Goal: Task Accomplishment & Management: Complete application form

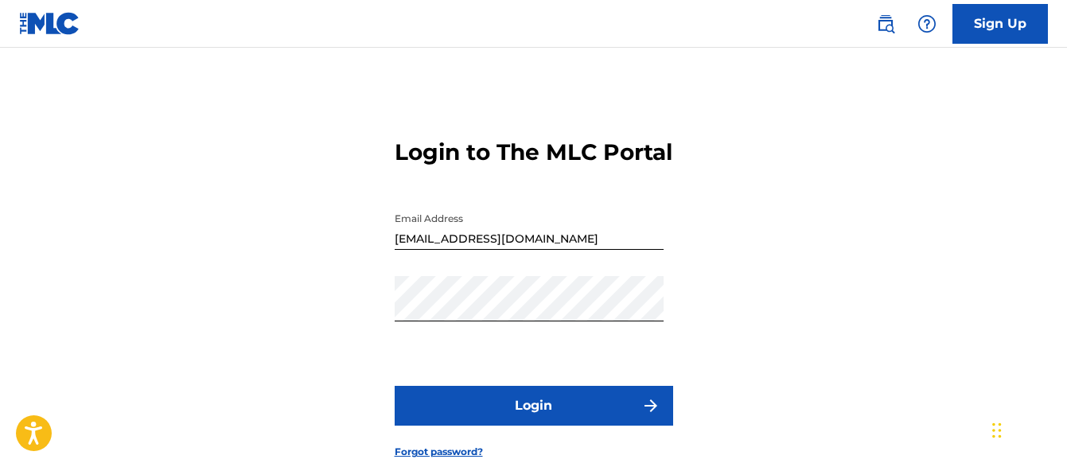
click at [501, 426] on button "Login" at bounding box center [534, 406] width 278 height 40
type input "FP_fbf1e90e1e2b0517d93bdd1b8959"
click at [570, 426] on button "Login" at bounding box center [534, 406] width 278 height 40
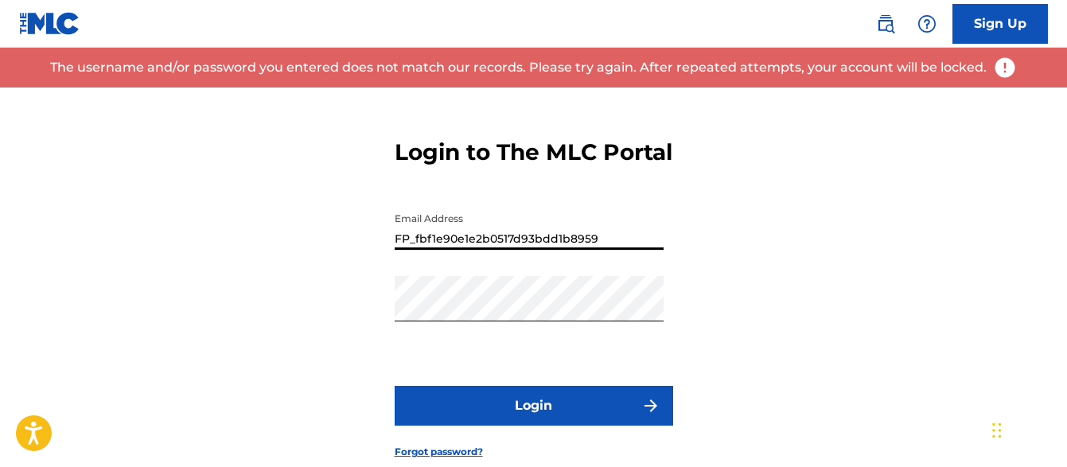
click at [609, 250] on input "FP_fbf1e90e1e2b0517d93bdd1b8959" at bounding box center [529, 226] width 269 height 45
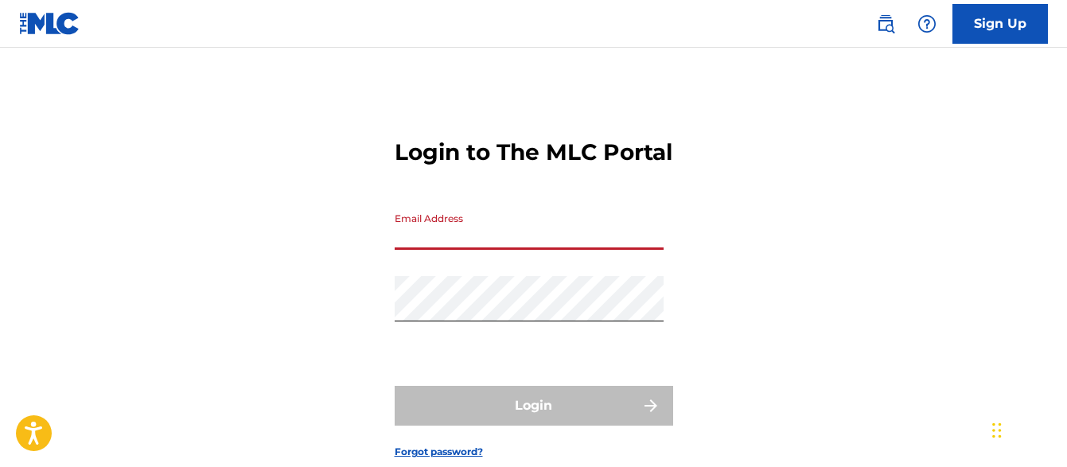
type input "[EMAIL_ADDRESS][DOMAIN_NAME]"
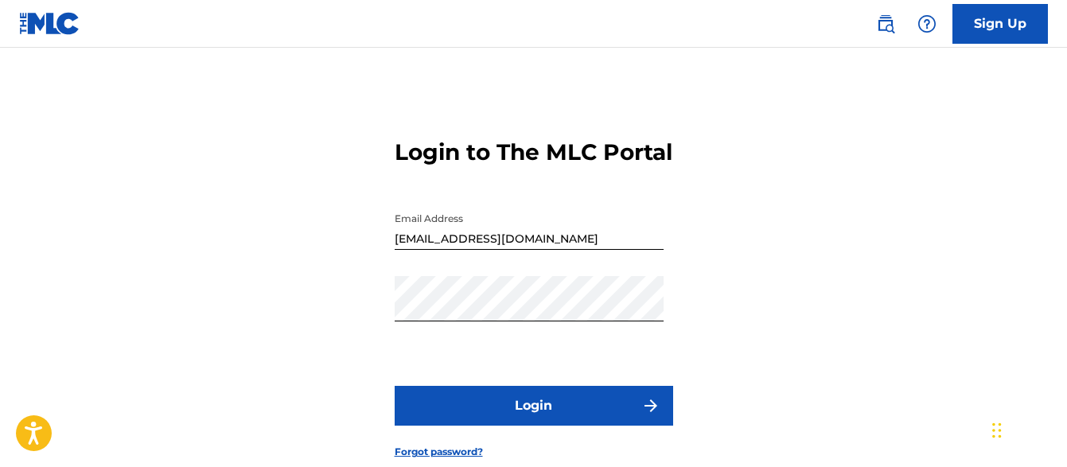
click at [652, 415] on img "submit" at bounding box center [650, 405] width 19 height 19
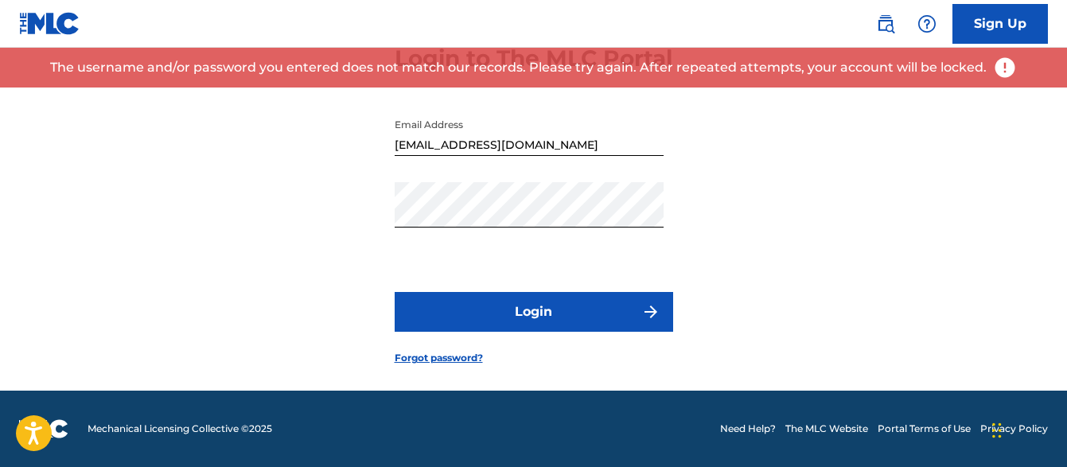
scroll to position [105, 0]
click at [431, 365] on link "Forgot password?" at bounding box center [439, 358] width 88 height 14
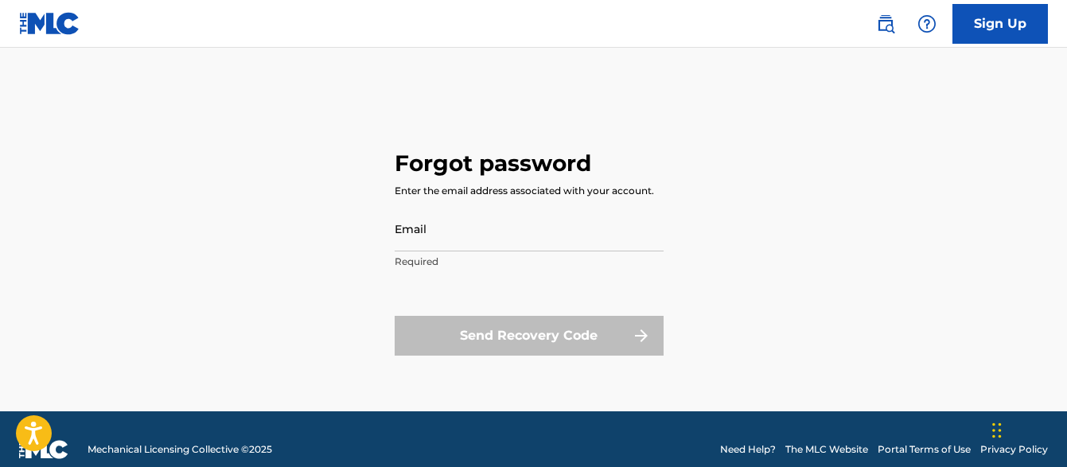
type input "[EMAIL_ADDRESS][DOMAIN_NAME]"
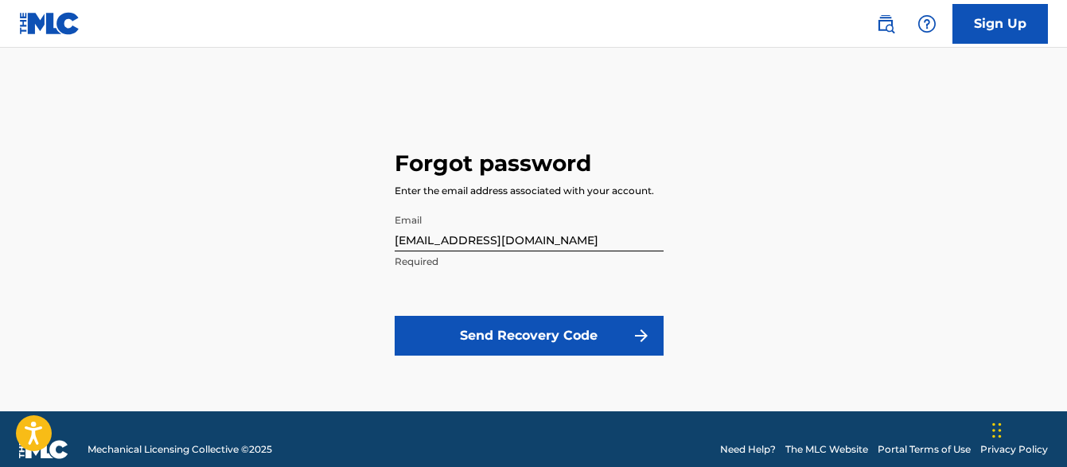
click at [485, 336] on button "Send Recovery Code" at bounding box center [529, 336] width 269 height 40
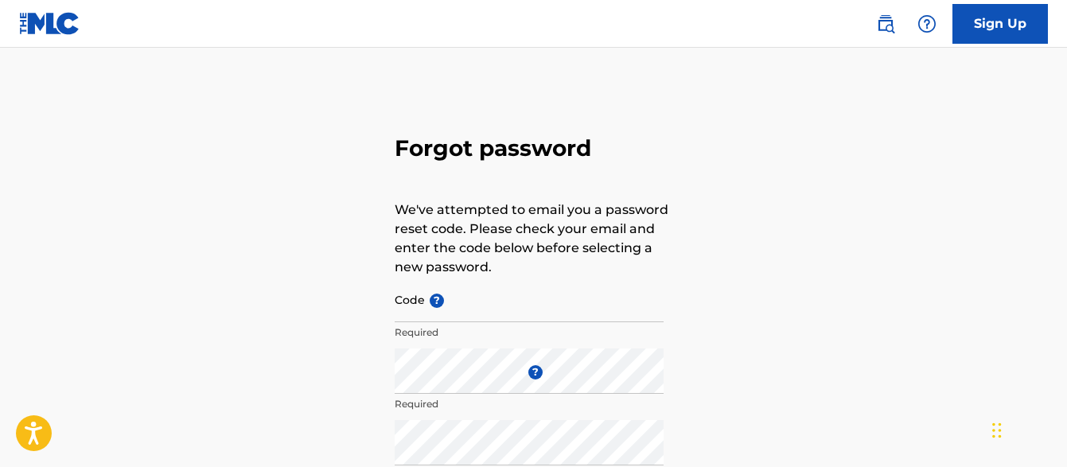
scroll to position [26, 0]
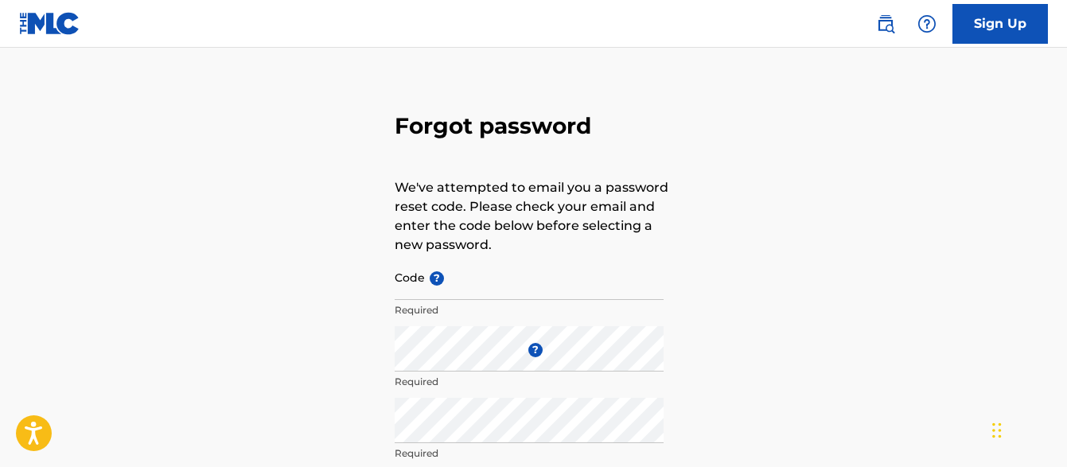
click at [473, 284] on input "Code ?" at bounding box center [529, 277] width 269 height 45
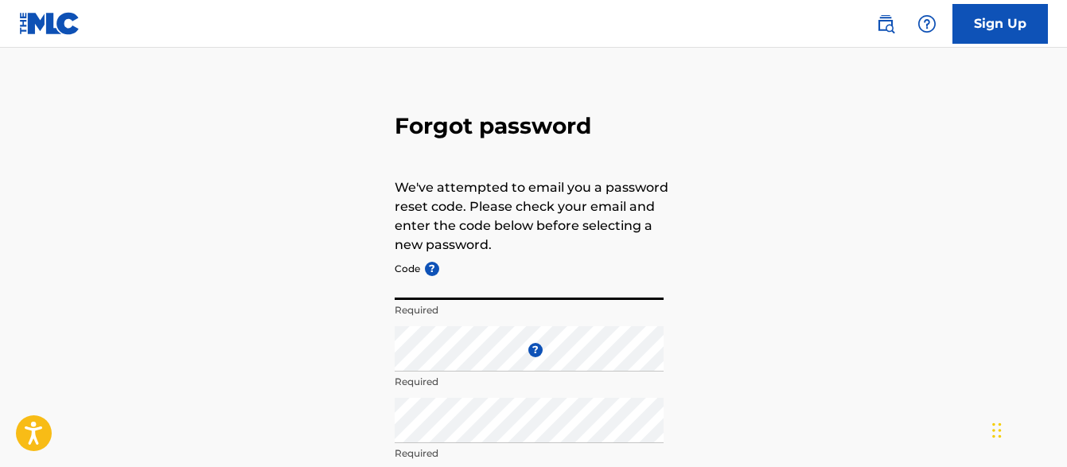
paste input "FP_ccfc9cf4fef2000f6fba46e1042e"
type input "FP_ccfc9cf4fef2000f6fba46e1042e"
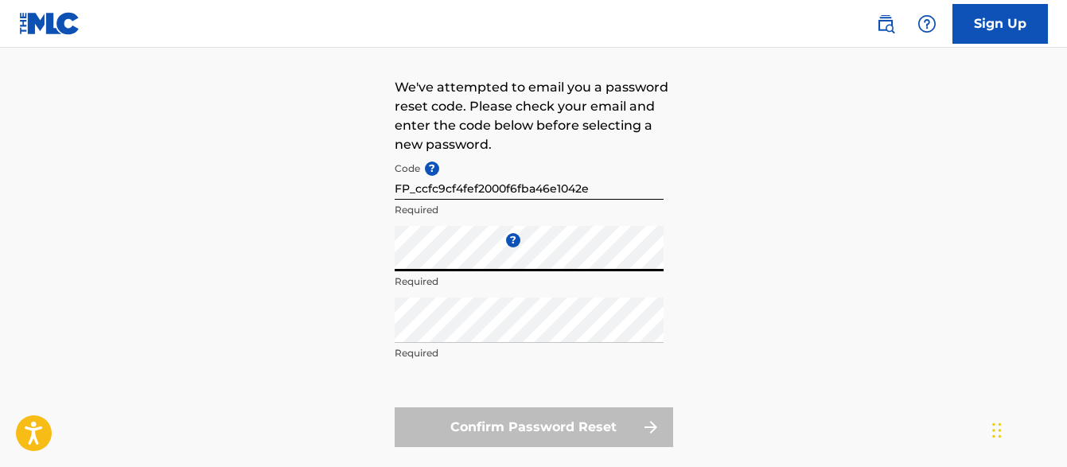
scroll to position [138, 0]
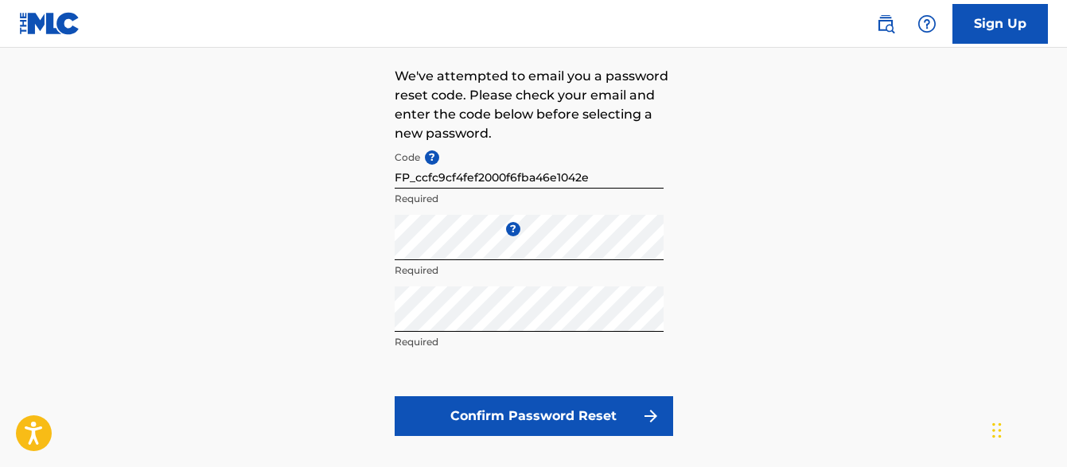
click at [492, 418] on button "Confirm Password Reset" at bounding box center [534, 416] width 278 height 40
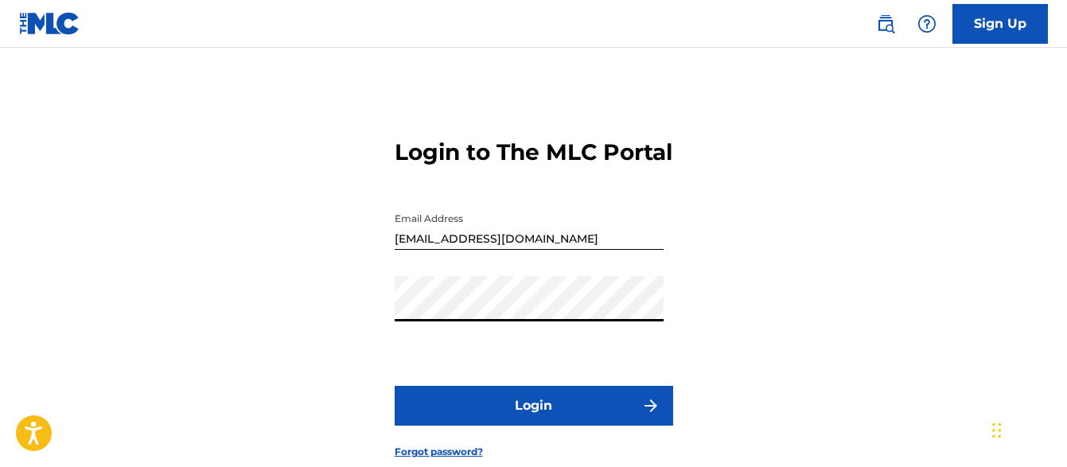
click at [448, 426] on button "Login" at bounding box center [534, 406] width 278 height 40
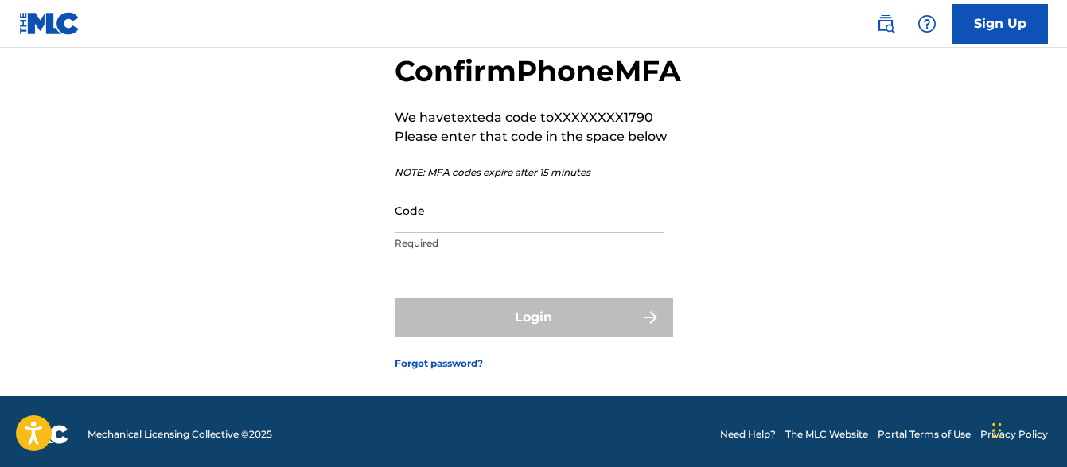
scroll to position [127, 0]
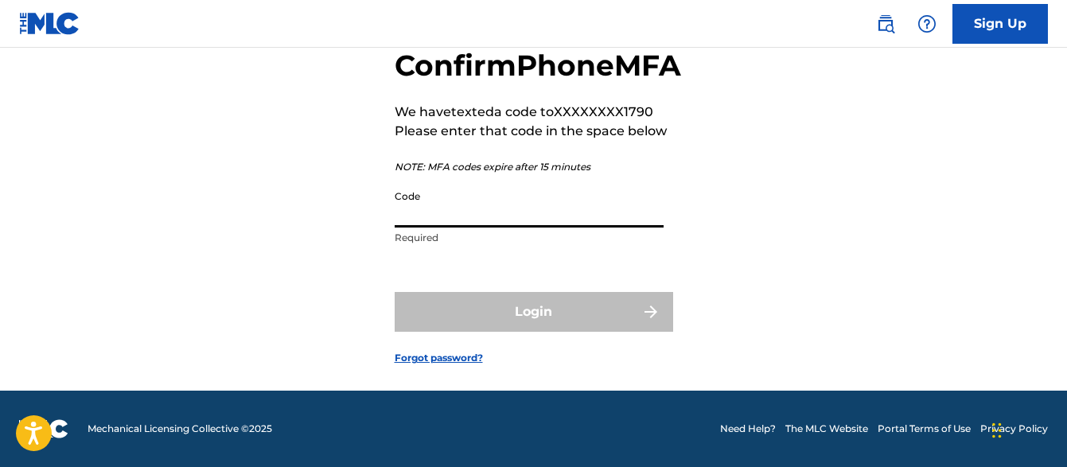
click at [459, 215] on input "Code" at bounding box center [529, 204] width 269 height 45
paste input "FP_ccfc9cf4fef2000f6fba46e1042e"
type input "F"
click at [726, 212] on div "Confirm Phone MFA We have texted a code to XXXXXXXX1790 Please enter that code …" at bounding box center [533, 194] width 1067 height 394
click at [489, 224] on input "Code" at bounding box center [529, 204] width 269 height 45
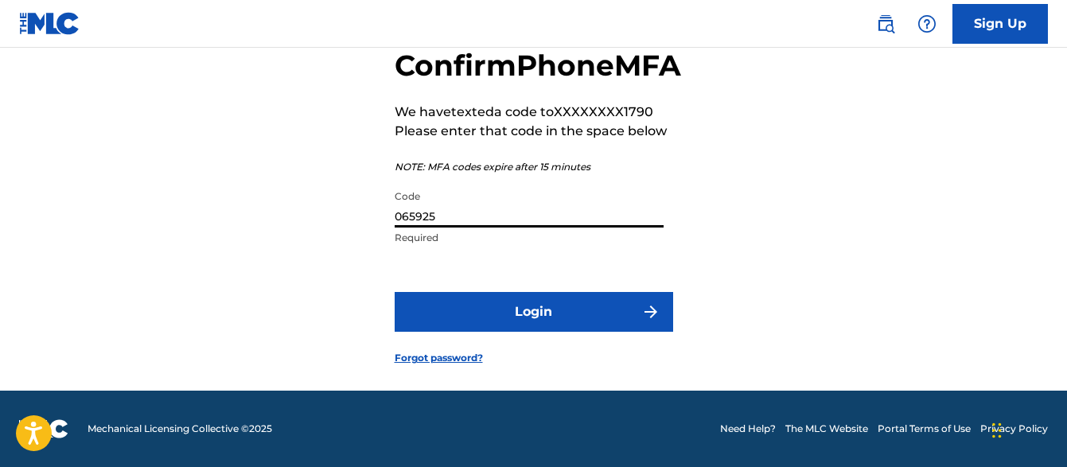
type input "065925"
click at [495, 310] on button "Login" at bounding box center [534, 312] width 278 height 40
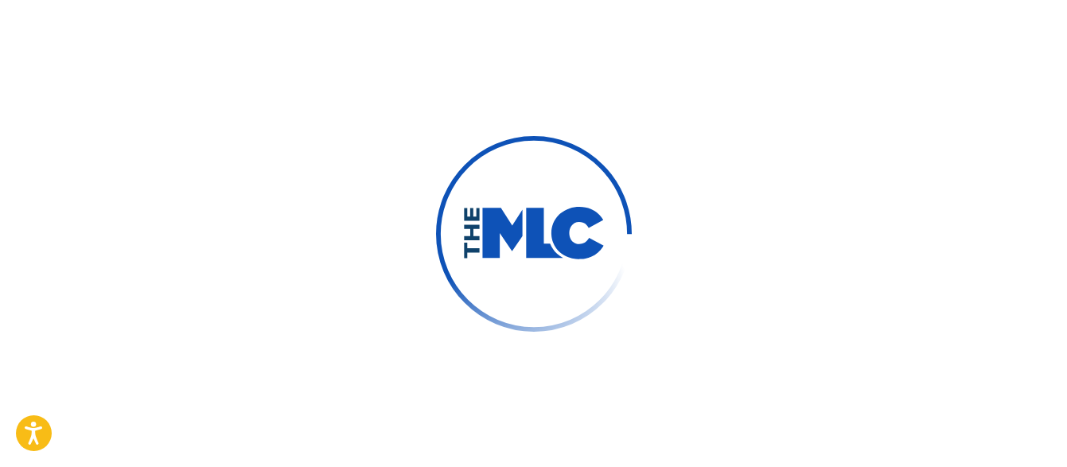
scroll to position [122, 0]
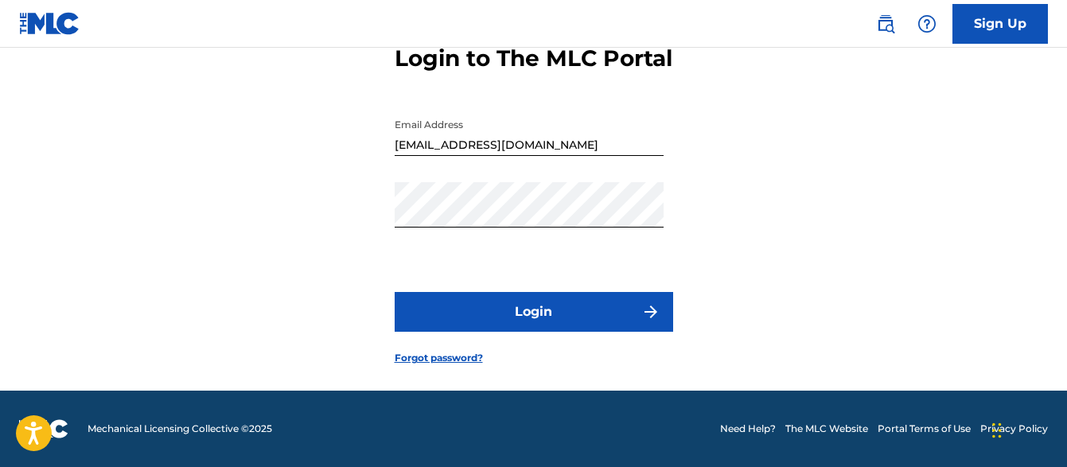
click at [512, 316] on button "Login" at bounding box center [534, 312] width 278 height 40
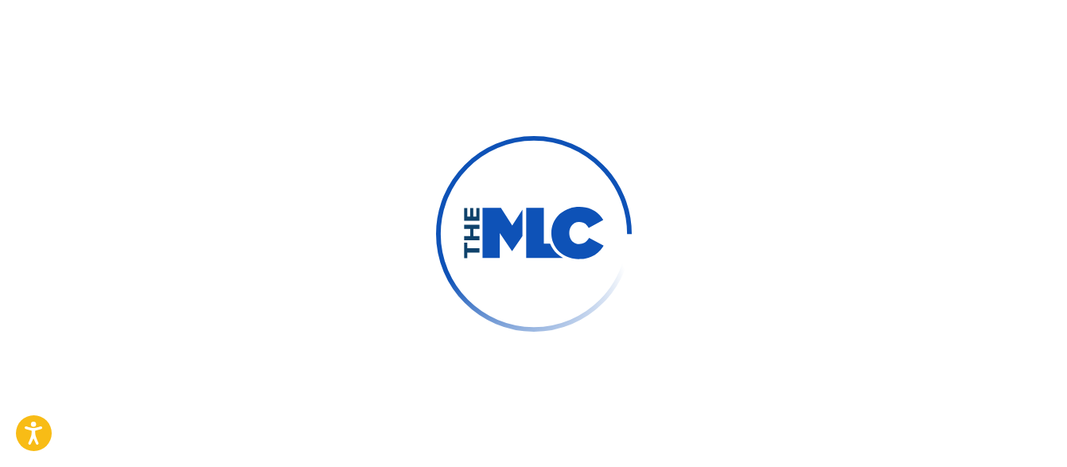
scroll to position [127, 0]
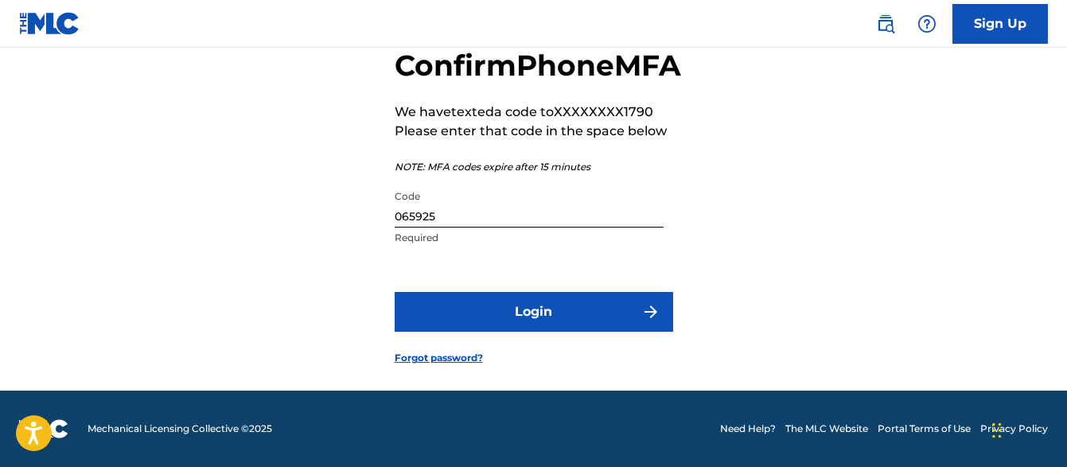
click at [465, 310] on button "Login" at bounding box center [534, 312] width 278 height 40
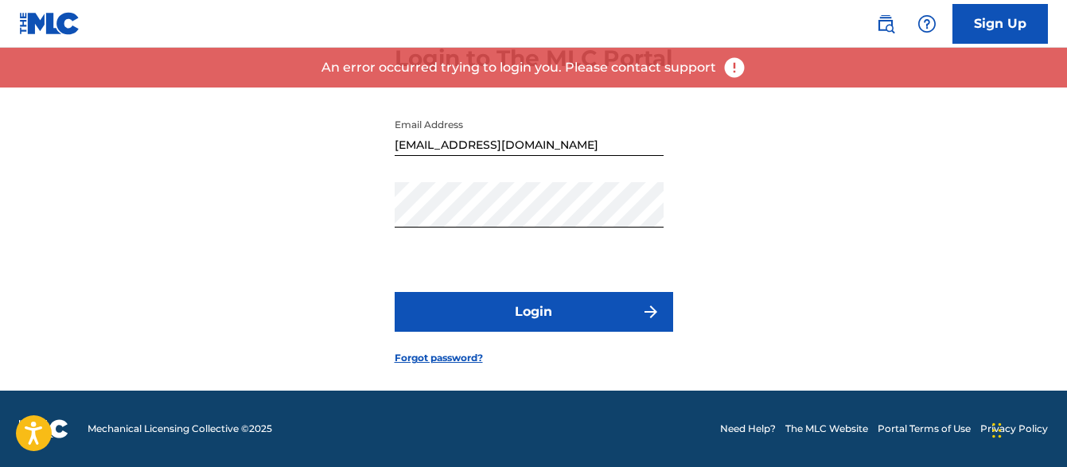
scroll to position [122, 0]
click at [467, 305] on button "Login" at bounding box center [534, 312] width 278 height 40
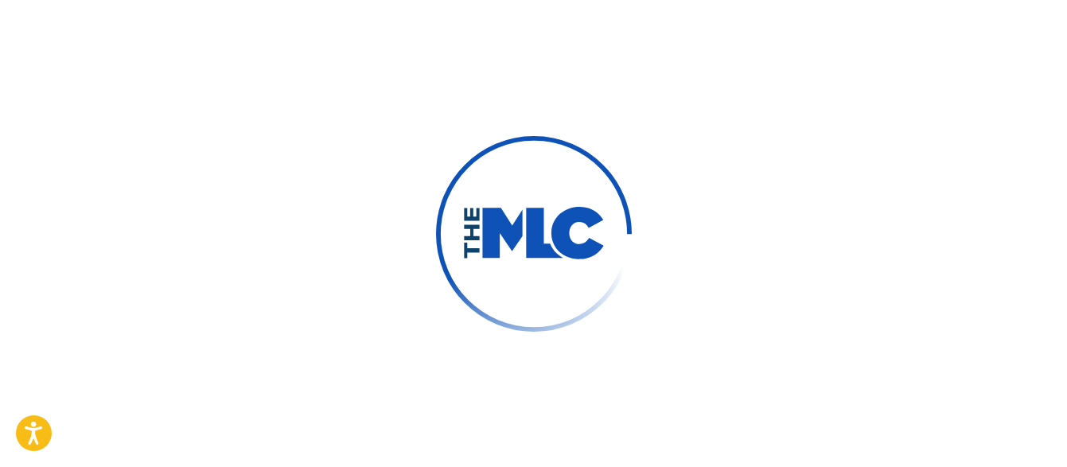
scroll to position [127, 0]
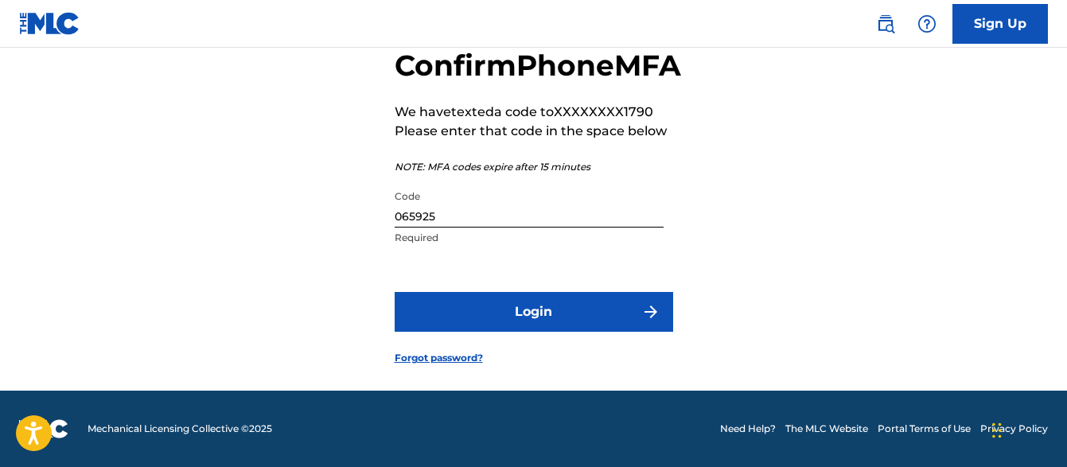
click at [460, 220] on input "065925" at bounding box center [529, 204] width 269 height 45
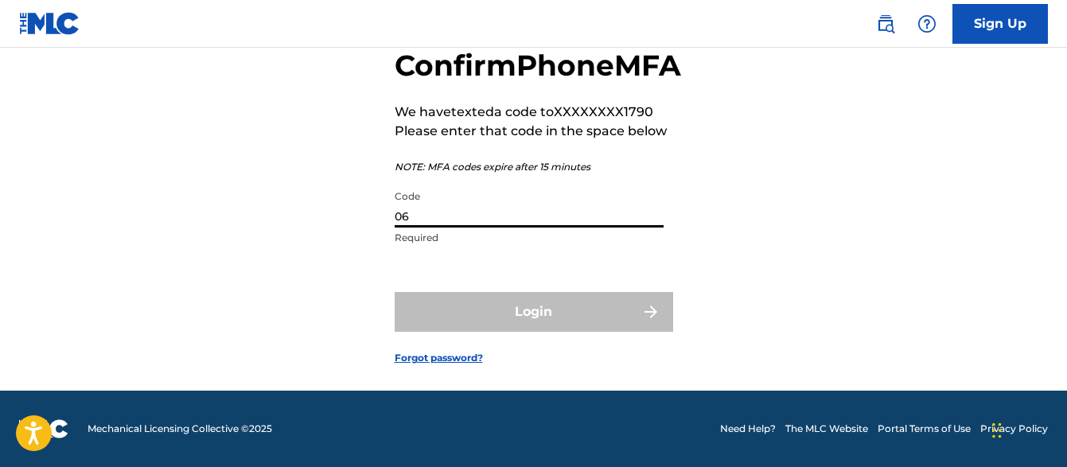
type input "0"
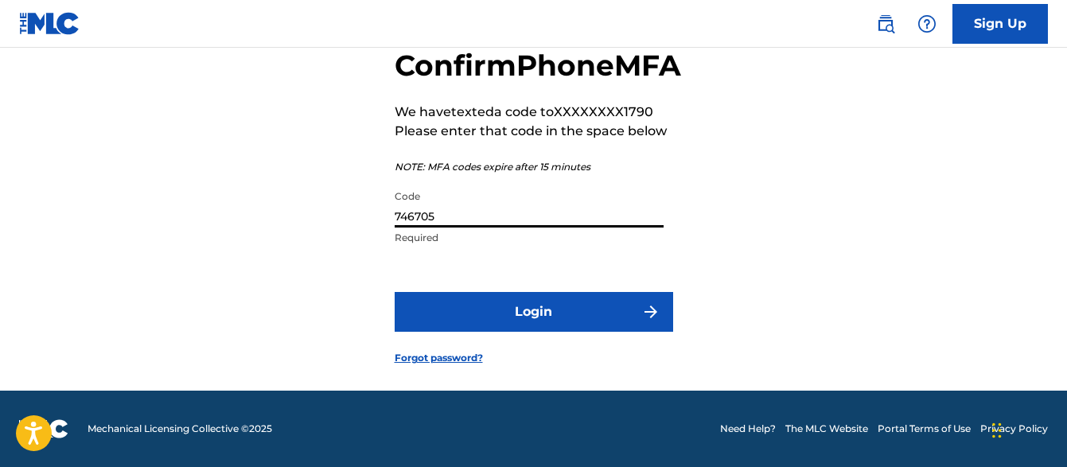
type input "746705"
click at [459, 323] on button "Login" at bounding box center [534, 312] width 278 height 40
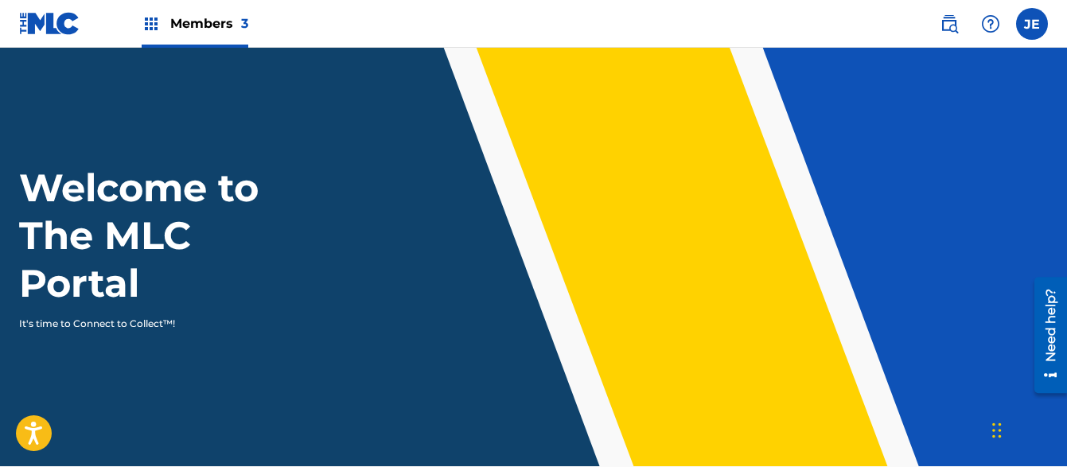
click at [1025, 33] on label at bounding box center [1032, 24] width 32 height 32
click at [1032, 24] on input "[PERSON_NAME] [EMAIL_ADDRESS][DOMAIN_NAME] Profile Log out" at bounding box center [1032, 24] width 0 height 0
click at [198, 24] on span "Members 3" at bounding box center [209, 23] width 78 height 18
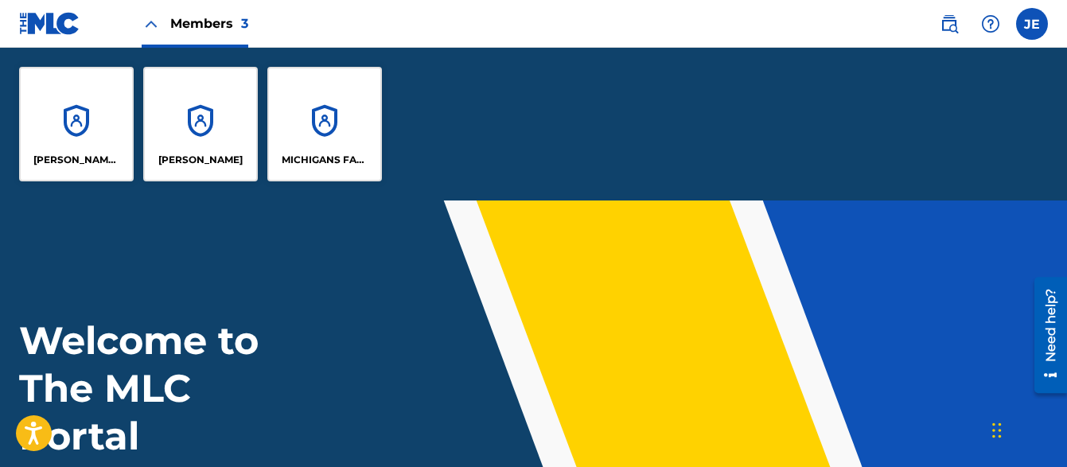
click at [87, 153] on p "[PERSON_NAME] AND [PERSON_NAME] PUBLISHING" at bounding box center [76, 160] width 87 height 14
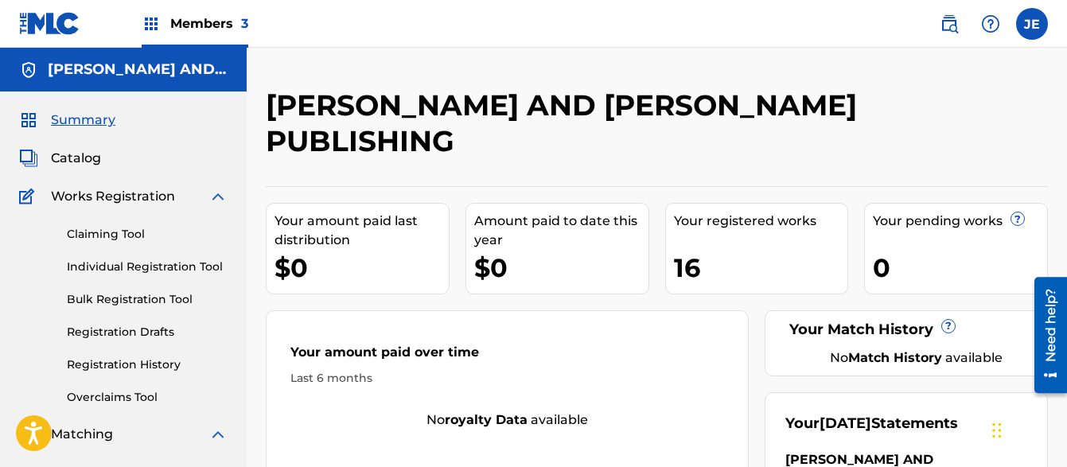
click at [90, 158] on span "Catalog" at bounding box center [76, 158] width 50 height 19
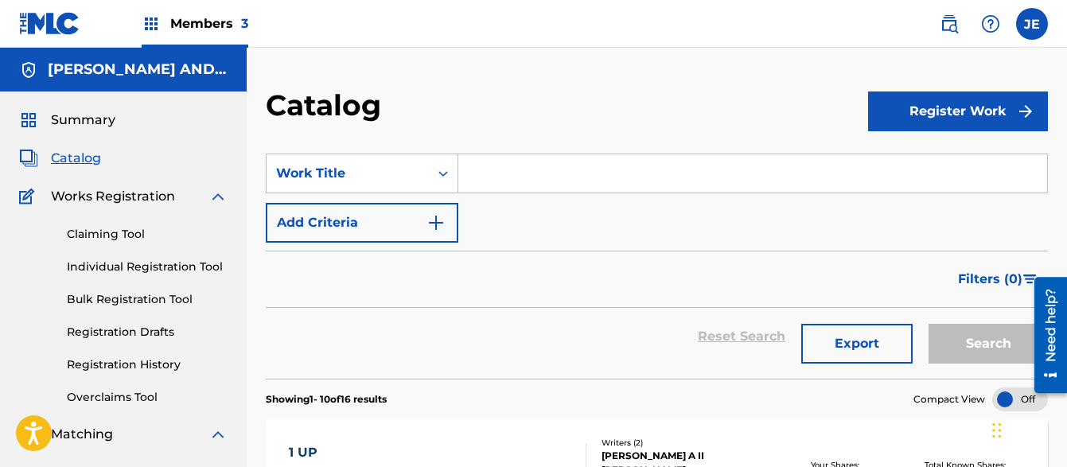
click at [948, 111] on button "Register Work" at bounding box center [958, 111] width 180 height 40
click at [905, 162] on link "Individual" at bounding box center [958, 163] width 180 height 38
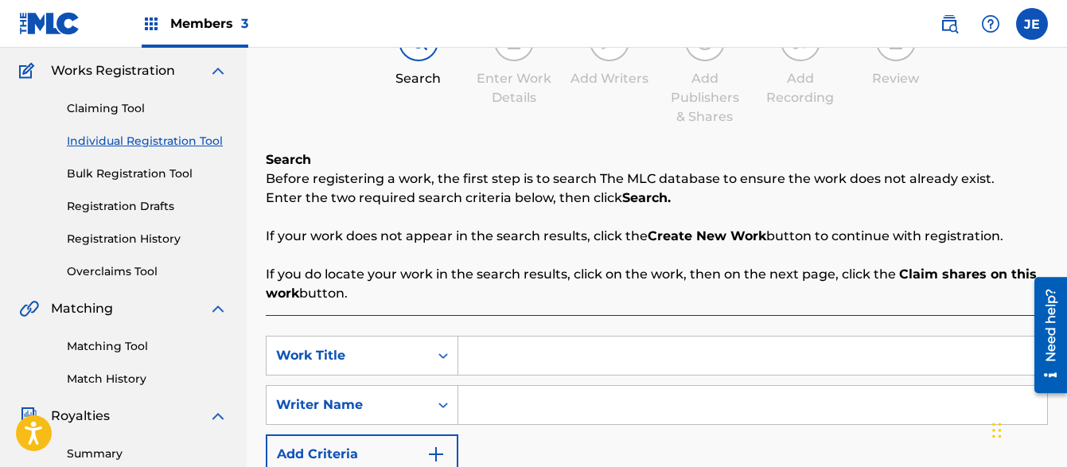
scroll to position [257, 0]
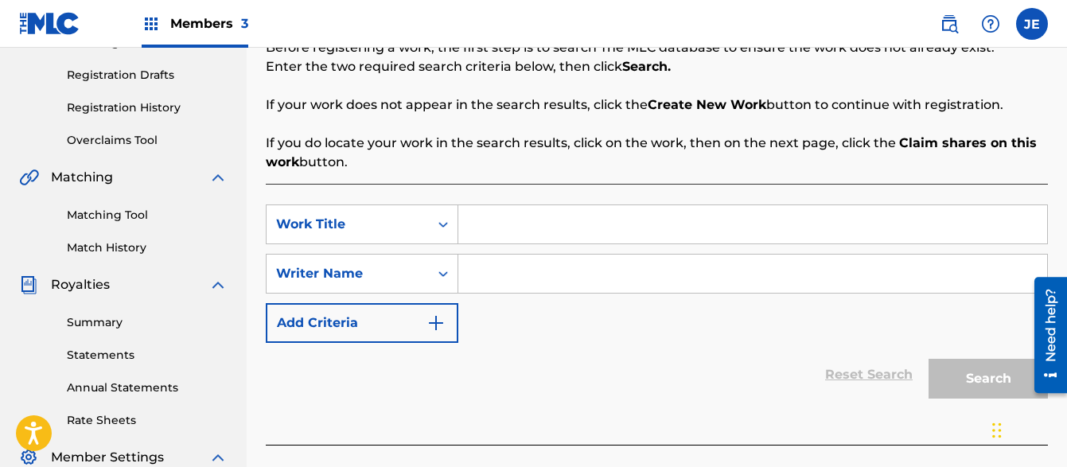
click at [496, 213] on input "Search Form" at bounding box center [752, 224] width 589 height 38
type input "4 the Felons"
click at [485, 282] on input "Search Form" at bounding box center [752, 274] width 589 height 38
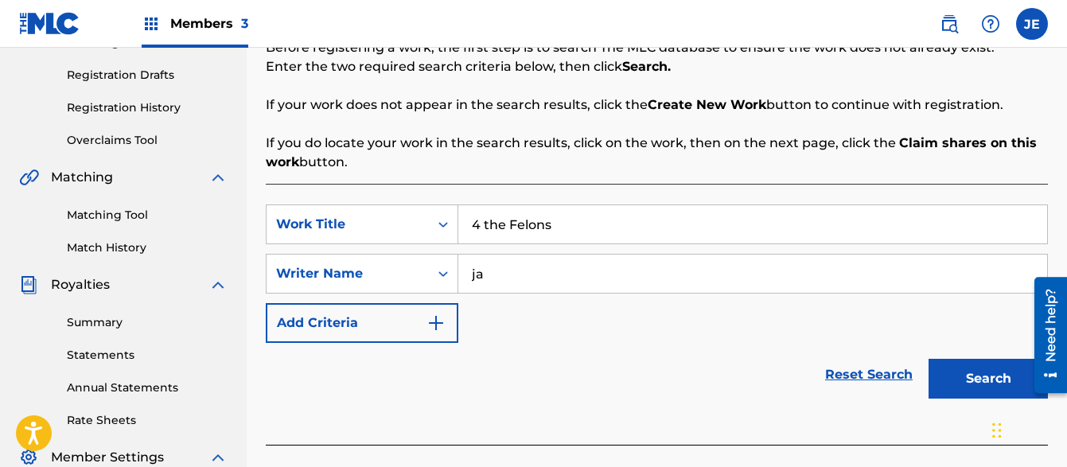
type input "j"
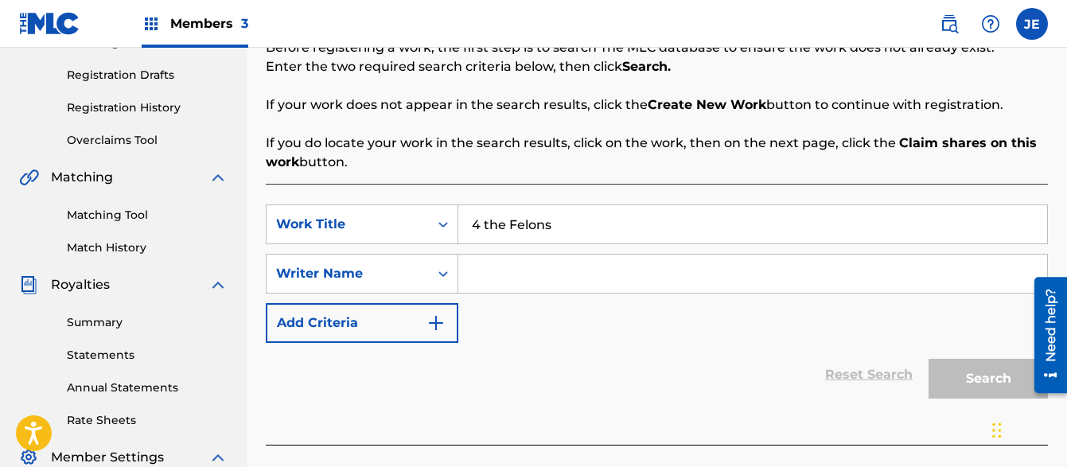
type input "K"
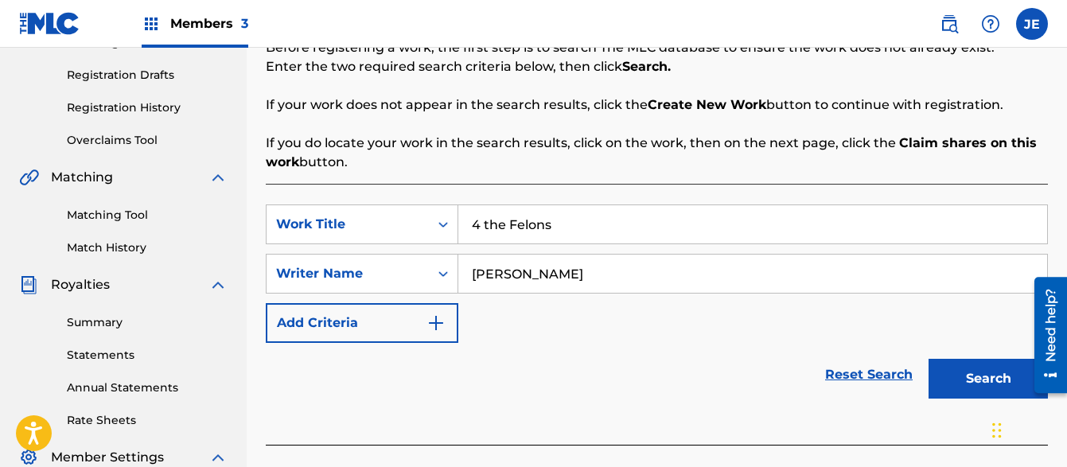
type input "[PERSON_NAME]"
click at [956, 377] on button "Search" at bounding box center [987, 379] width 119 height 40
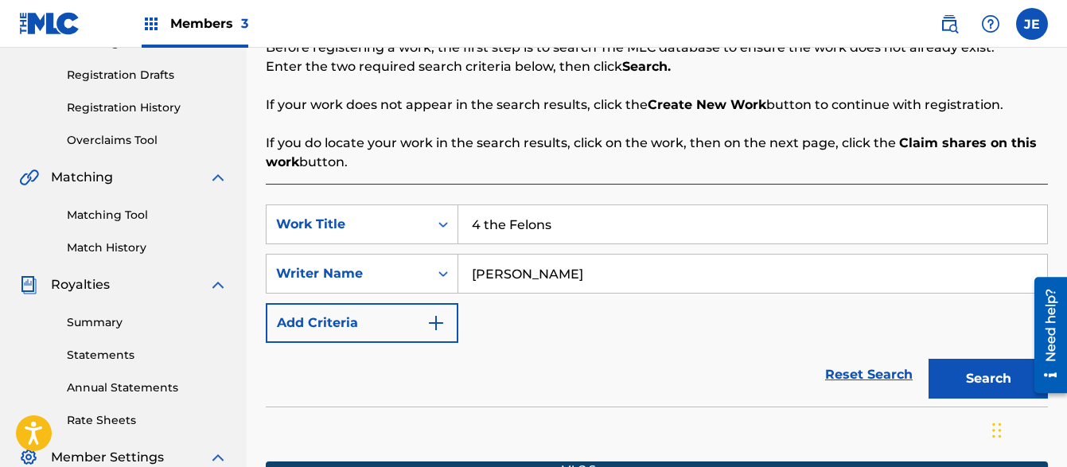
click at [983, 378] on button "Search" at bounding box center [987, 379] width 119 height 40
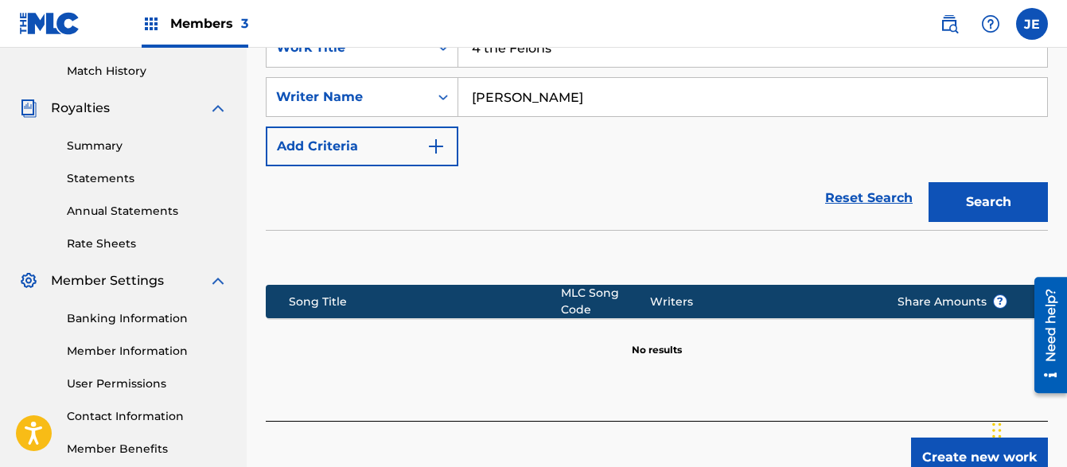
scroll to position [500, 0]
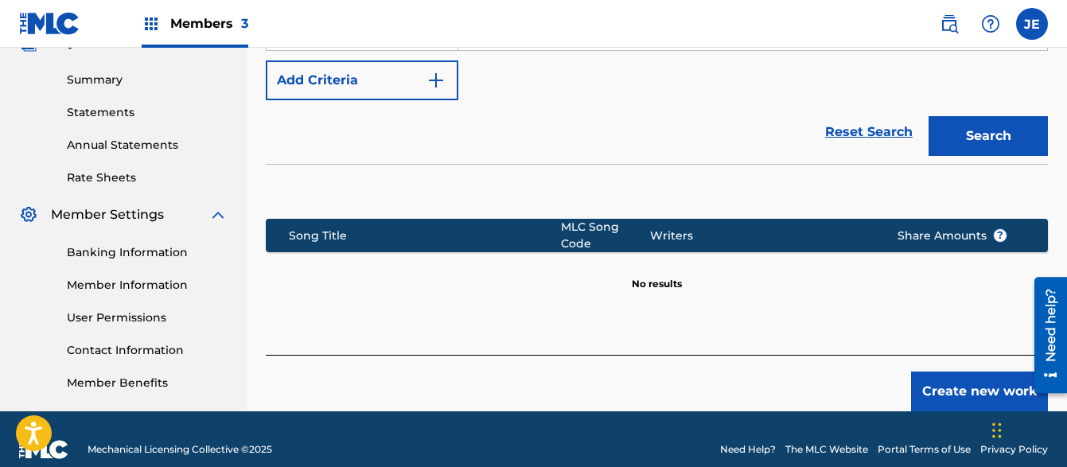
click at [952, 395] on button "Create new work" at bounding box center [979, 392] width 137 height 40
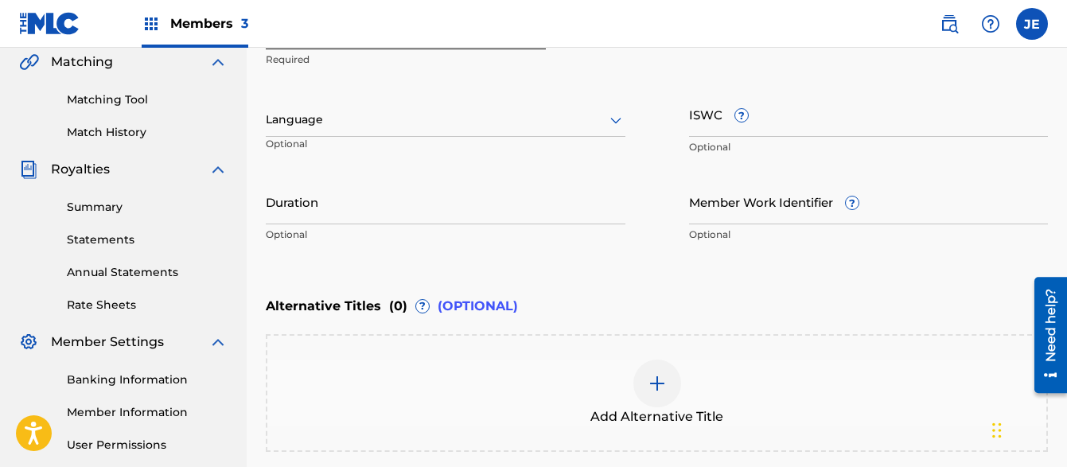
scroll to position [385, 0]
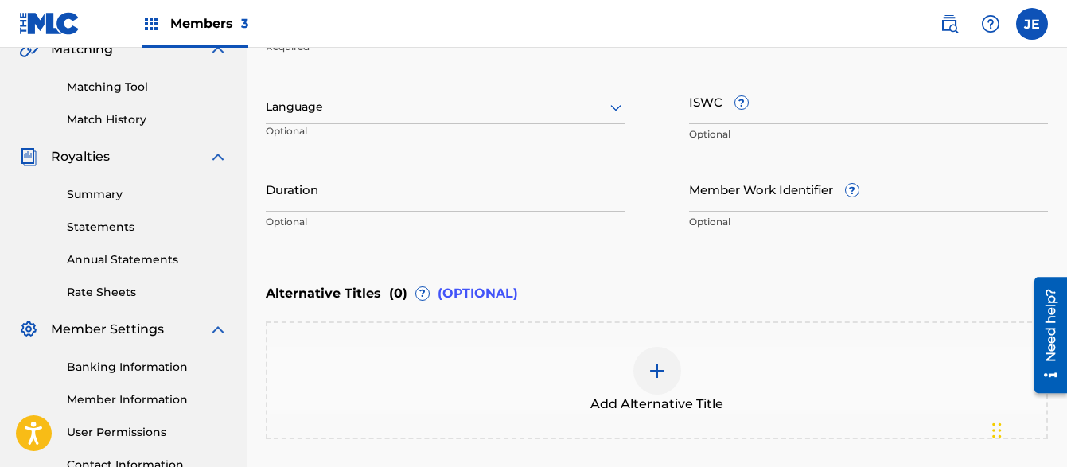
click at [465, 119] on div "Language" at bounding box center [446, 107] width 360 height 33
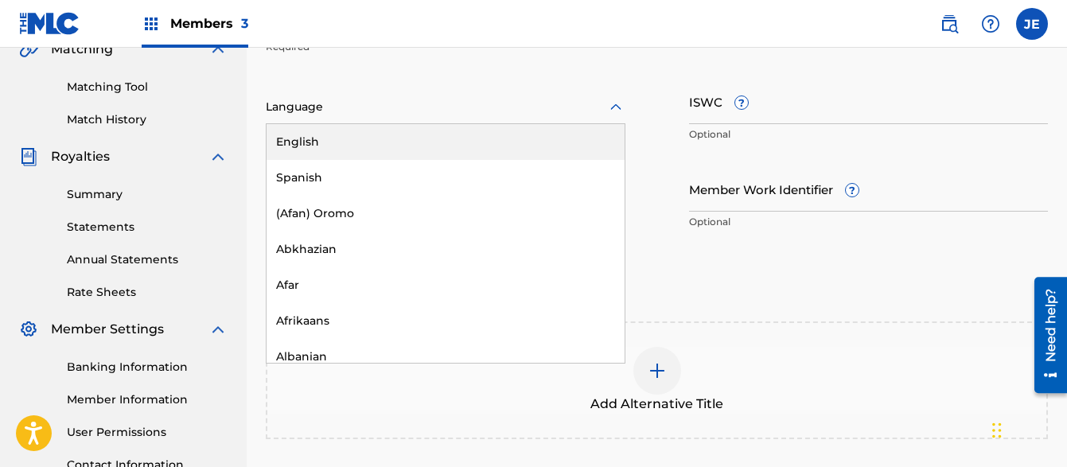
click at [426, 141] on div "English" at bounding box center [446, 142] width 358 height 36
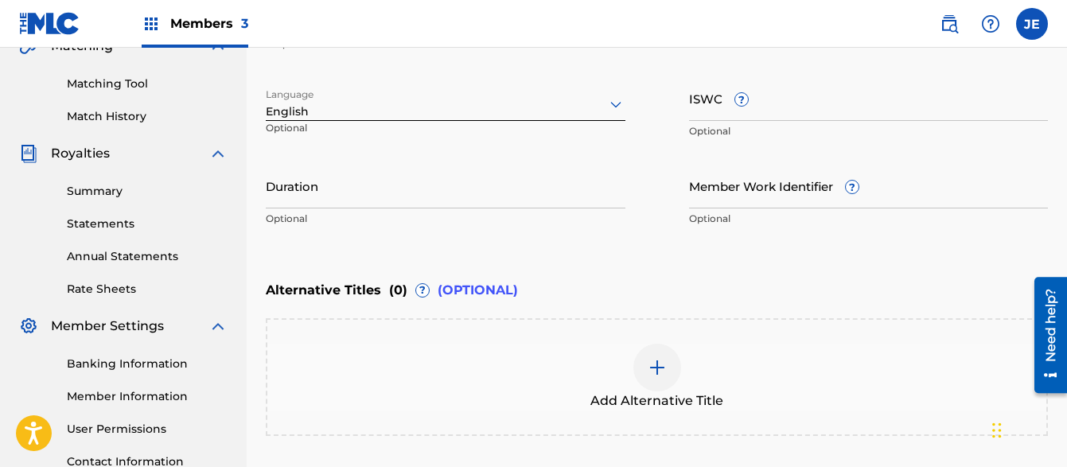
scroll to position [530, 0]
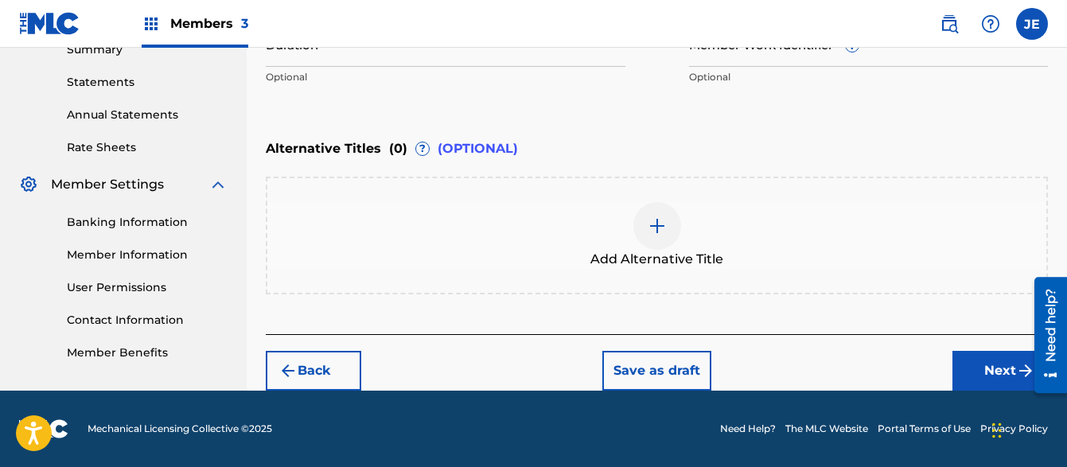
click at [972, 368] on button "Next" at bounding box center [999, 371] width 95 height 40
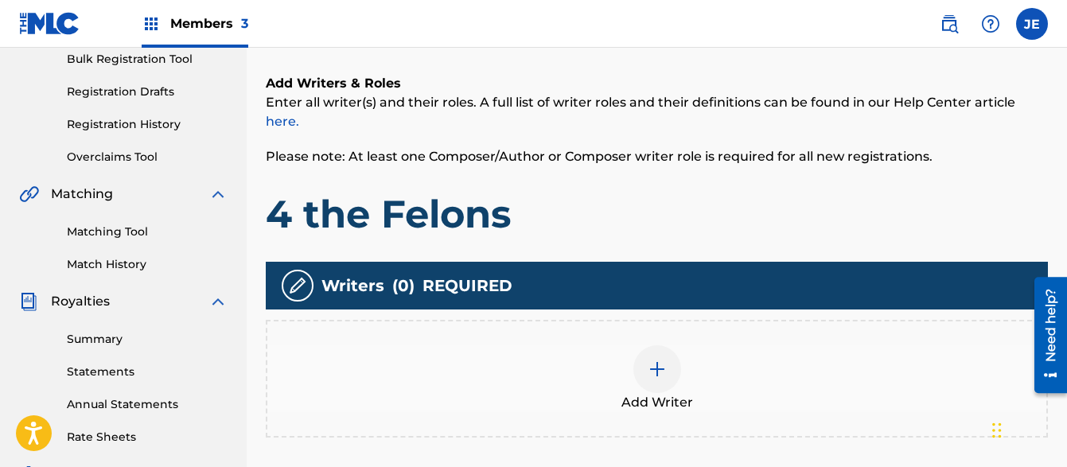
scroll to position [326, 0]
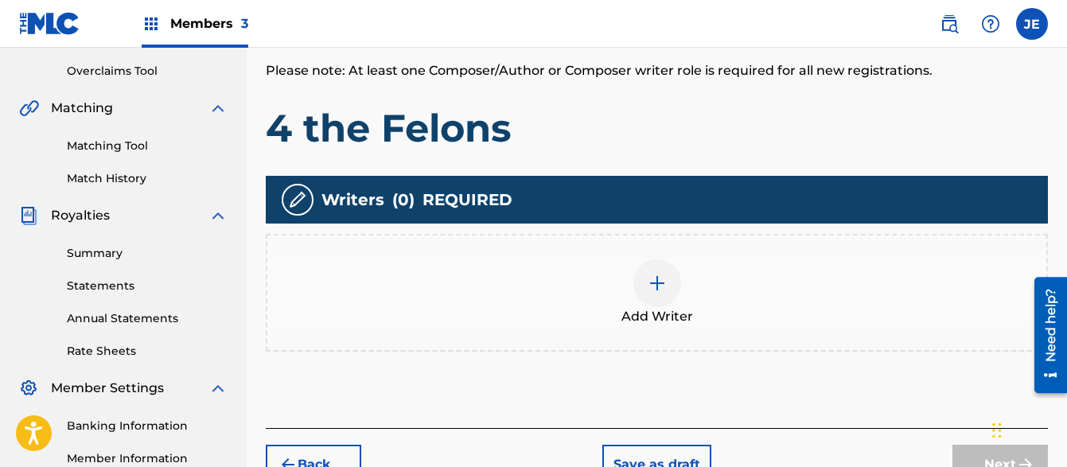
click at [661, 286] on img at bounding box center [657, 283] width 19 height 19
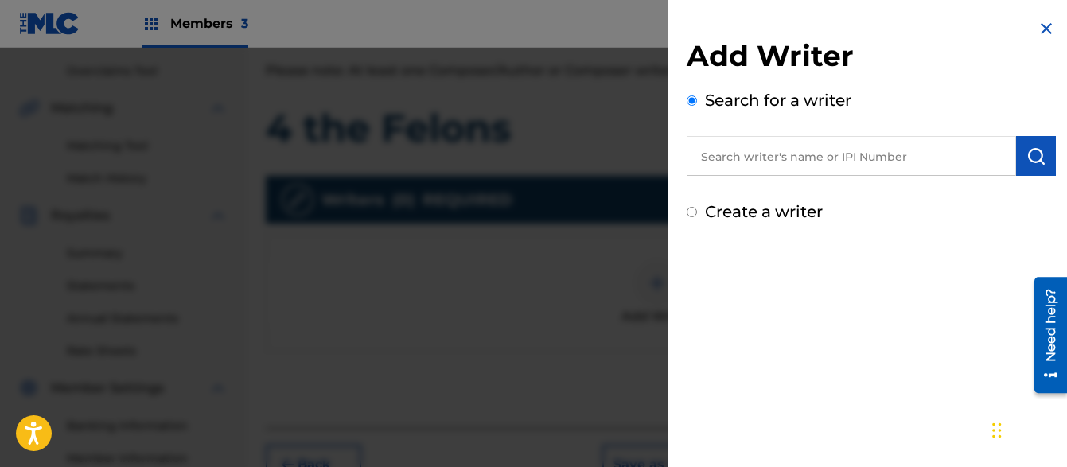
click at [728, 158] on input "text" at bounding box center [851, 156] width 329 height 40
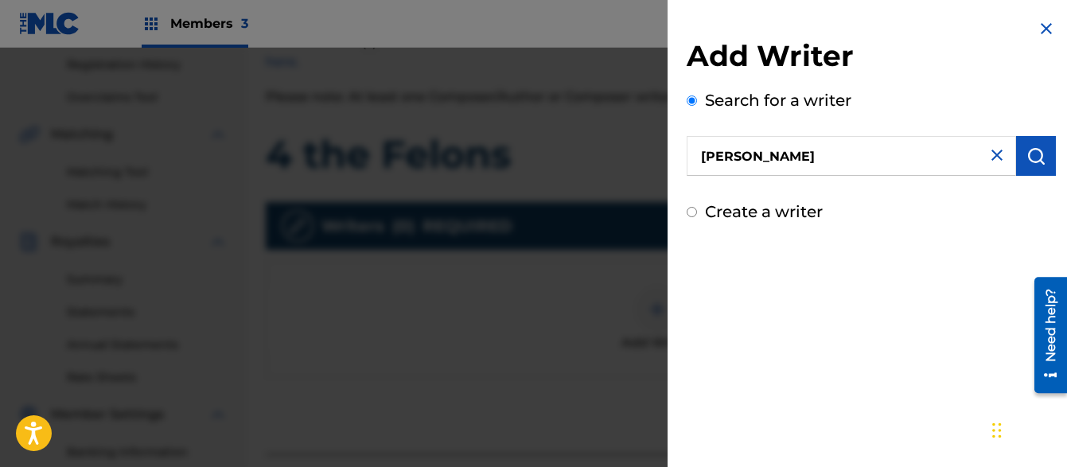
scroll to position [282, 0]
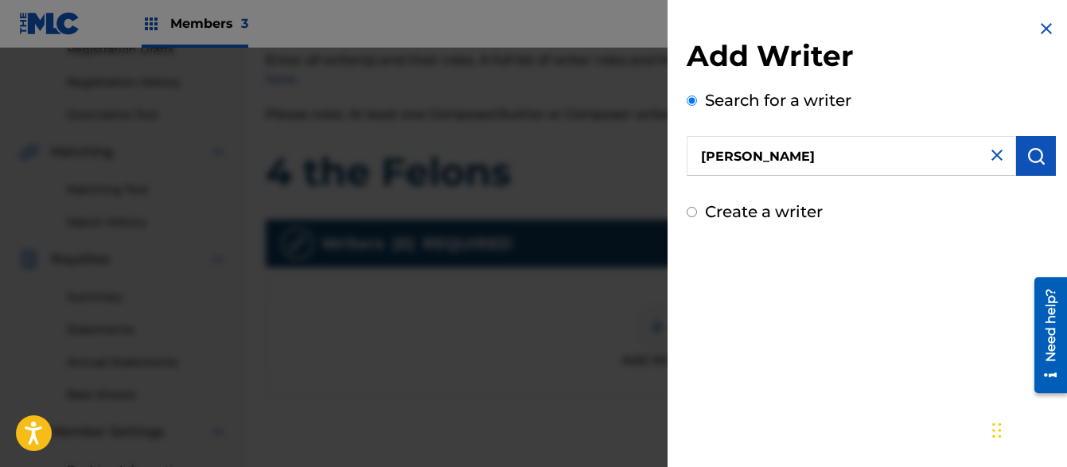
type input "[PERSON_NAME]"
click at [991, 154] on img at bounding box center [996, 155] width 19 height 19
click at [773, 158] on input "text" at bounding box center [851, 156] width 329 height 40
type input "[PERSON_NAME]"
click at [426, 341] on div at bounding box center [533, 281] width 1067 height 467
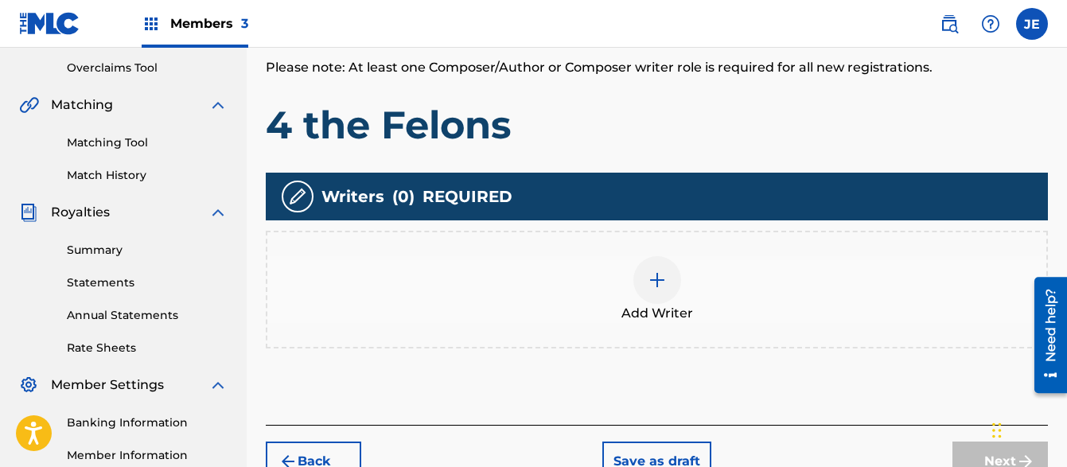
scroll to position [329, 0]
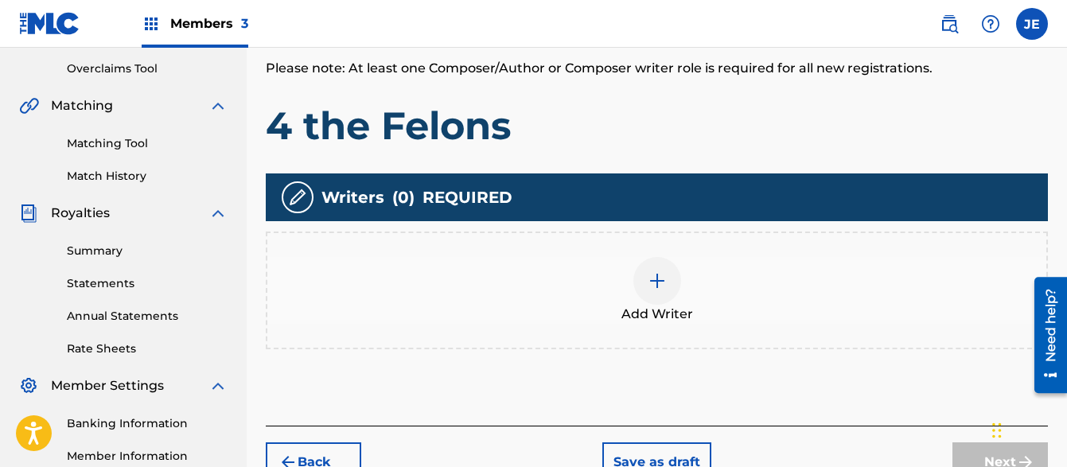
click at [668, 276] on div at bounding box center [657, 281] width 48 height 48
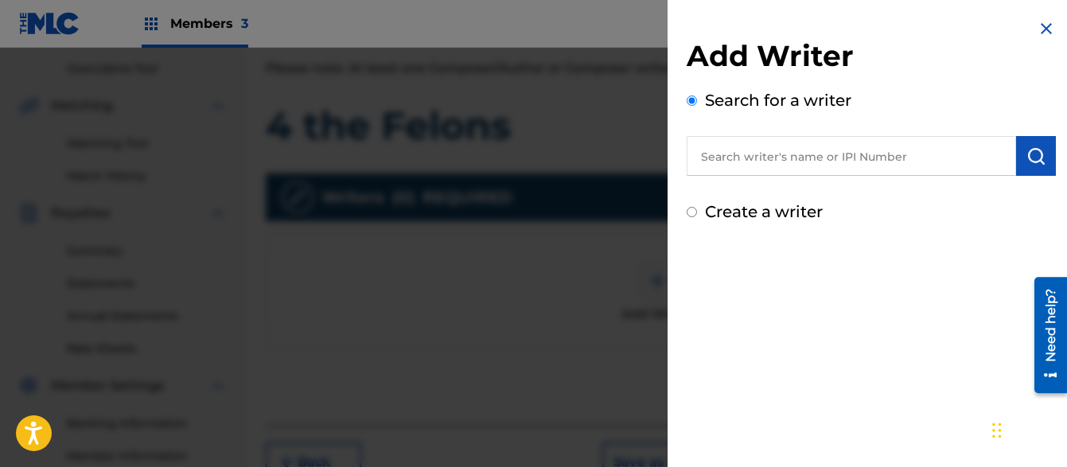
click at [791, 146] on input "text" at bounding box center [851, 156] width 329 height 40
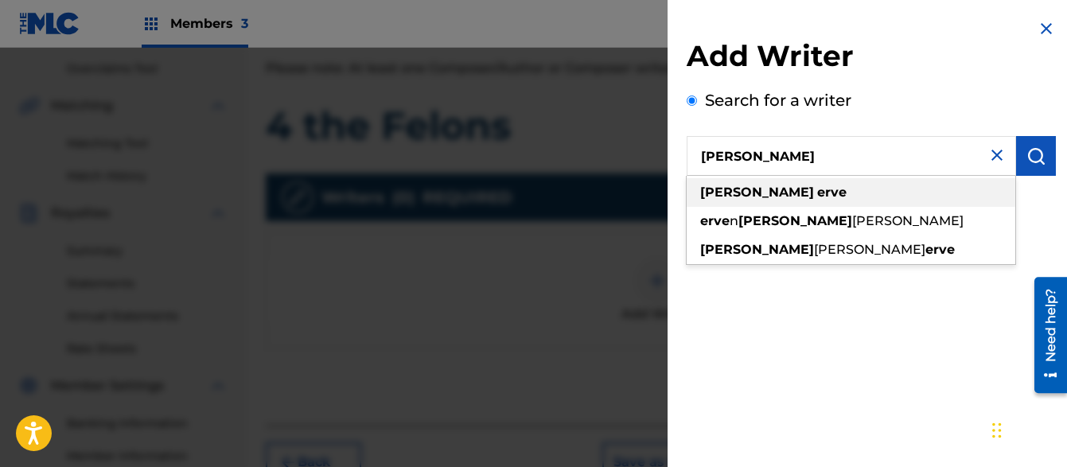
type input "[PERSON_NAME]"
click at [747, 200] on div "[PERSON_NAME]" at bounding box center [851, 192] width 329 height 29
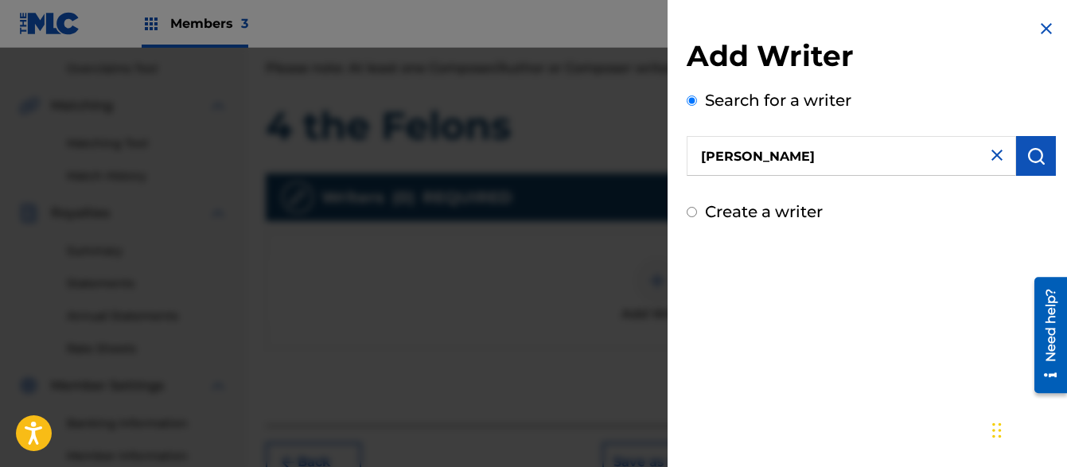
click at [1030, 149] on img "submit" at bounding box center [1035, 155] width 19 height 19
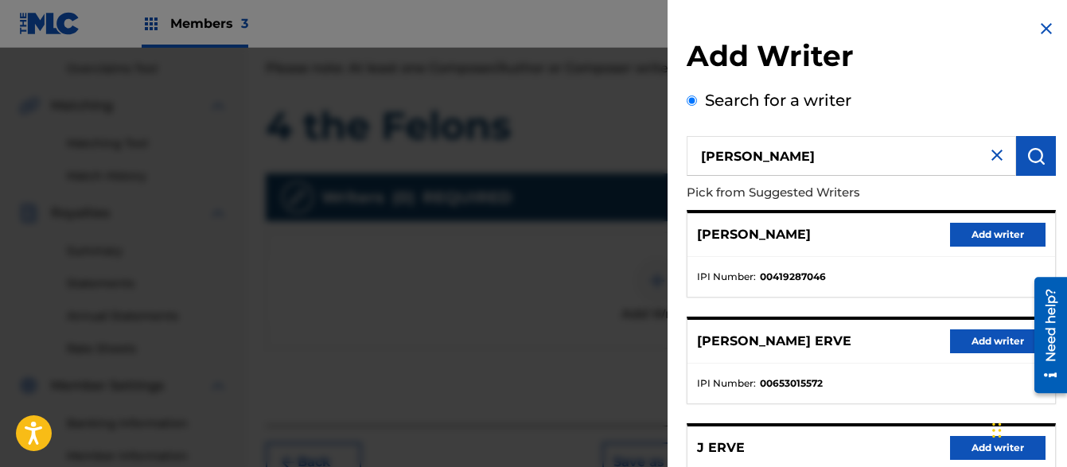
click at [993, 234] on button "Add writer" at bounding box center [997, 235] width 95 height 24
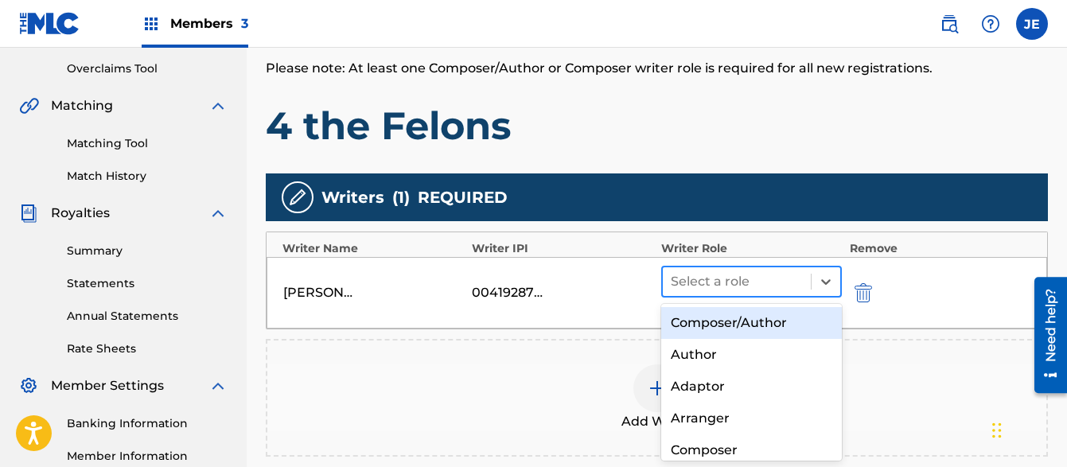
click at [718, 279] on div at bounding box center [737, 282] width 132 height 22
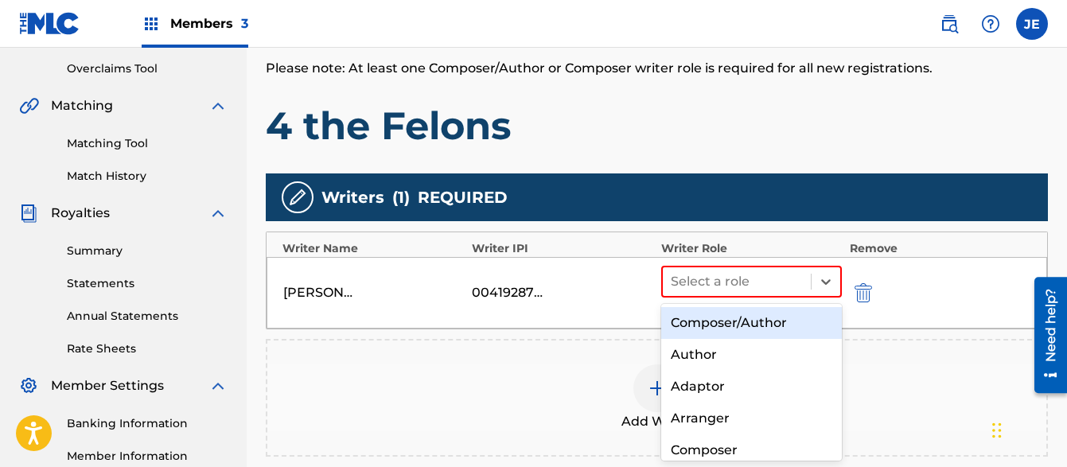
click at [709, 328] on div "Composer/Author" at bounding box center [751, 323] width 181 height 32
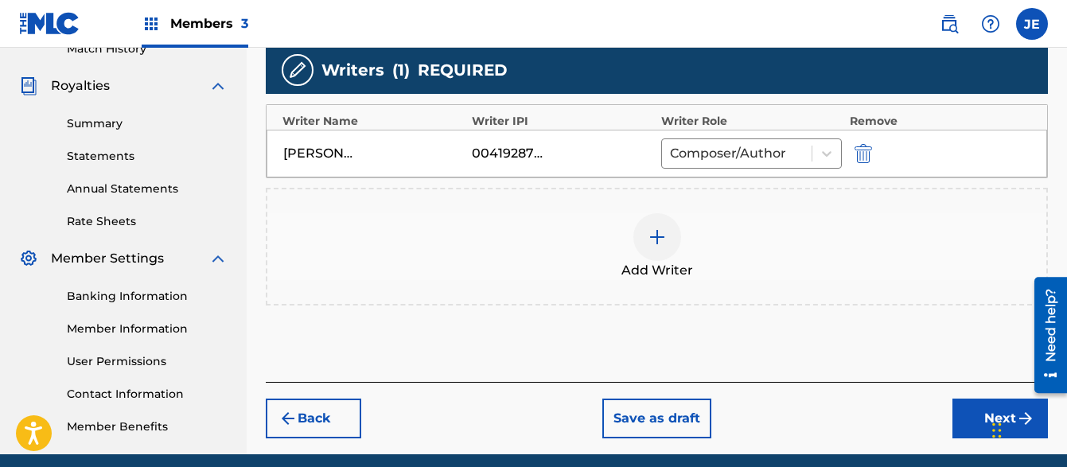
scroll to position [520, 0]
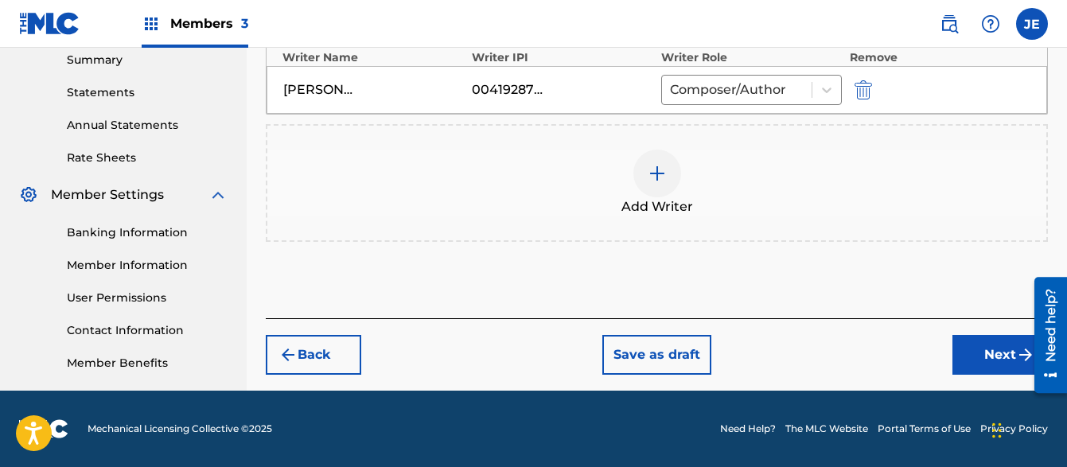
click at [968, 352] on button "Next" at bounding box center [999, 355] width 95 height 40
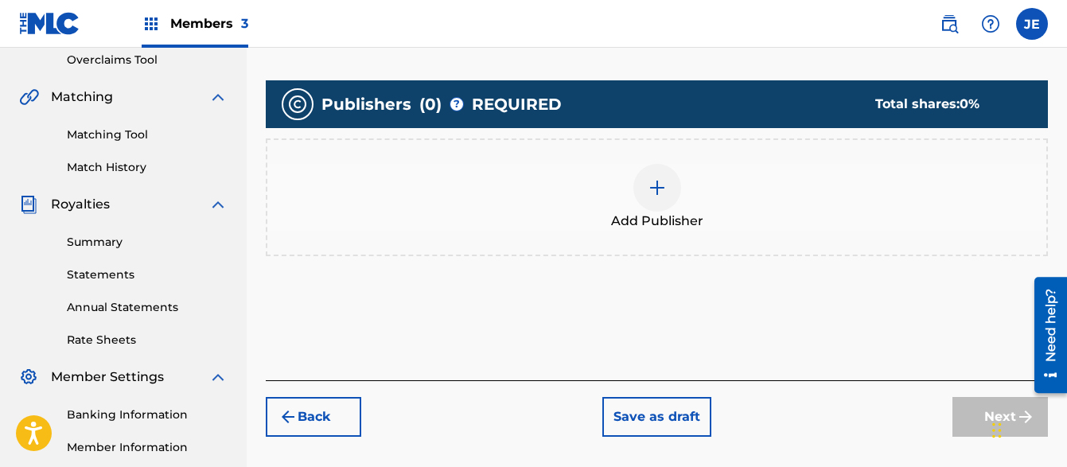
scroll to position [348, 0]
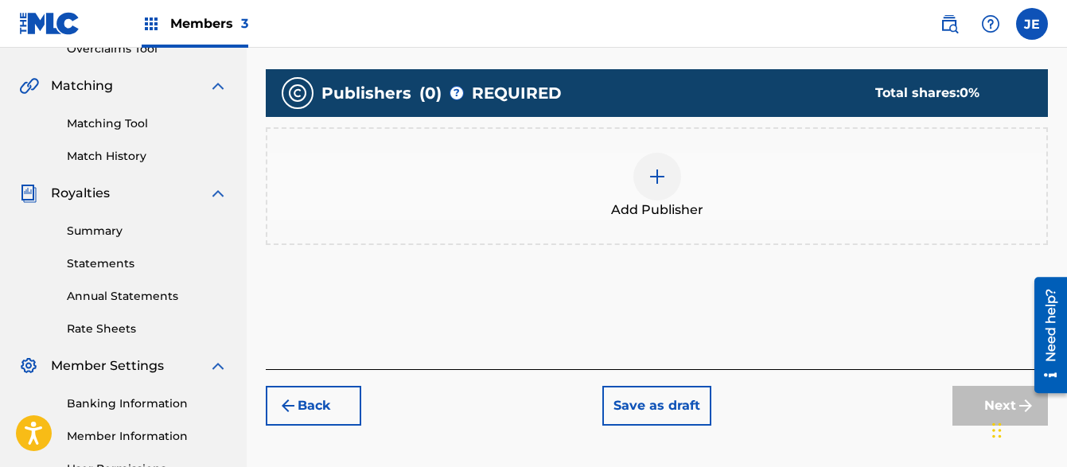
click at [664, 177] on img at bounding box center [657, 176] width 19 height 19
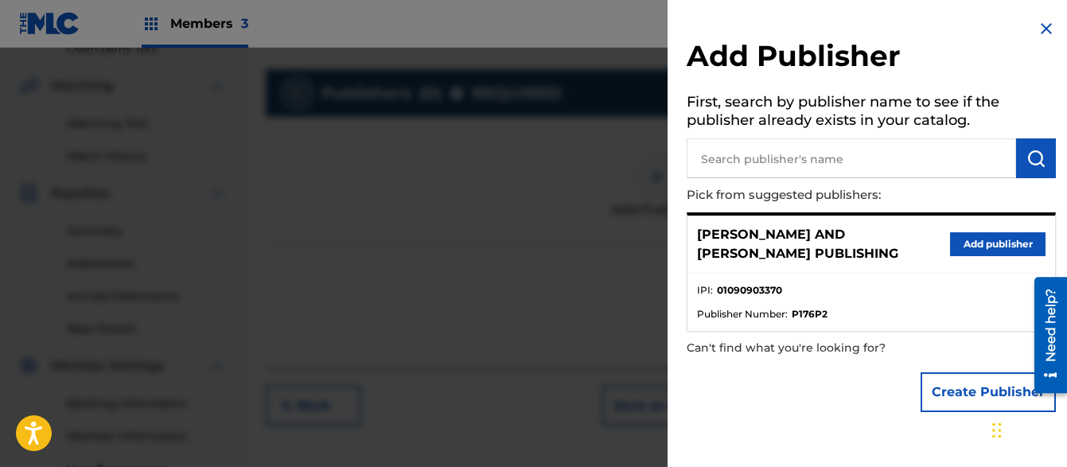
click at [746, 242] on p "[PERSON_NAME] AND [PERSON_NAME] PUBLISHING" at bounding box center [823, 244] width 253 height 38
click at [980, 236] on button "Add publisher" at bounding box center [997, 244] width 95 height 24
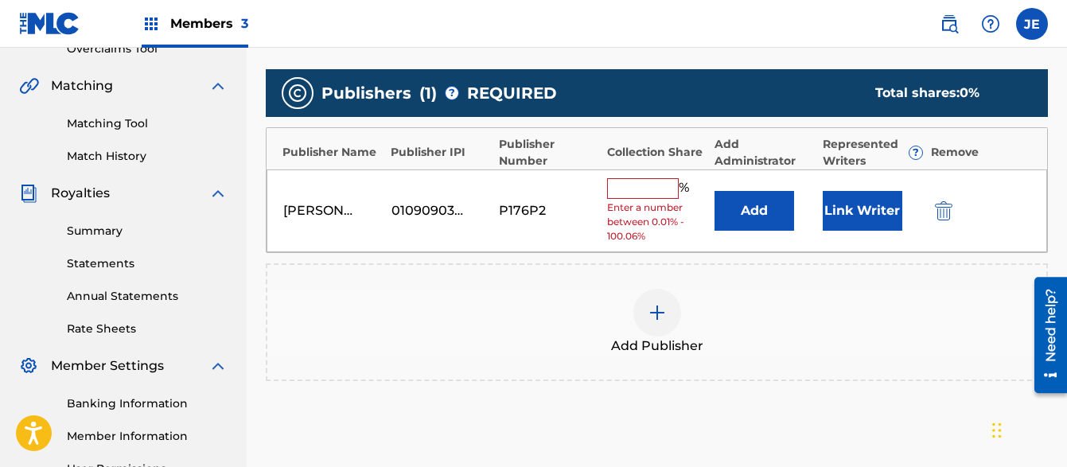
click at [638, 195] on input "text" at bounding box center [643, 188] width 72 height 21
type input "100"
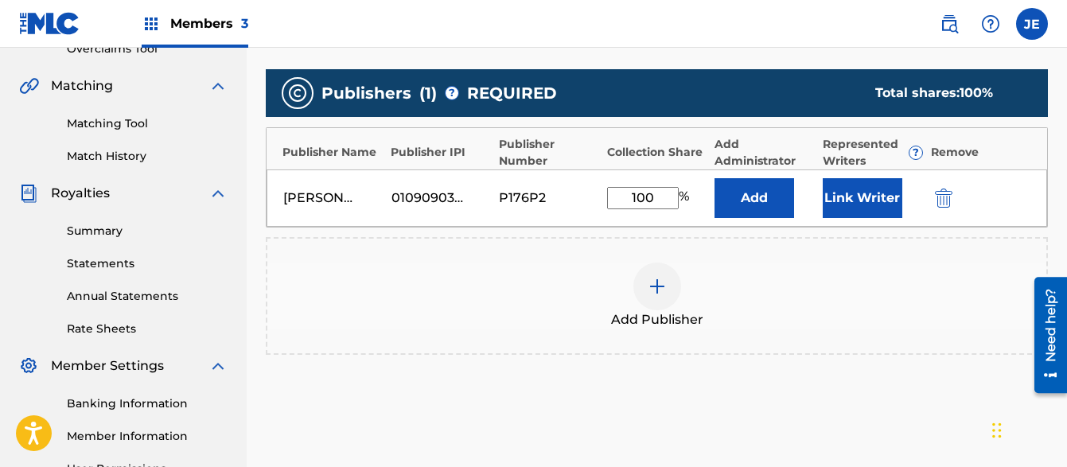
click at [853, 204] on button "Link Writer" at bounding box center [863, 198] width 80 height 40
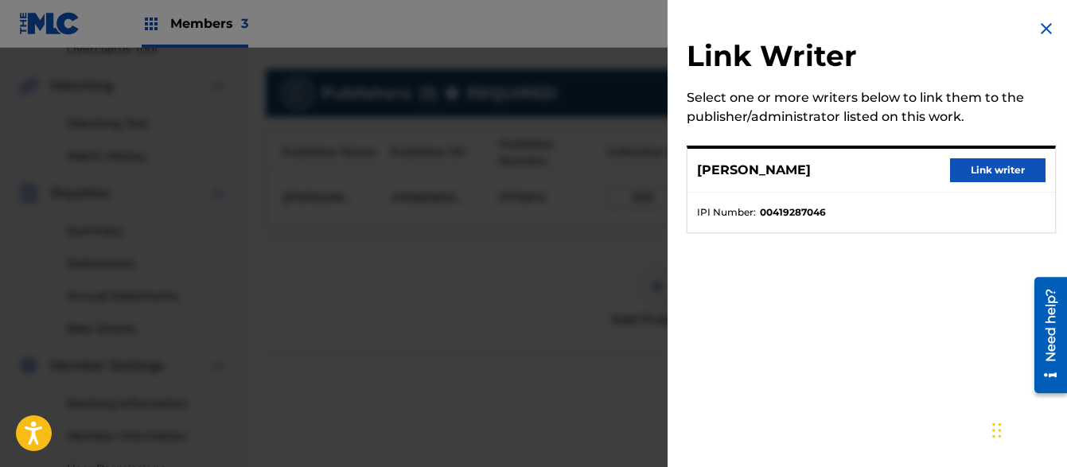
click at [938, 128] on div "Link Writer Select one or more writers below to link them to the publisher/admi…" at bounding box center [871, 135] width 407 height 271
drag, startPoint x: 1049, startPoint y: 20, endPoint x: 1035, endPoint y: 34, distance: 19.7
click at [1048, 21] on img at bounding box center [1046, 28] width 19 height 19
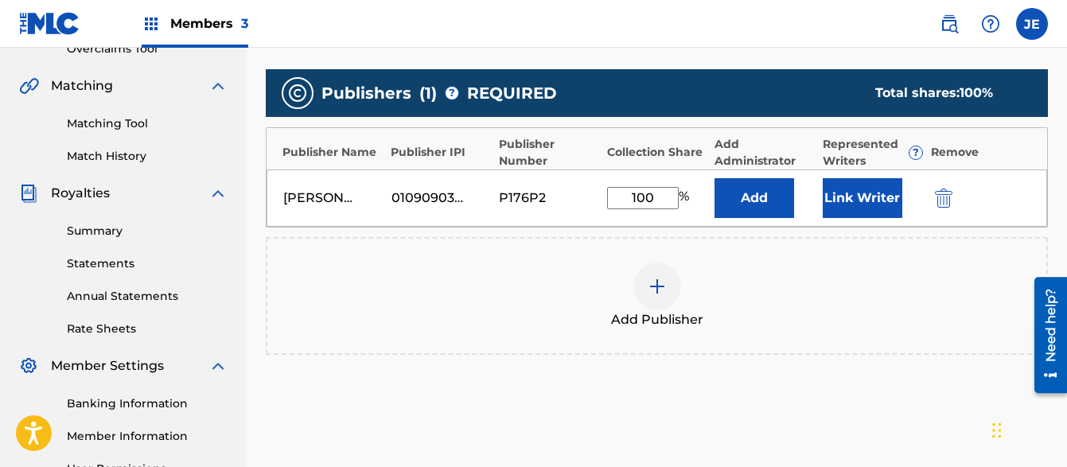
click at [866, 204] on button "Link Writer" at bounding box center [863, 198] width 80 height 40
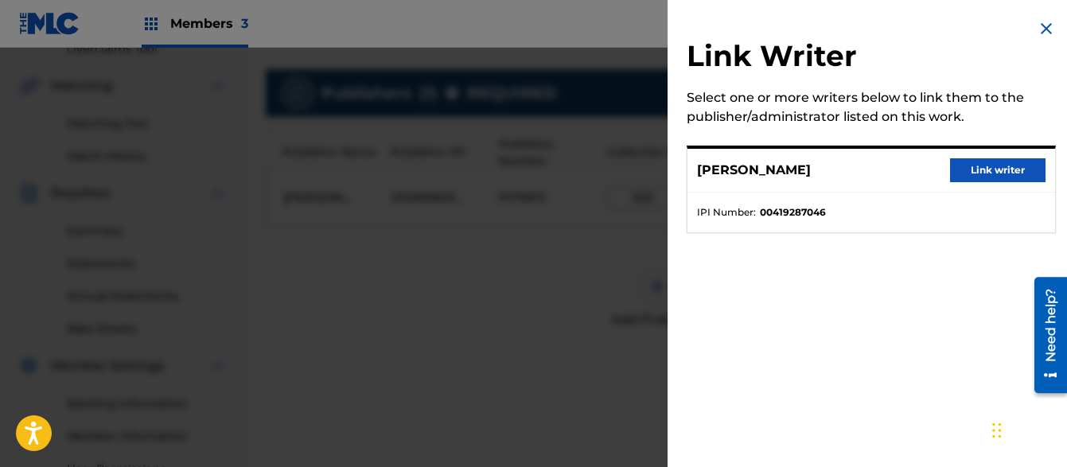
click at [999, 173] on button "Link writer" at bounding box center [997, 170] width 95 height 24
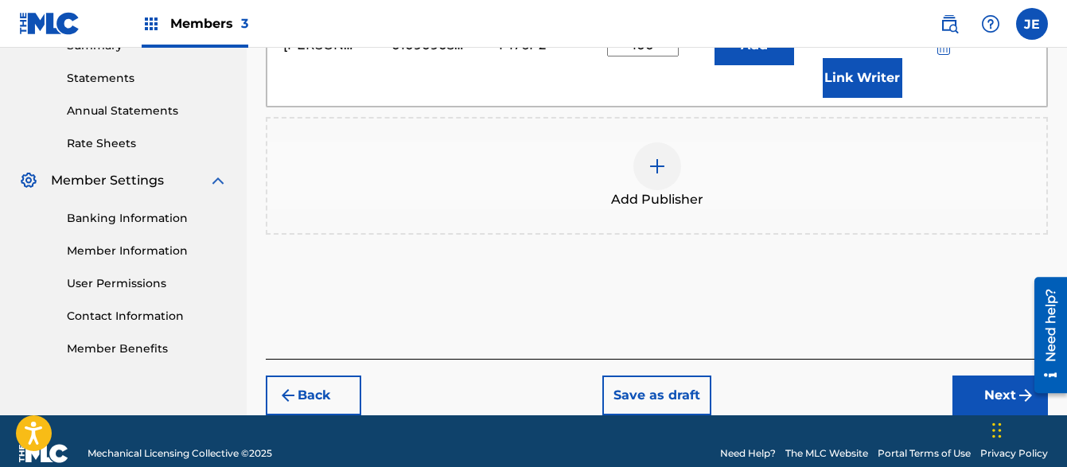
click at [981, 386] on button "Next" at bounding box center [999, 396] width 95 height 40
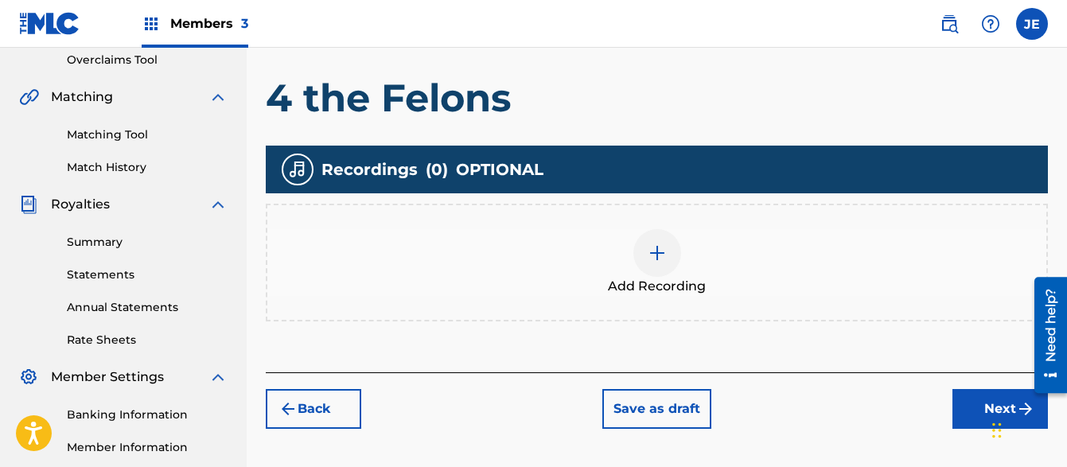
scroll to position [337, 0]
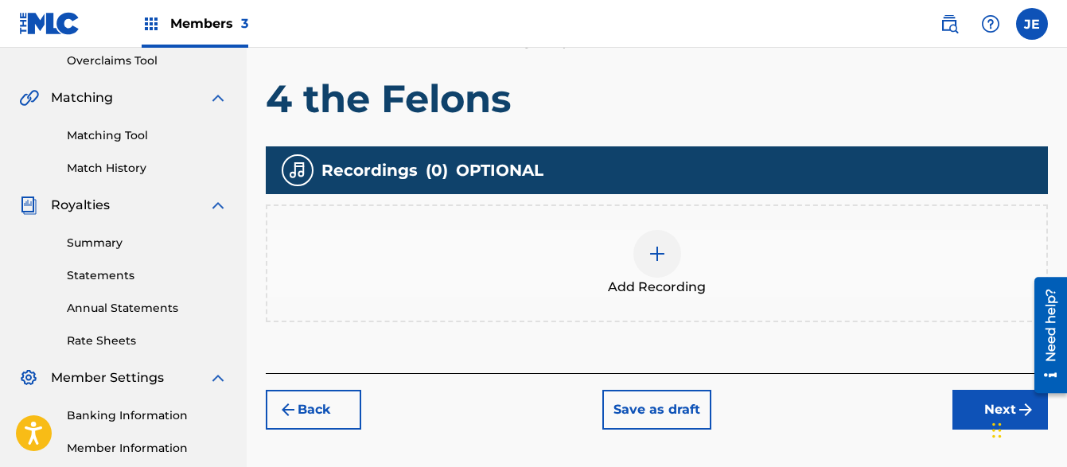
click at [660, 256] on img at bounding box center [657, 253] width 19 height 19
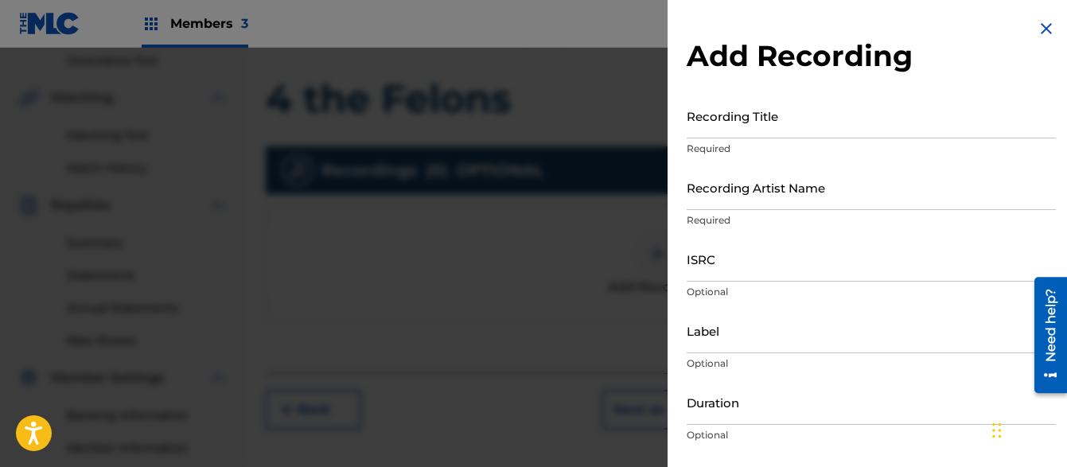
click at [815, 108] on input "Recording Title" at bounding box center [871, 115] width 369 height 45
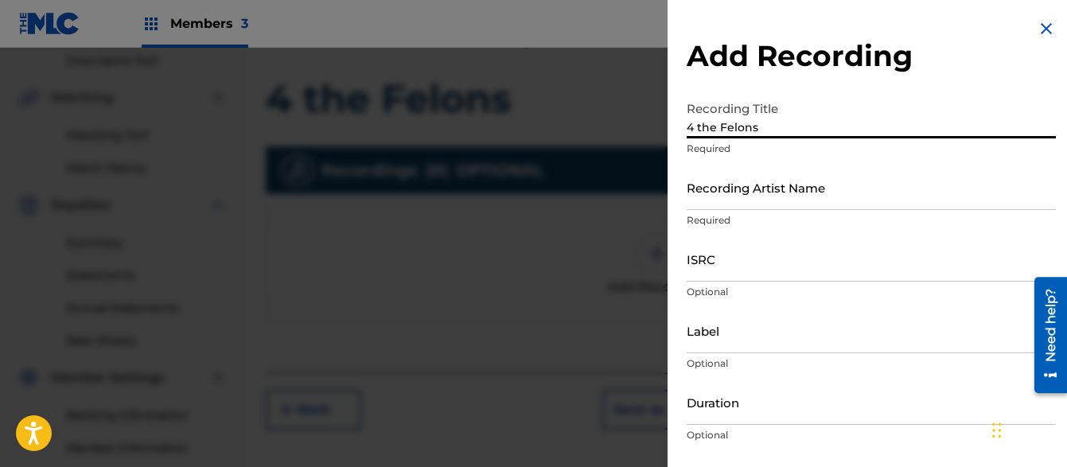
type input "4 the Felons"
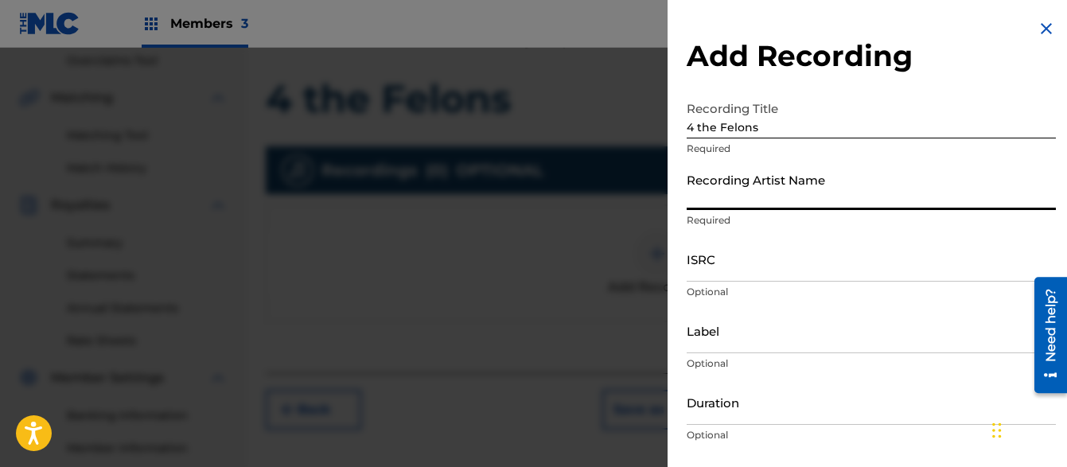
click at [788, 201] on input "Recording Artist Name" at bounding box center [871, 187] width 369 height 45
type input "[PERSON_NAME]"
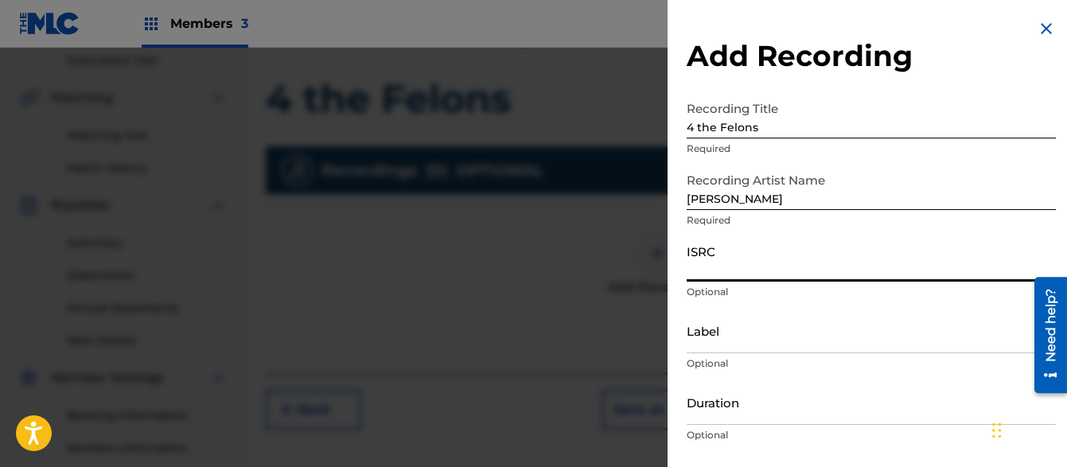
click at [763, 254] on input "ISRC" at bounding box center [871, 258] width 369 height 45
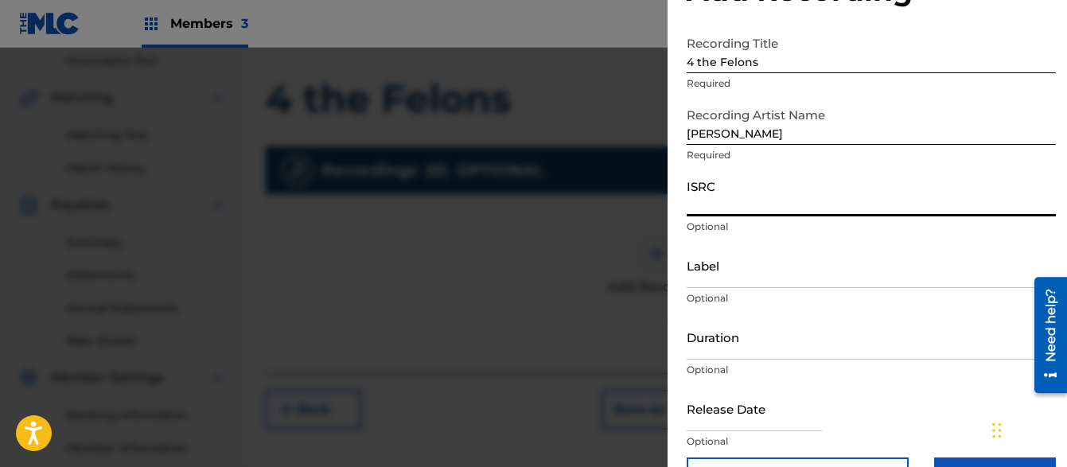
scroll to position [0, 0]
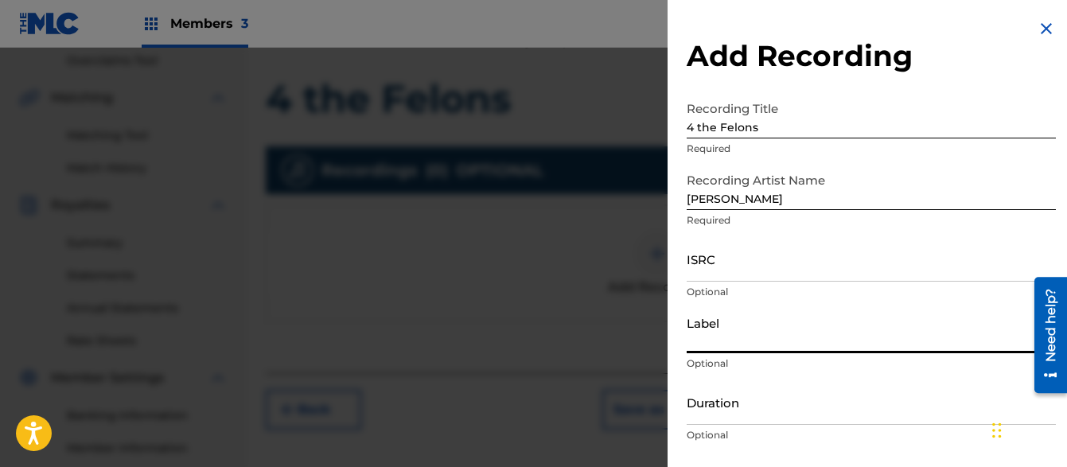
click at [719, 345] on input "Label" at bounding box center [871, 330] width 369 height 45
type input "c"
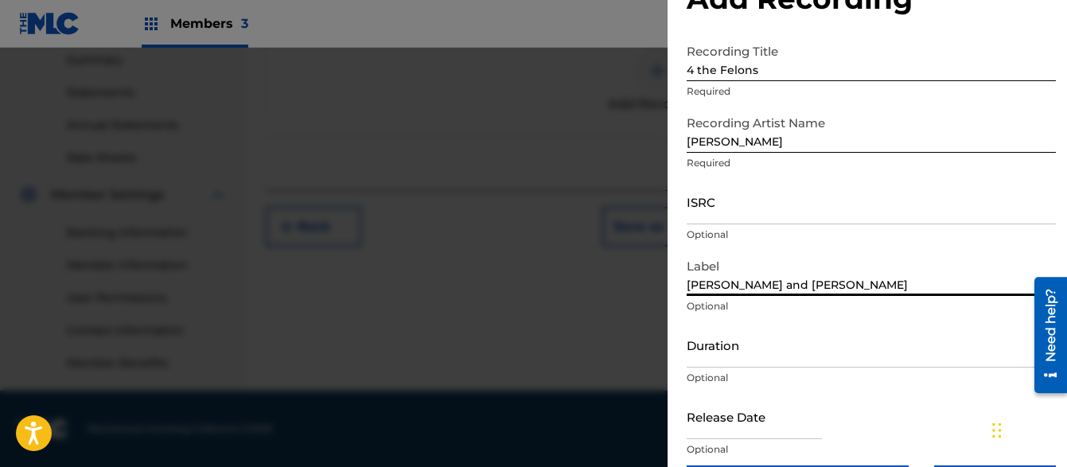
scroll to position [115, 0]
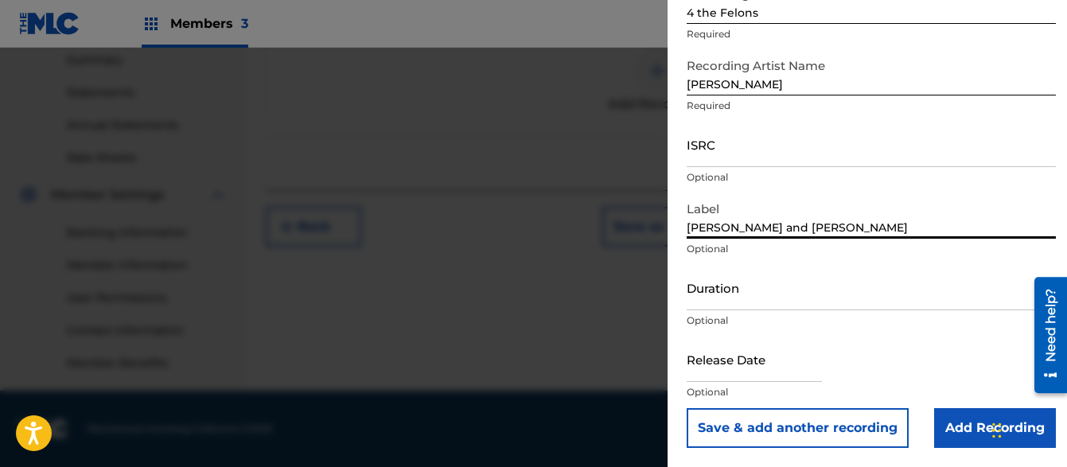
type input "[PERSON_NAME] and [PERSON_NAME]"
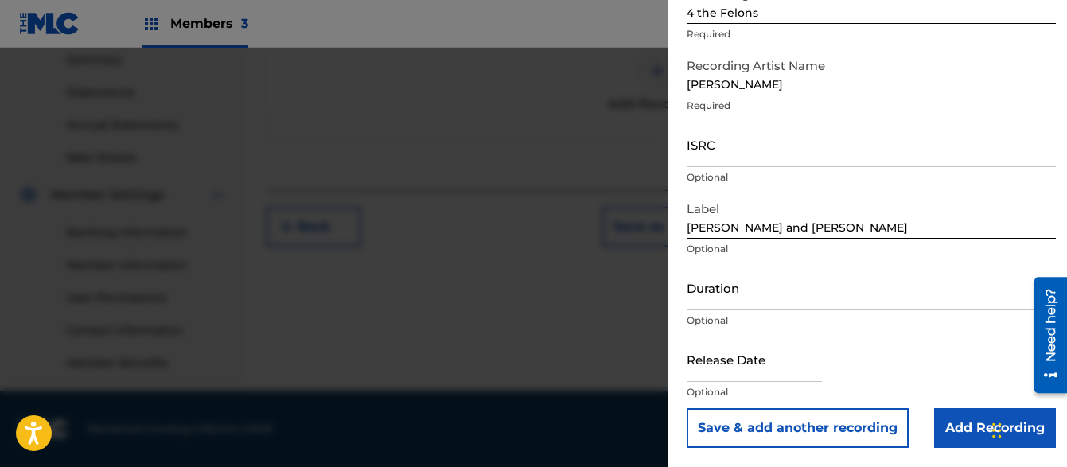
click at [731, 368] on input "text" at bounding box center [754, 359] width 135 height 45
select select "7"
select select "2025"
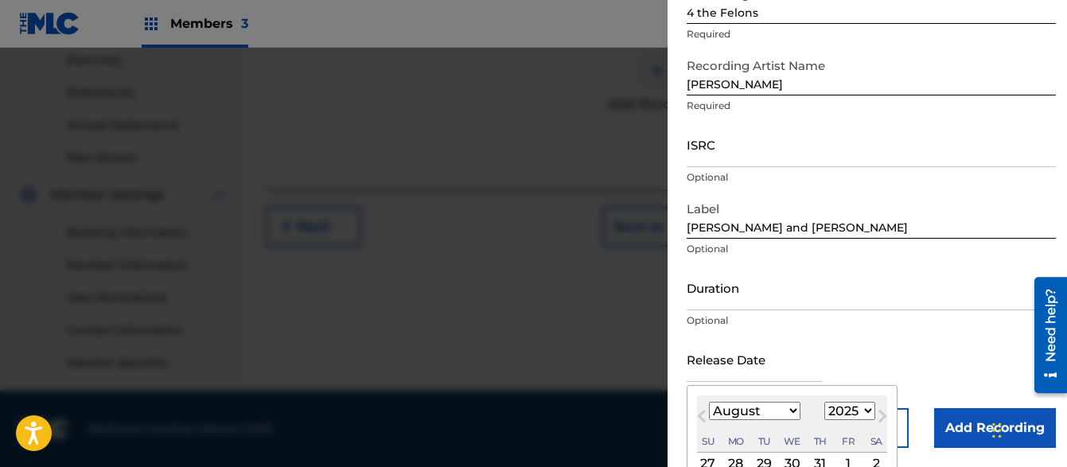
click at [765, 416] on select "January February March April May June July August September October November De…" at bounding box center [754, 411] width 91 height 18
select select "5"
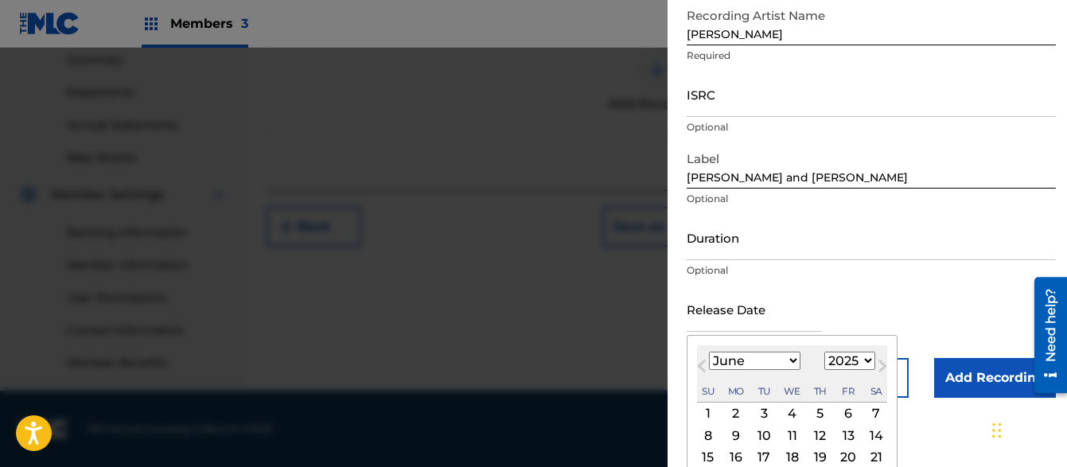
scroll to position [241, 0]
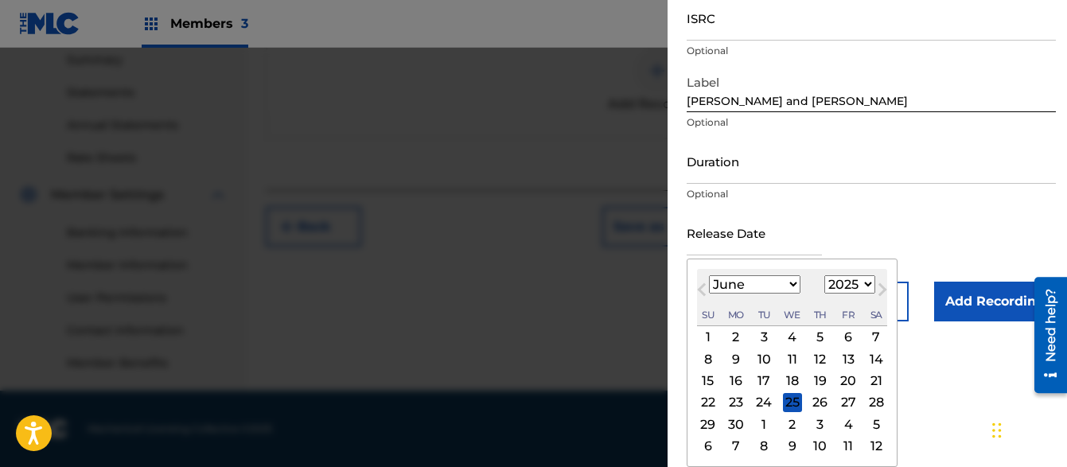
click at [702, 381] on div "15" at bounding box center [708, 381] width 19 height 19
type input "[DATE]"
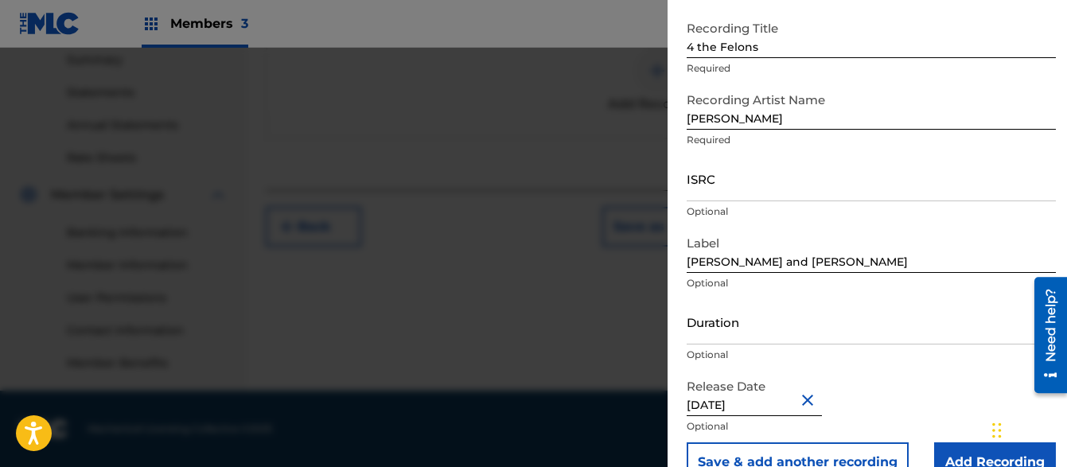
scroll to position [0, 0]
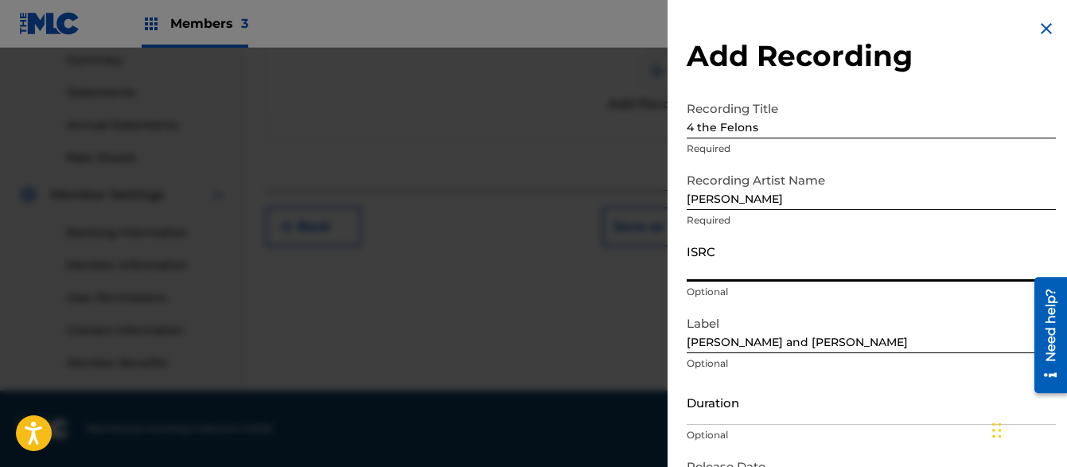
click at [704, 276] on input "ISRC" at bounding box center [871, 258] width 369 height 45
paste input "ISRC ushm82537820"
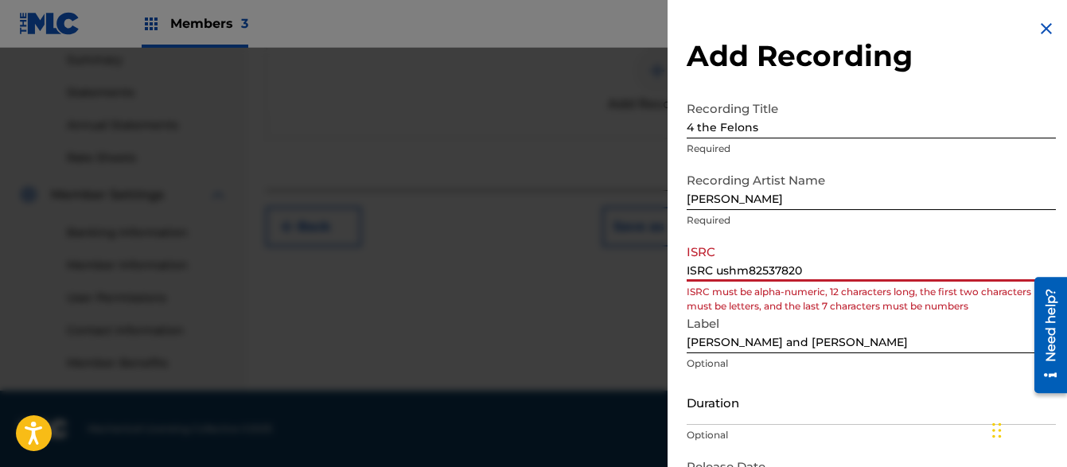
click at [717, 270] on input "ISRC ushm82537820" at bounding box center [871, 258] width 369 height 45
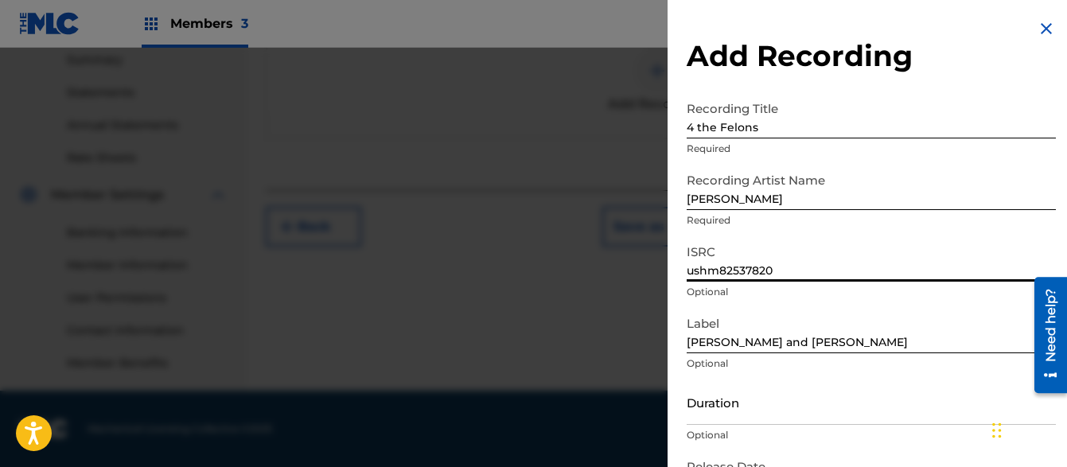
click at [695, 272] on input "ushm82537820" at bounding box center [871, 258] width 369 height 45
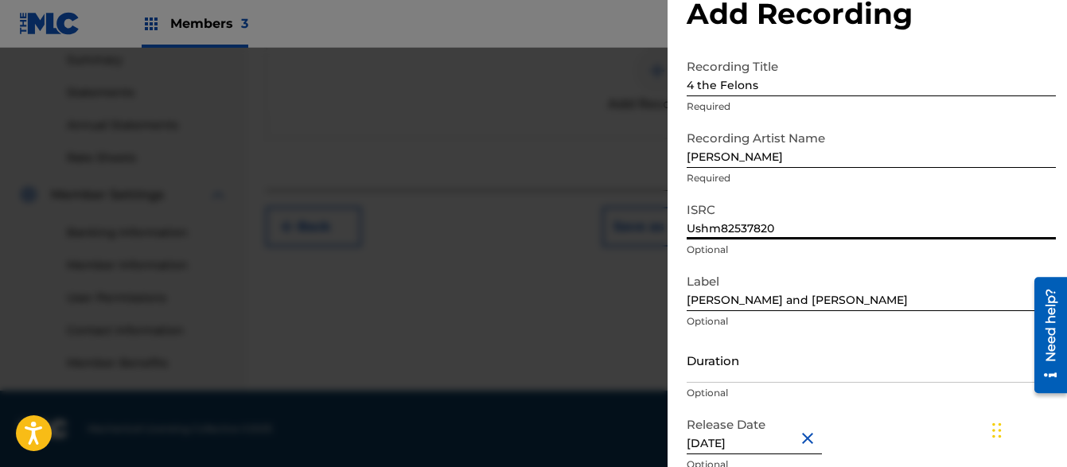
scroll to position [115, 0]
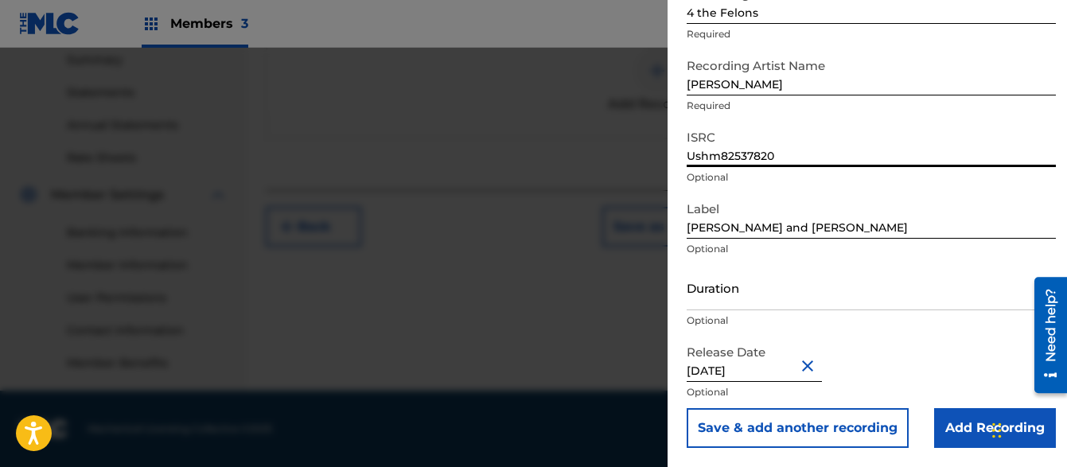
type input "Ushm82537820"
click at [944, 426] on input "Add Recording" at bounding box center [995, 428] width 122 height 40
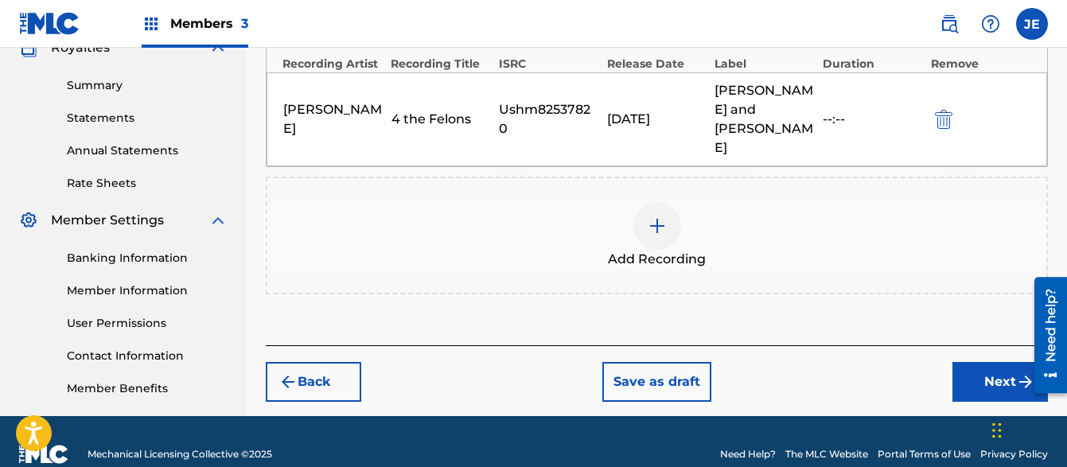
scroll to position [369, 0]
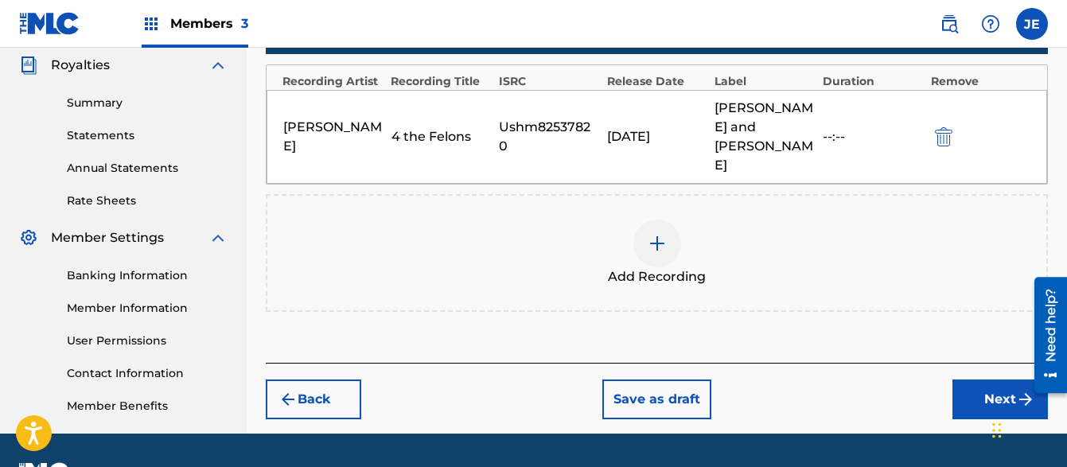
click at [981, 380] on button "Next" at bounding box center [999, 400] width 95 height 40
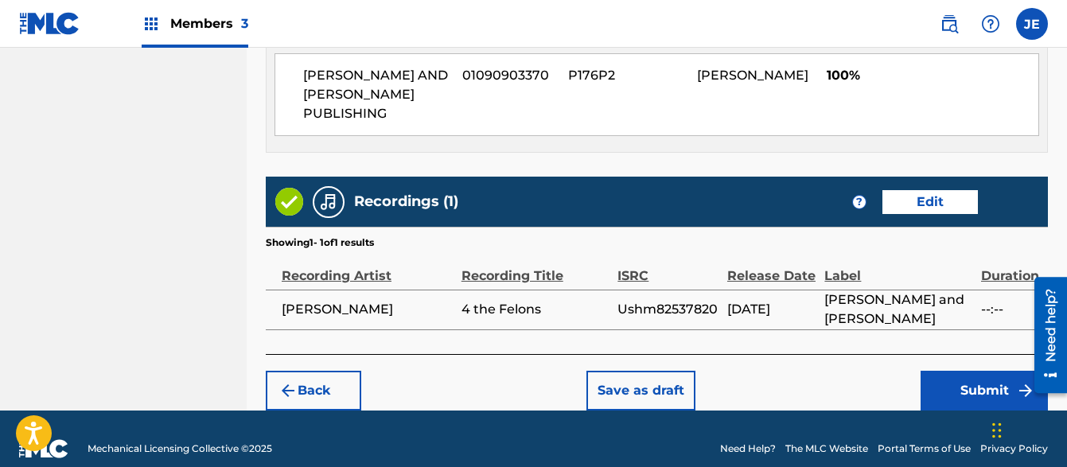
scroll to position [917, 0]
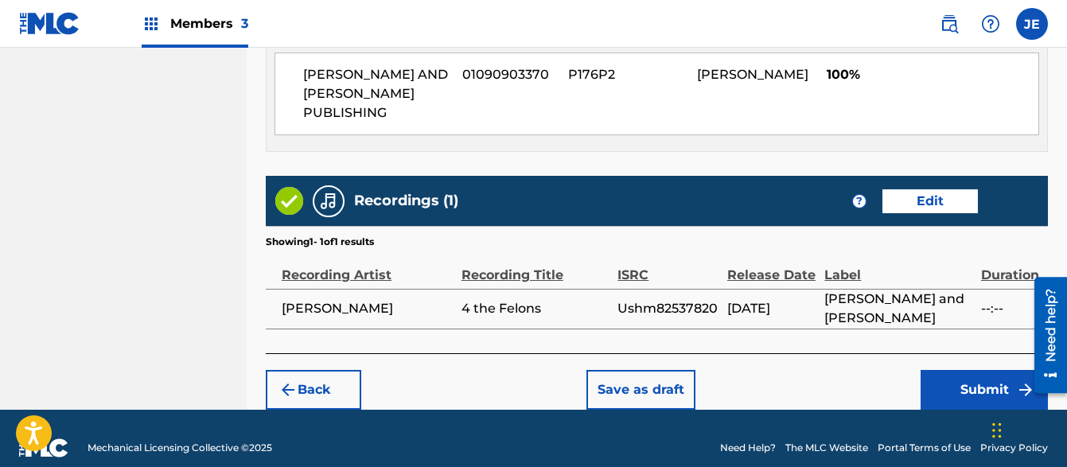
click at [931, 370] on button "Submit" at bounding box center [984, 390] width 127 height 40
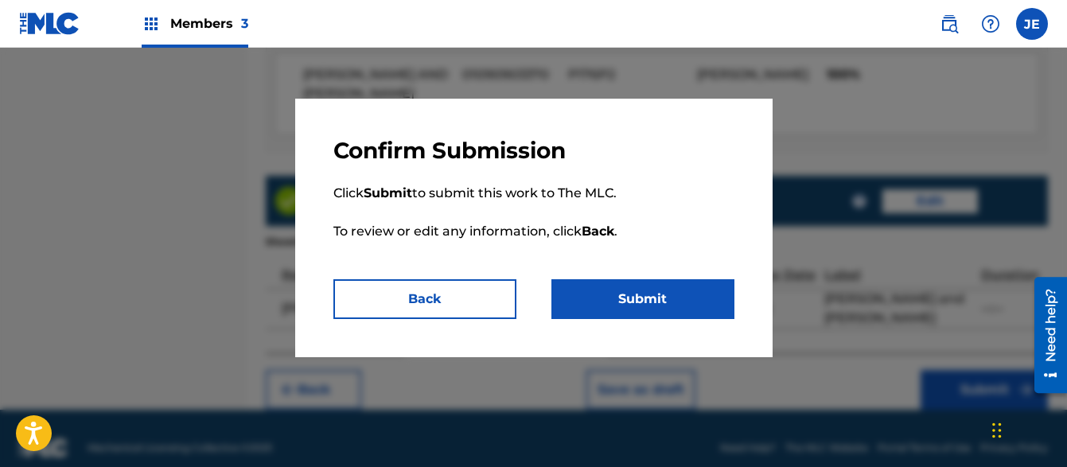
drag, startPoint x: 640, startPoint y: 290, endPoint x: 653, endPoint y: 294, distance: 14.1
click at [643, 293] on button "Submit" at bounding box center [642, 299] width 183 height 40
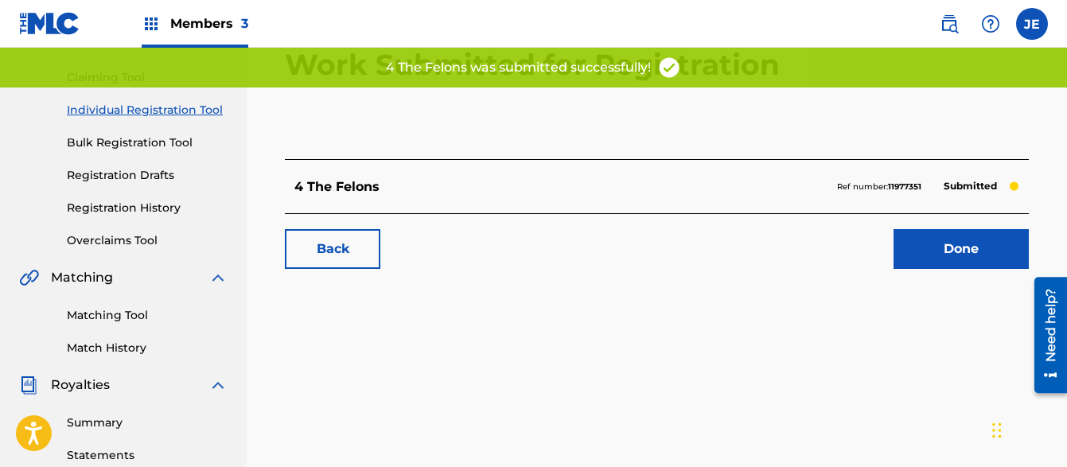
scroll to position [236, 0]
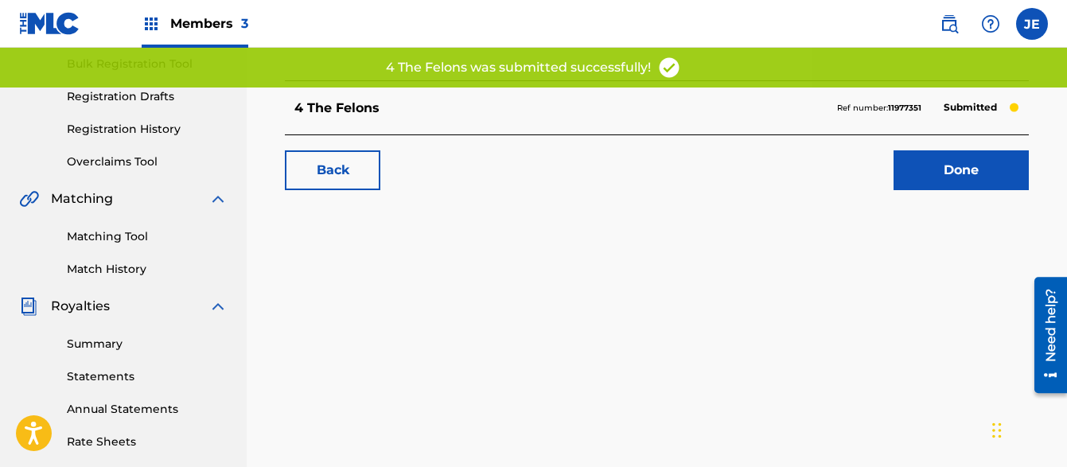
click at [913, 172] on link "Done" at bounding box center [960, 170] width 135 height 40
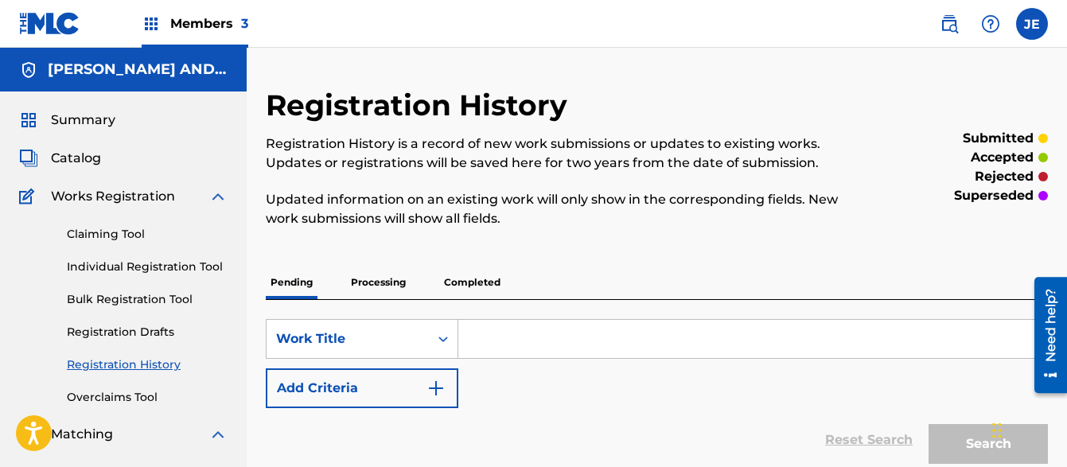
click at [181, 21] on span "Members 3" at bounding box center [209, 23] width 78 height 18
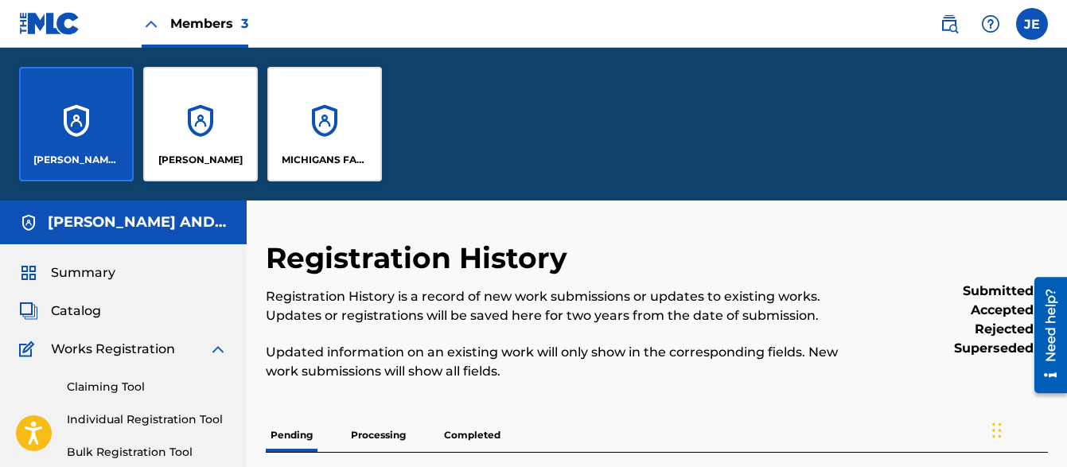
click at [305, 139] on div "MICHIGANS FAVORITE ARTIST PUB" at bounding box center [324, 124] width 115 height 115
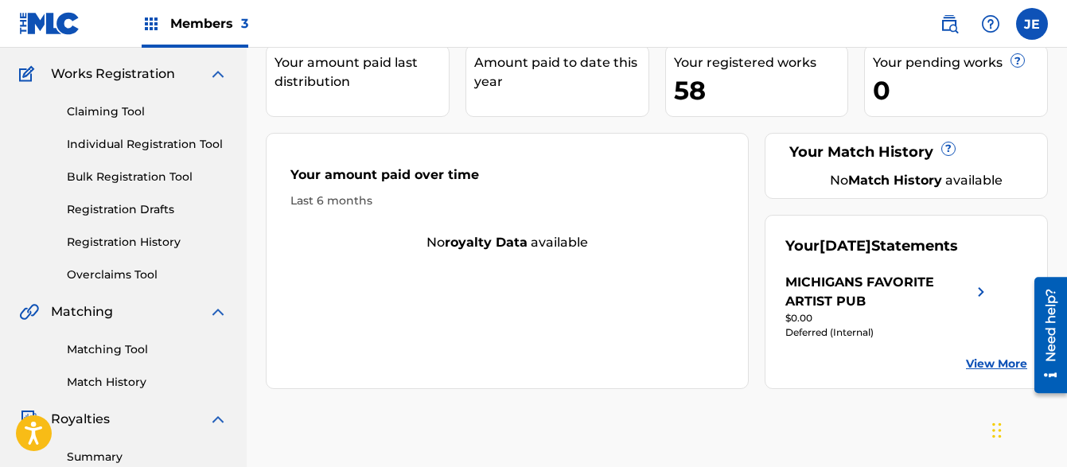
scroll to position [193, 0]
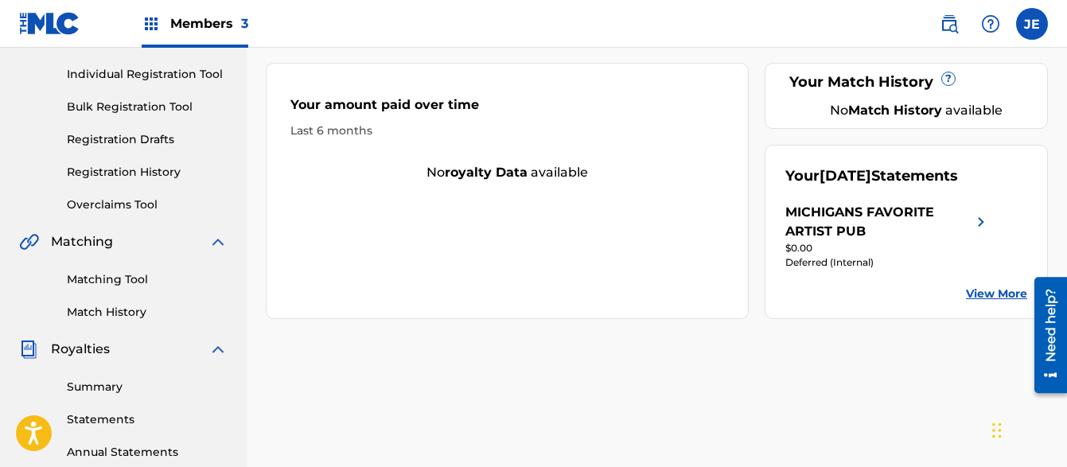
click at [981, 294] on link "View More" at bounding box center [996, 294] width 61 height 17
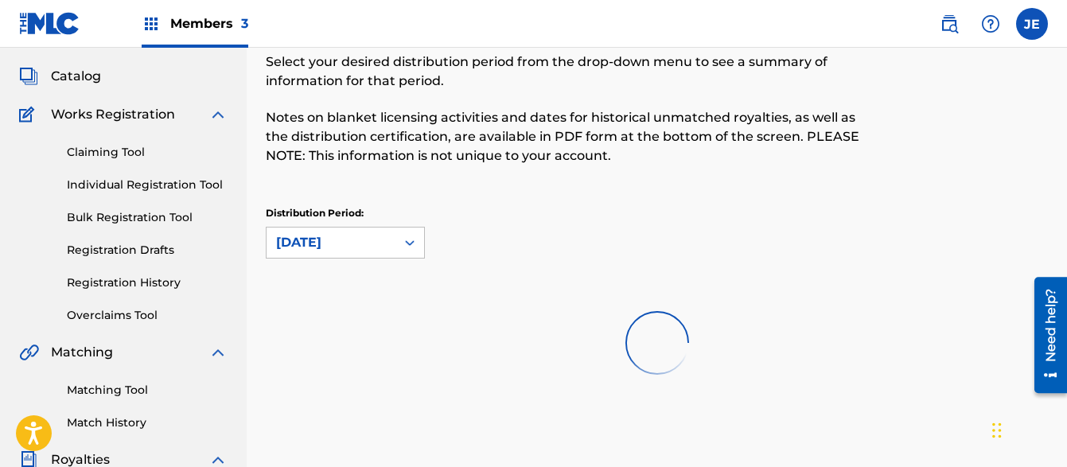
scroll to position [42, 0]
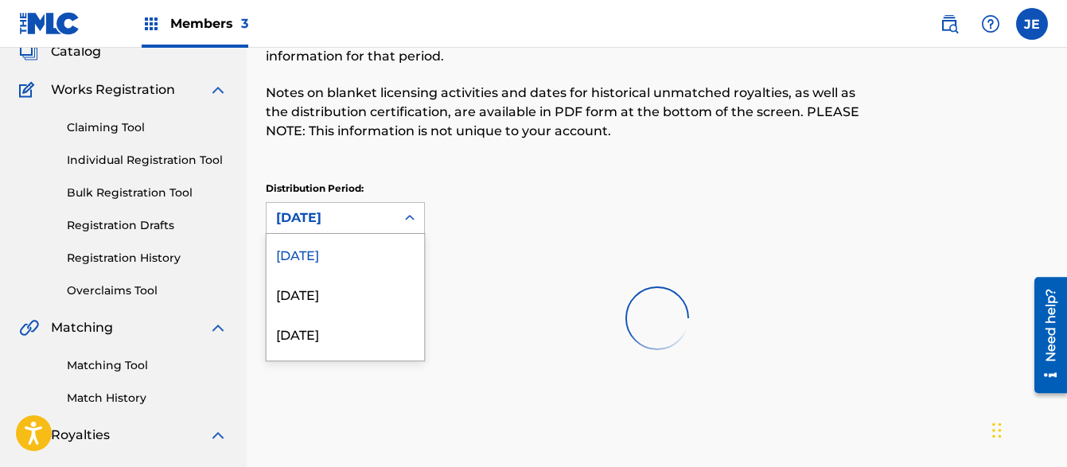
click at [364, 290] on div "Royalties Select your desired distribution period from the drop-down menu to se…" at bounding box center [657, 175] width 782 height 388
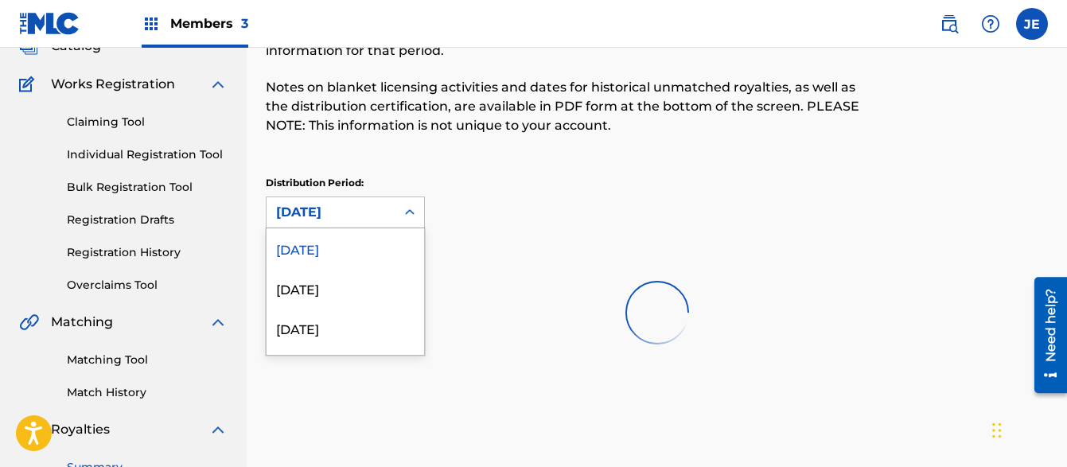
scroll to position [113, 0]
click at [332, 322] on div at bounding box center [657, 312] width 782 height 102
click at [367, 216] on div "[DATE]" at bounding box center [331, 211] width 110 height 19
click at [339, 323] on div at bounding box center [657, 312] width 782 height 102
click at [341, 222] on div "[DATE]" at bounding box center [331, 212] width 129 height 30
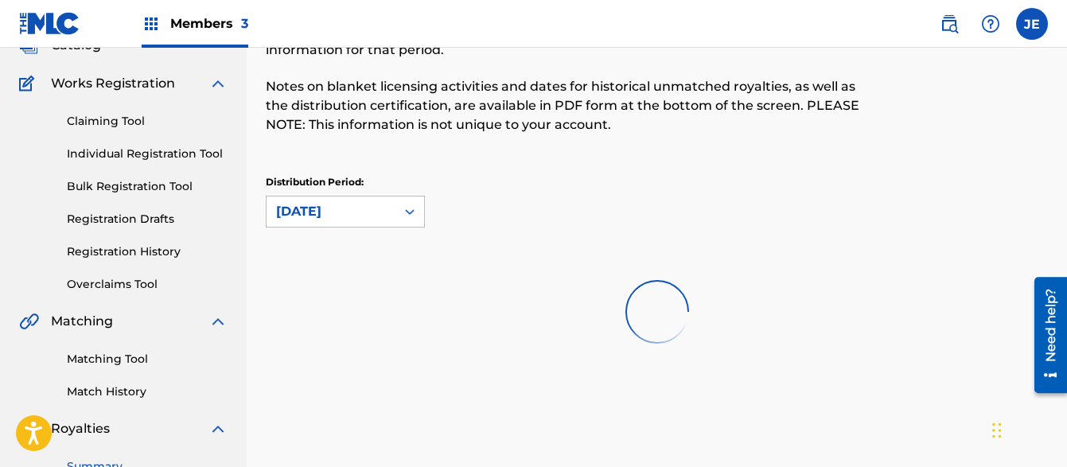
click at [304, 329] on div at bounding box center [657, 312] width 782 height 102
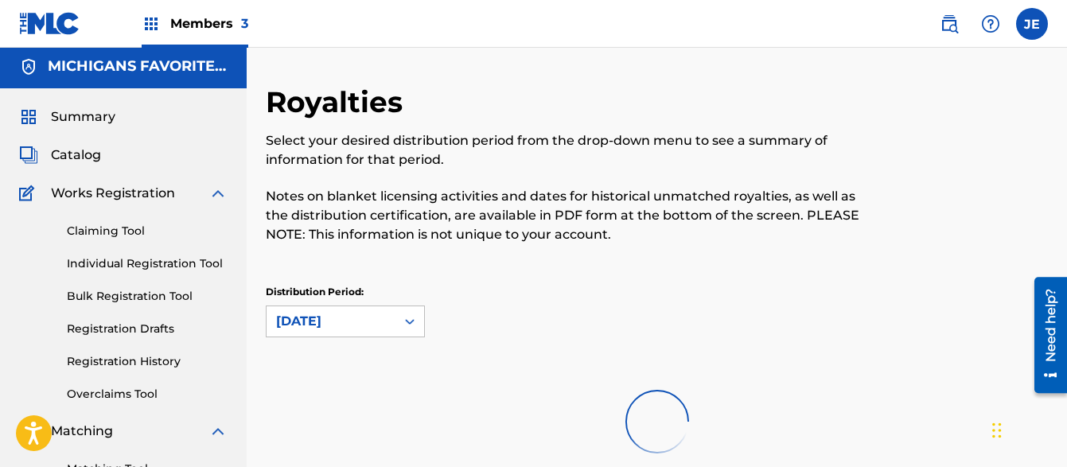
scroll to position [0, 0]
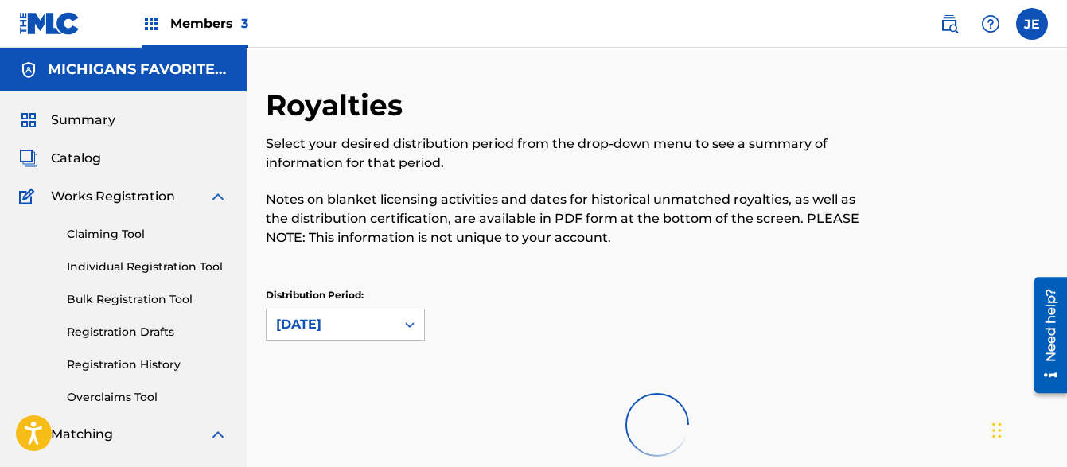
click at [87, 159] on span "Catalog" at bounding box center [76, 158] width 50 height 19
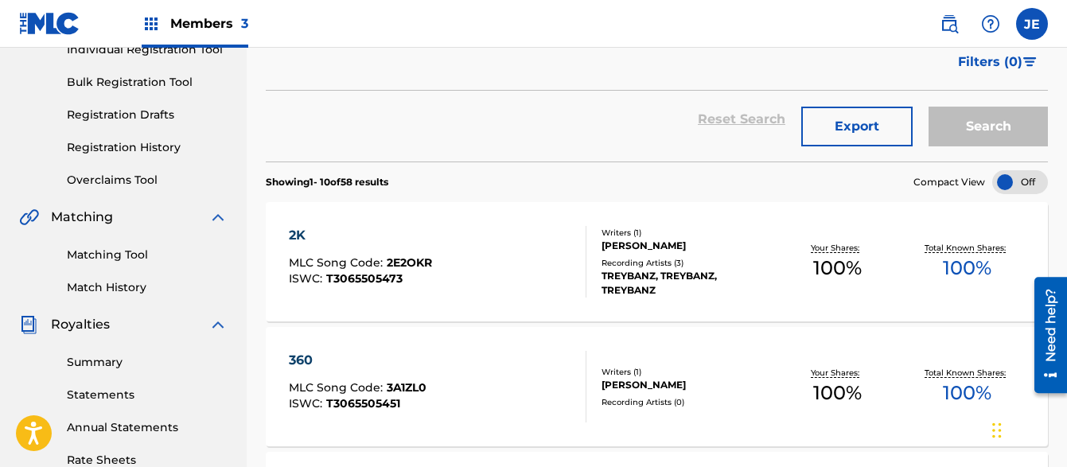
scroll to position [227, 0]
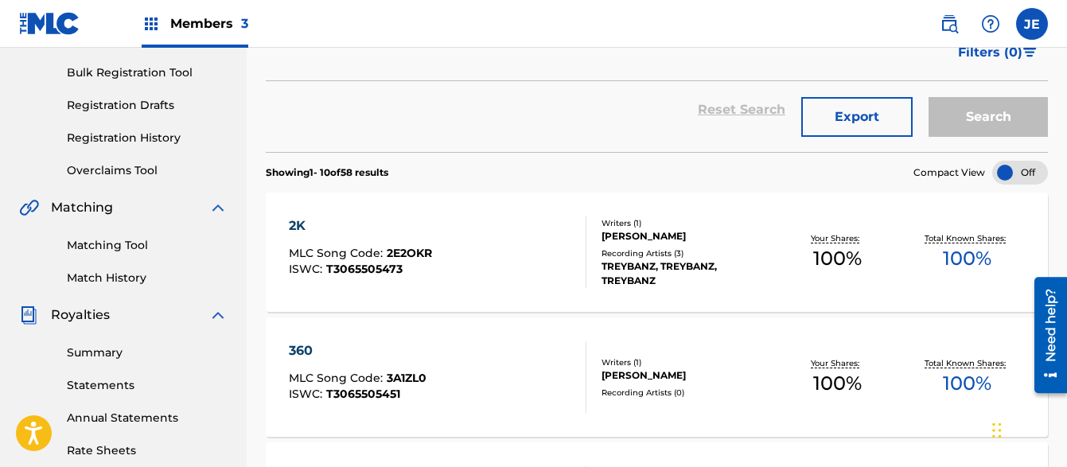
click at [118, 388] on link "Statements" at bounding box center [147, 385] width 161 height 17
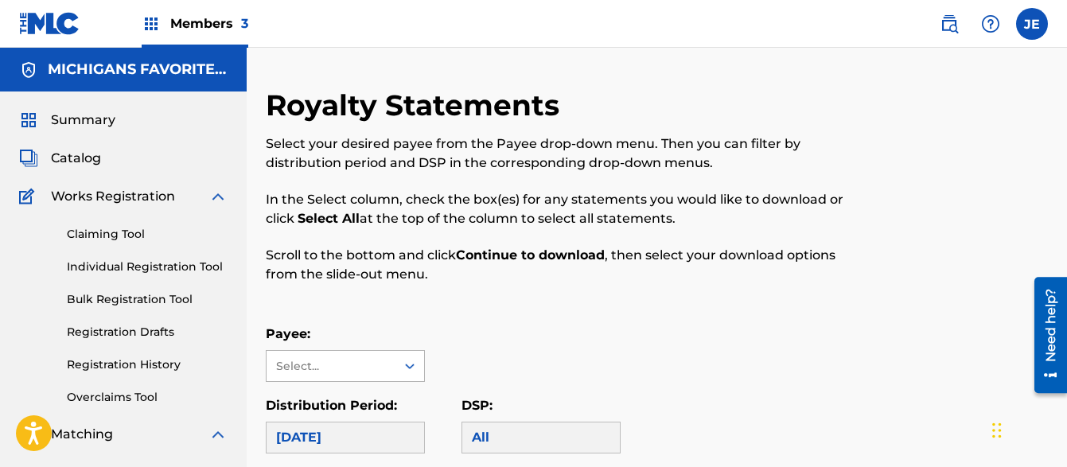
click at [347, 368] on div "Select..." at bounding box center [330, 366] width 108 height 17
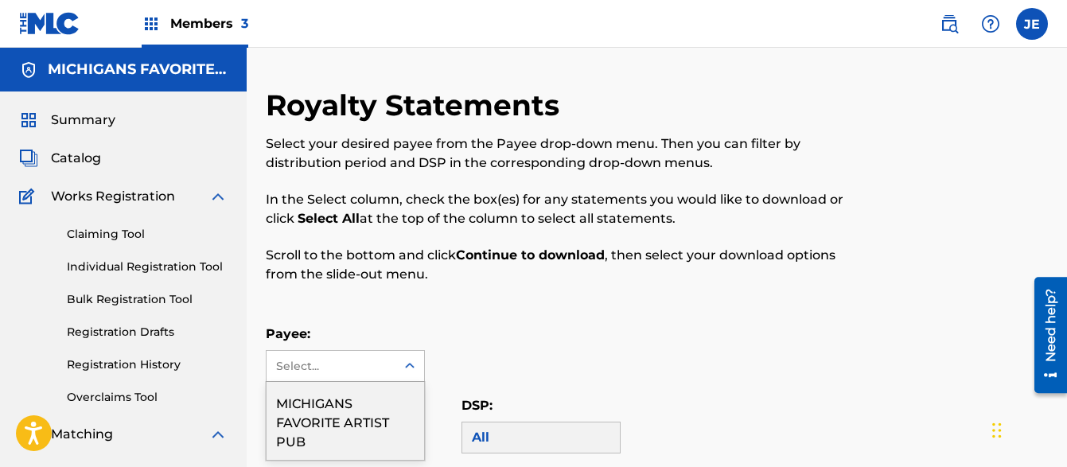
click at [340, 407] on div "MICHIGANS FAVORITE ARTIST PUB" at bounding box center [346, 421] width 158 height 78
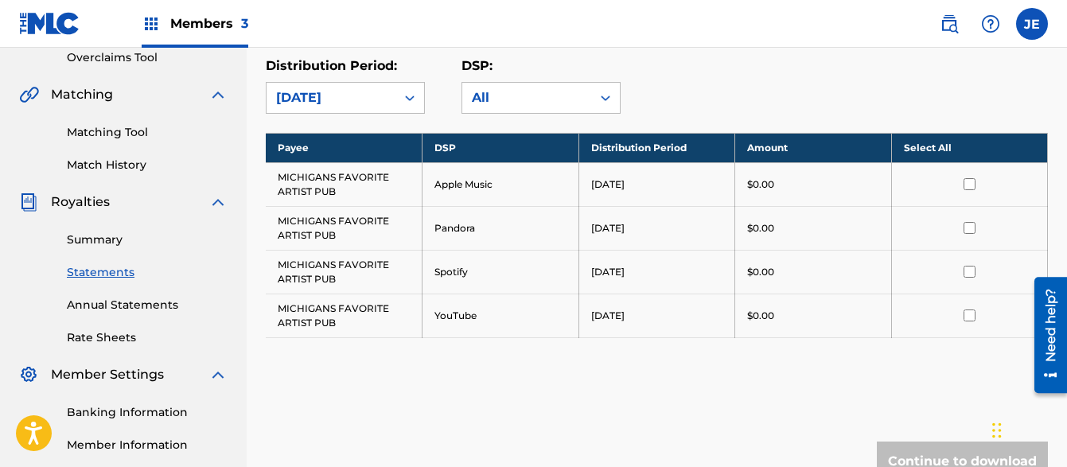
scroll to position [341, 0]
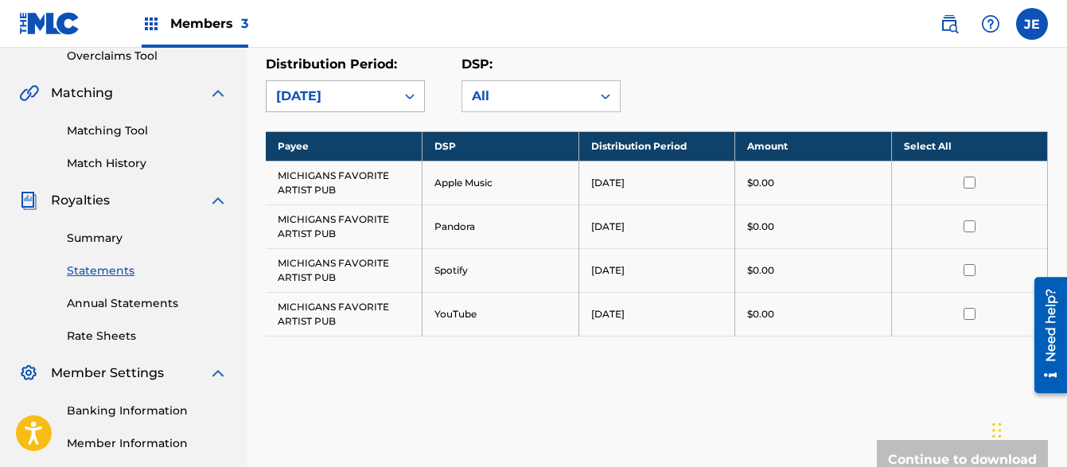
click at [403, 103] on icon at bounding box center [410, 96] width 16 height 16
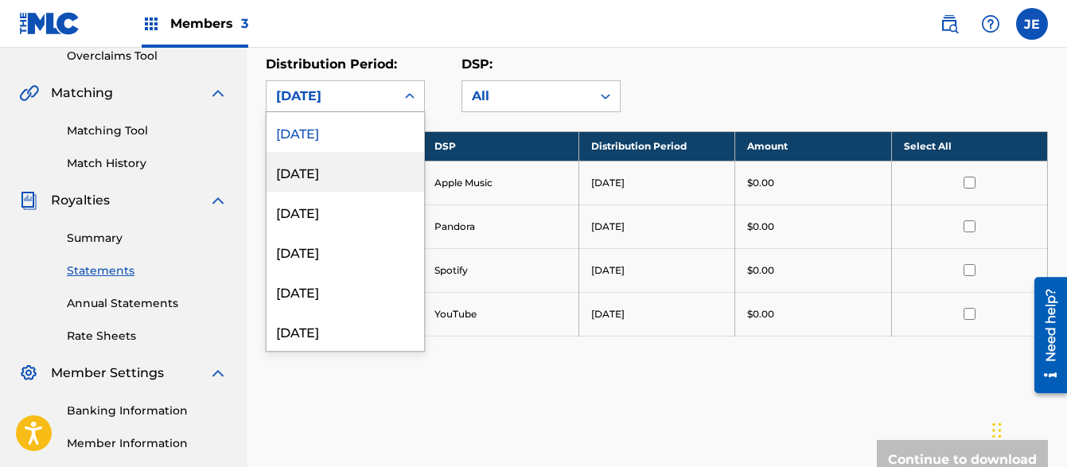
click at [357, 189] on div "[DATE]" at bounding box center [346, 172] width 158 height 40
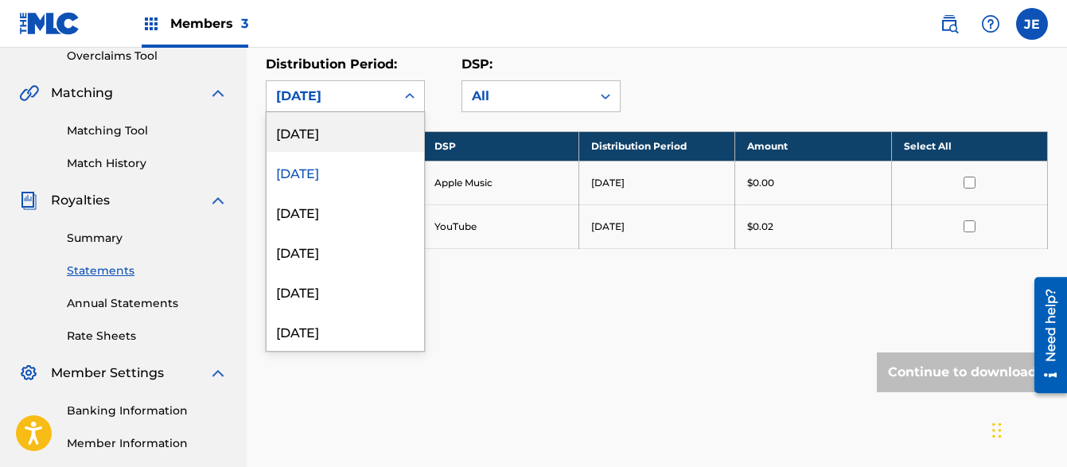
click at [355, 97] on div "[DATE]" at bounding box center [331, 96] width 110 height 19
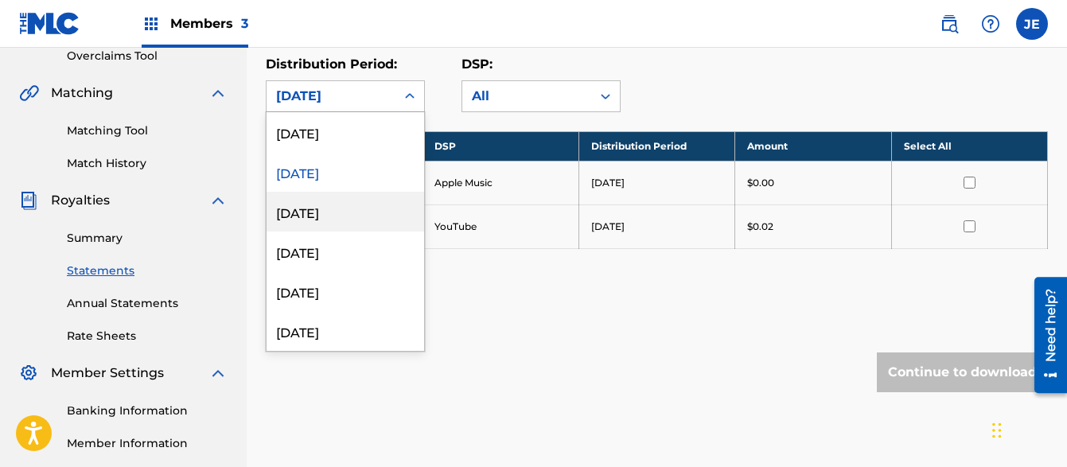
click at [334, 206] on div "[DATE]" at bounding box center [346, 212] width 158 height 40
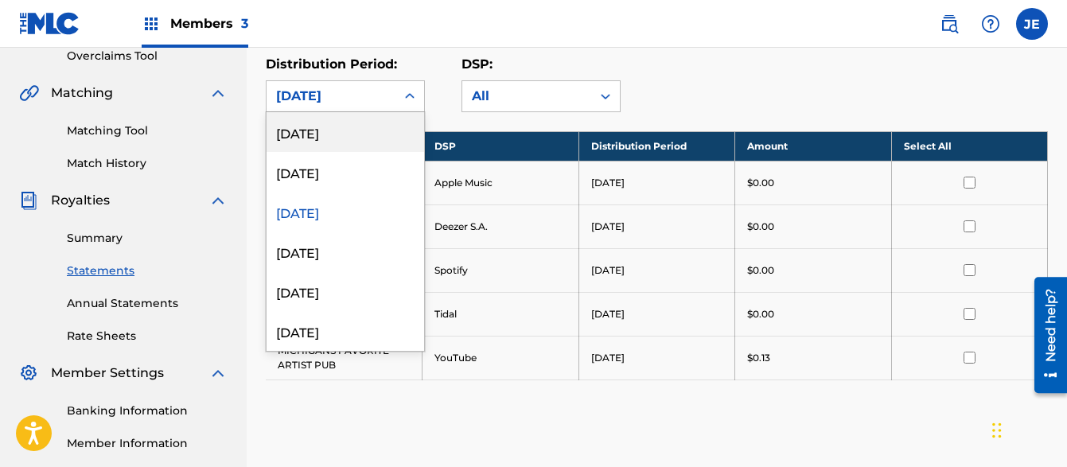
click at [329, 105] on div "[DATE]" at bounding box center [331, 96] width 110 height 19
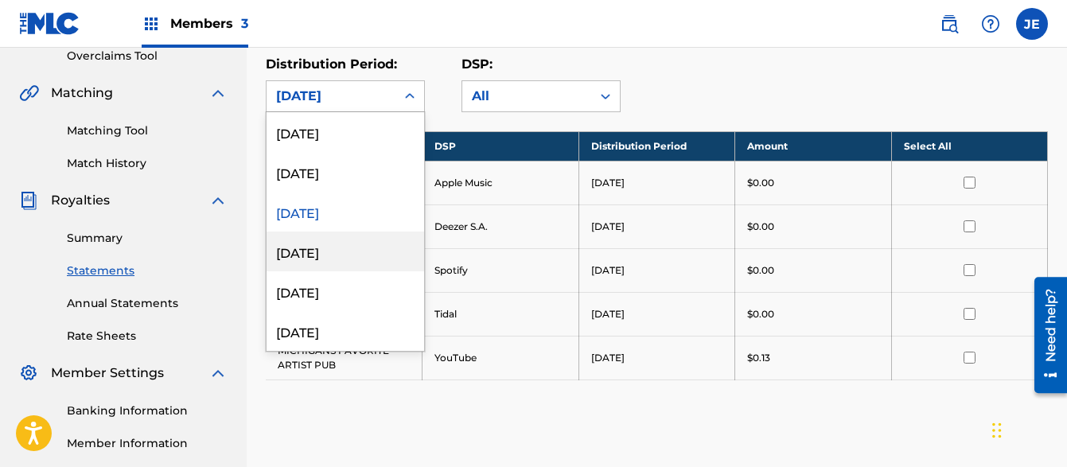
click at [303, 247] on div "[DATE]" at bounding box center [346, 252] width 158 height 40
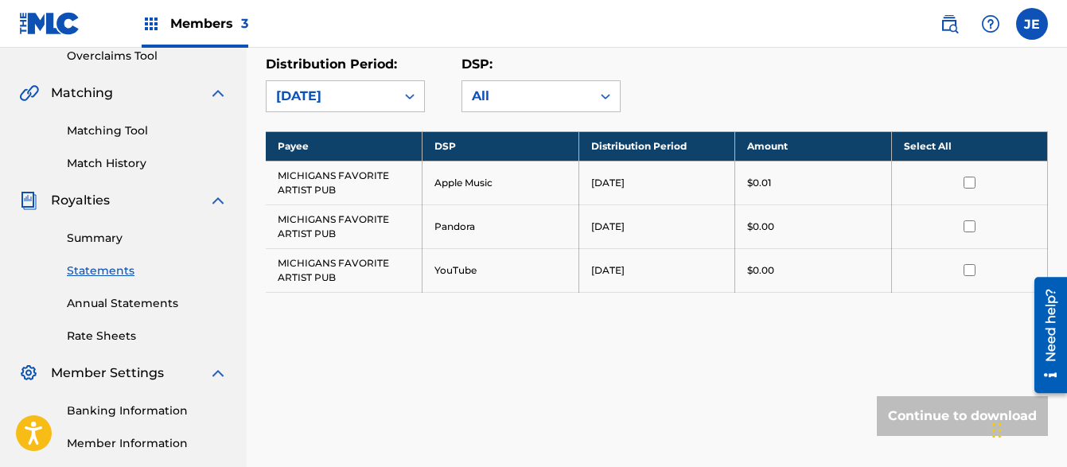
click at [316, 106] on div "[DATE]" at bounding box center [331, 96] width 129 height 30
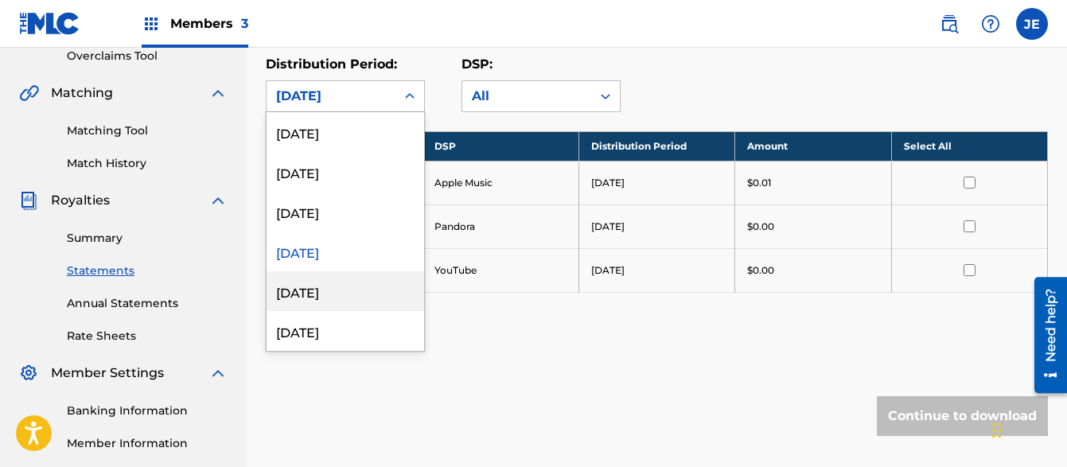
click at [310, 295] on div "[DATE]" at bounding box center [346, 291] width 158 height 40
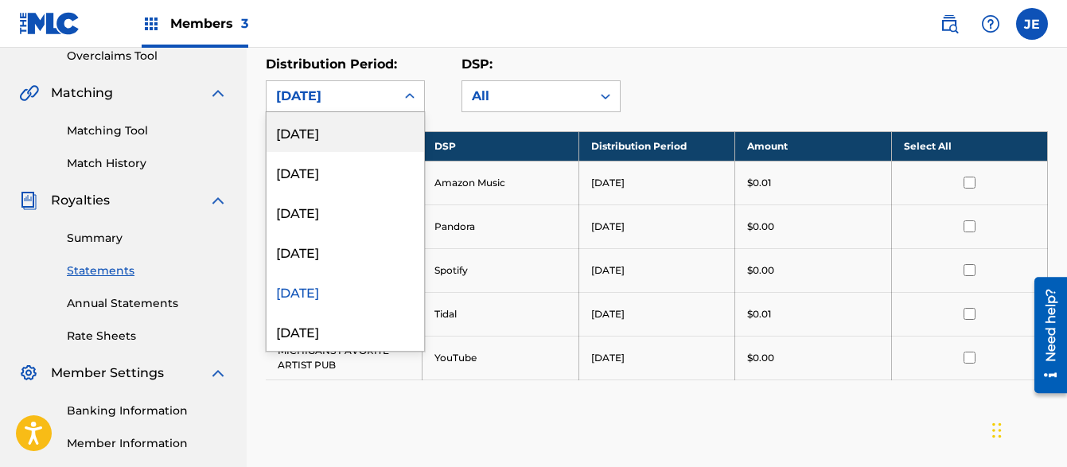
click at [320, 99] on div "[DATE]" at bounding box center [331, 96] width 110 height 19
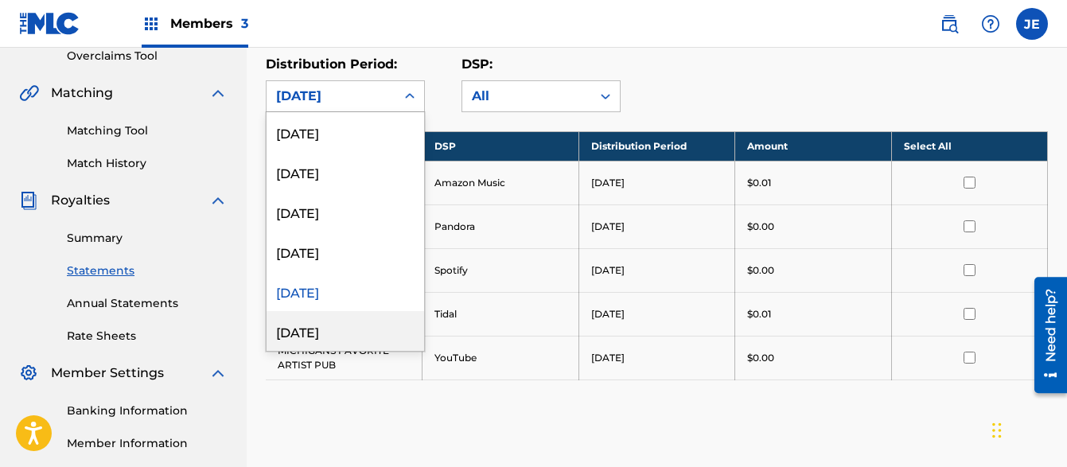
click at [301, 330] on div "[DATE]" at bounding box center [346, 331] width 158 height 40
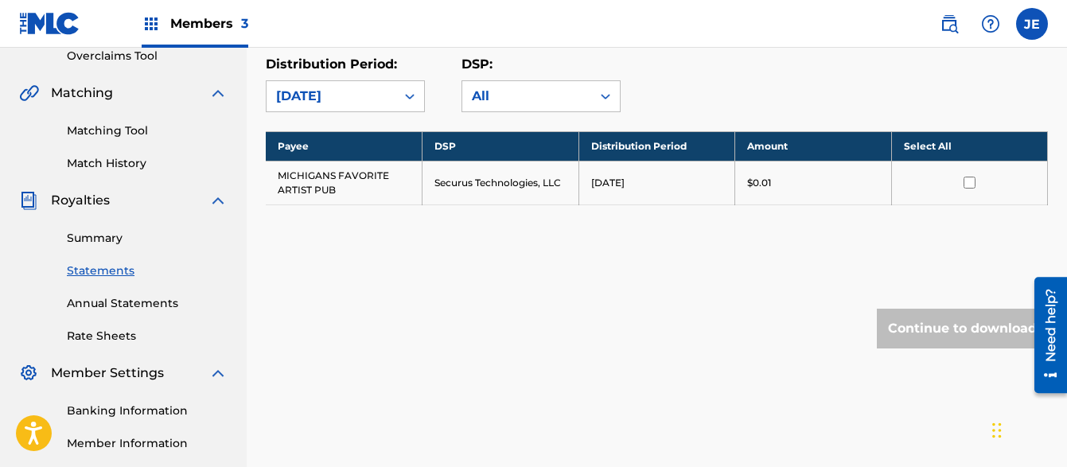
scroll to position [0, 0]
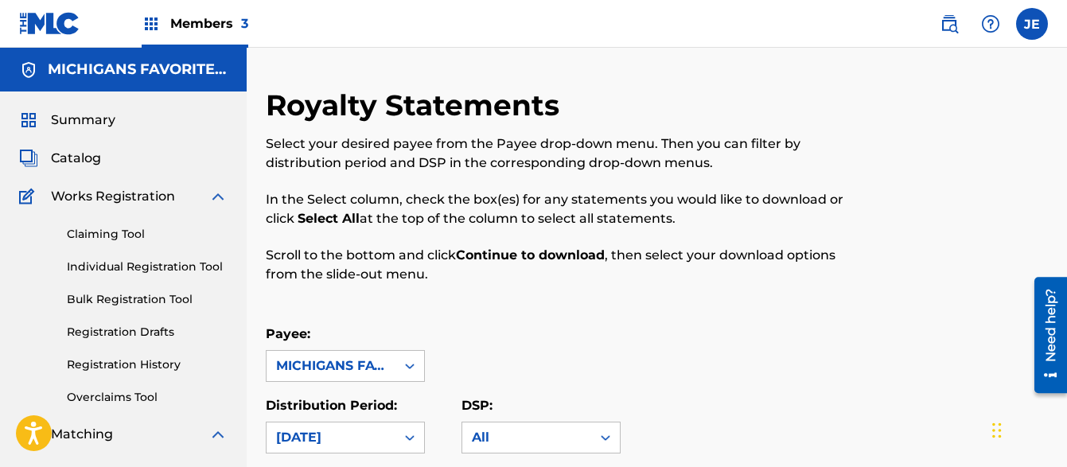
click at [101, 120] on span "Summary" at bounding box center [83, 120] width 64 height 19
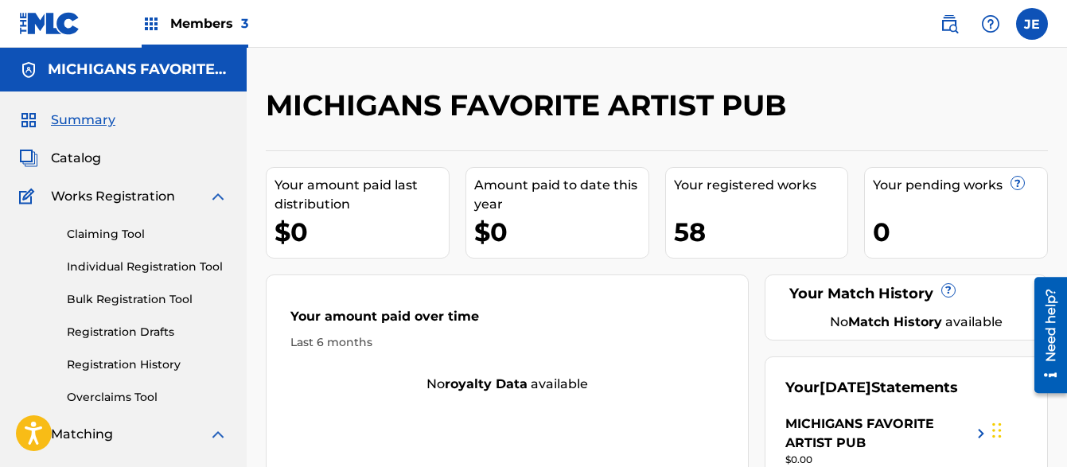
click at [214, 26] on span "Members 3" at bounding box center [209, 23] width 78 height 18
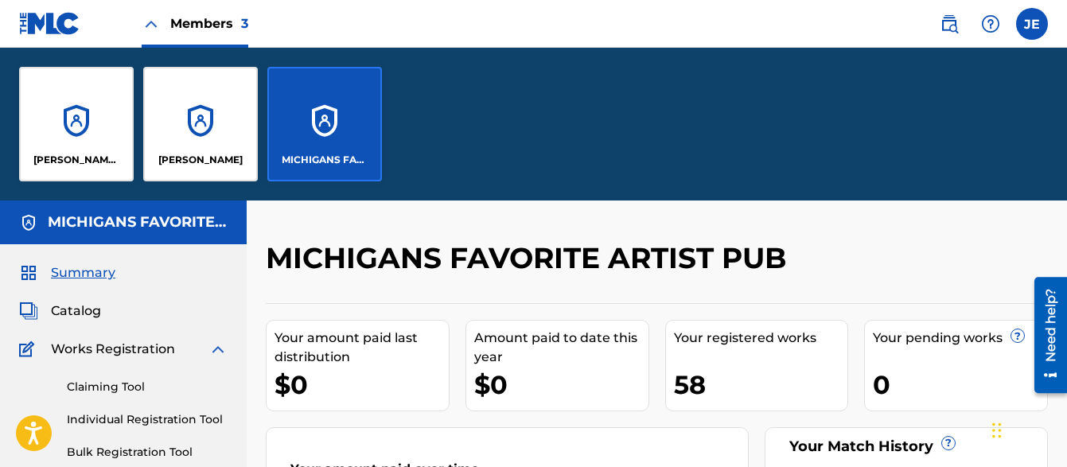
click at [86, 113] on div "[PERSON_NAME] AND [PERSON_NAME] PUBLISHING" at bounding box center [76, 124] width 115 height 115
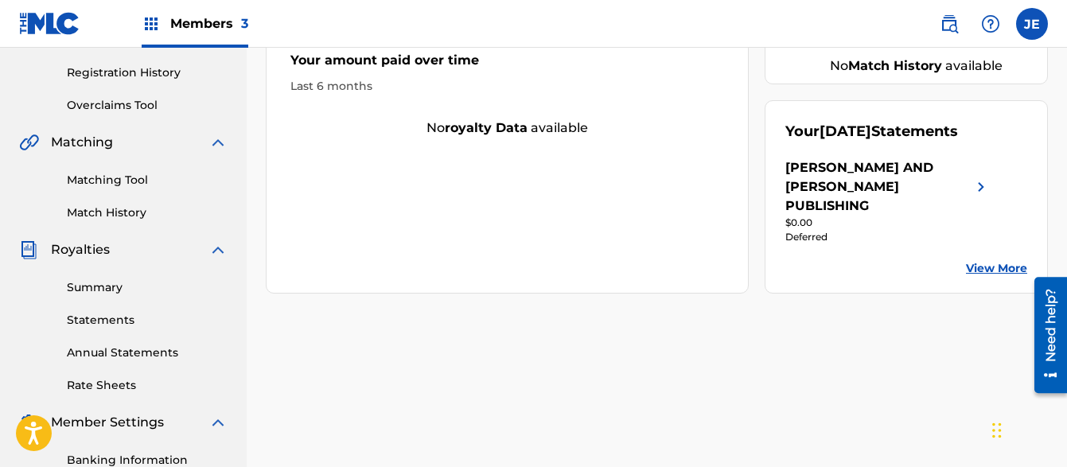
scroll to position [291, 0]
click at [110, 295] on div "Summary Statements Annual Statements Rate Sheets" at bounding box center [123, 327] width 208 height 134
click at [110, 291] on link "Summary" at bounding box center [147, 288] width 161 height 17
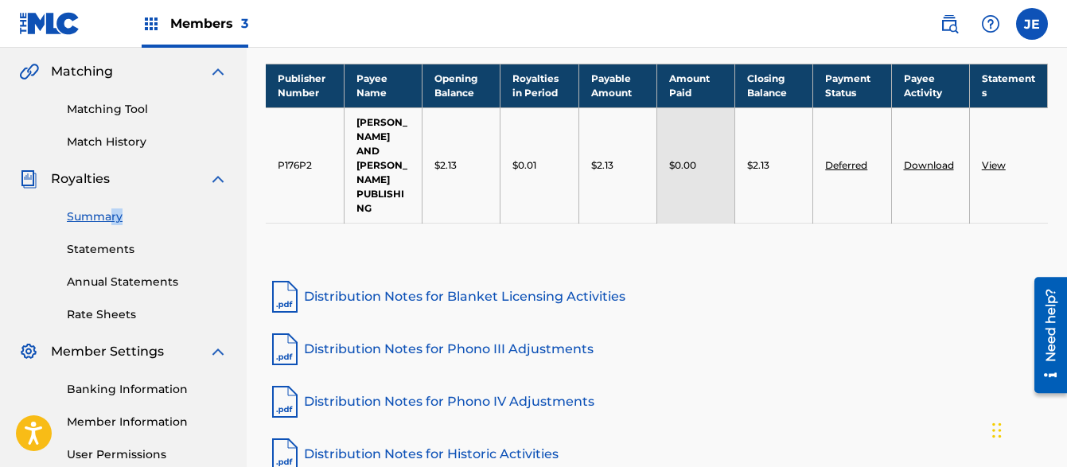
scroll to position [60, 0]
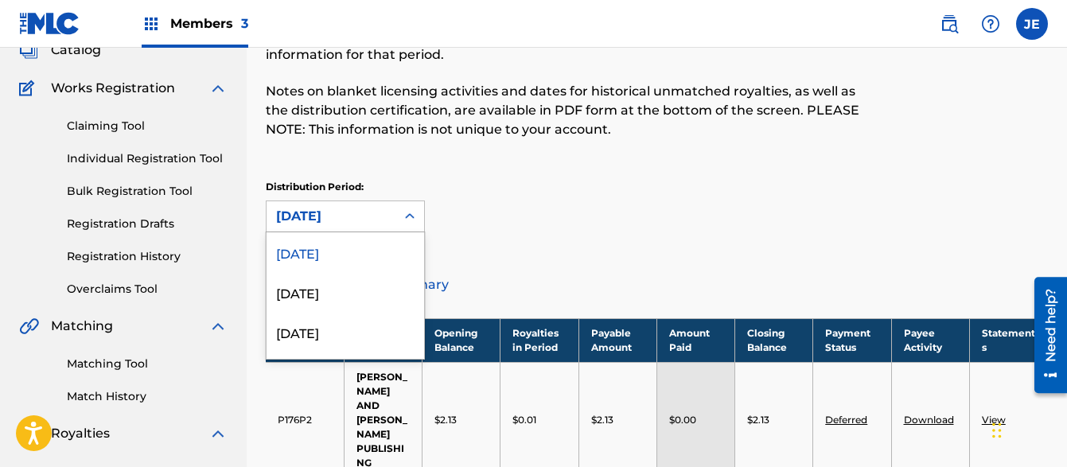
click at [312, 232] on div "[DATE] selected, 1 of 53. 53 results available. Use Up and Down to choose optio…" at bounding box center [345, 216] width 159 height 32
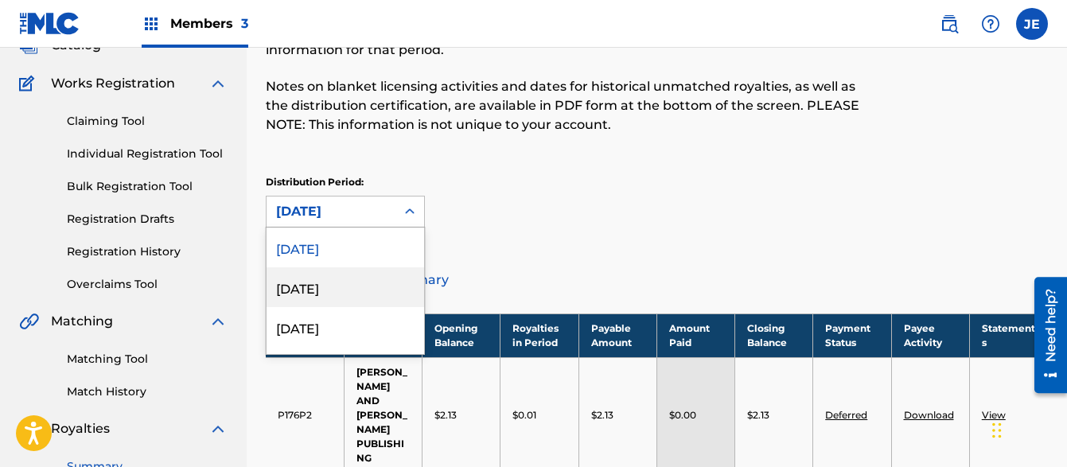
click at [309, 281] on div "[DATE]" at bounding box center [346, 287] width 158 height 40
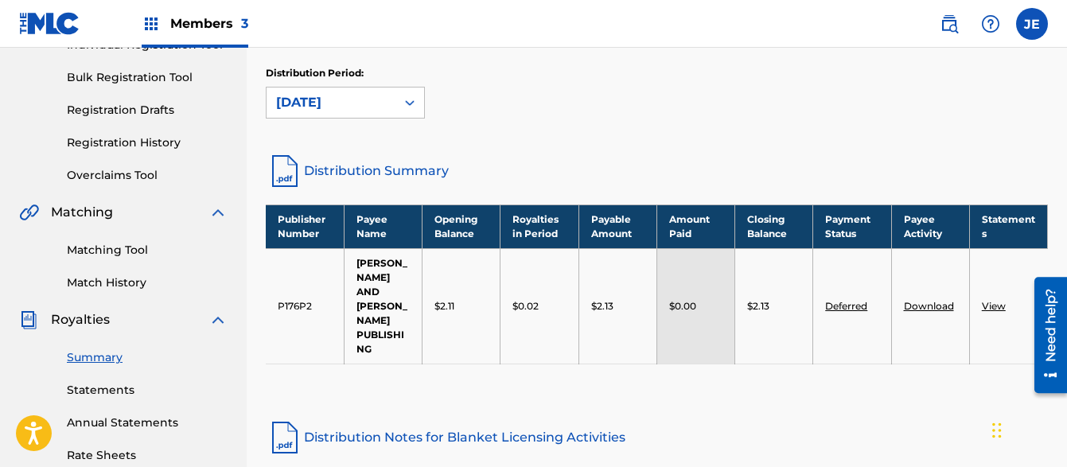
scroll to position [224, 0]
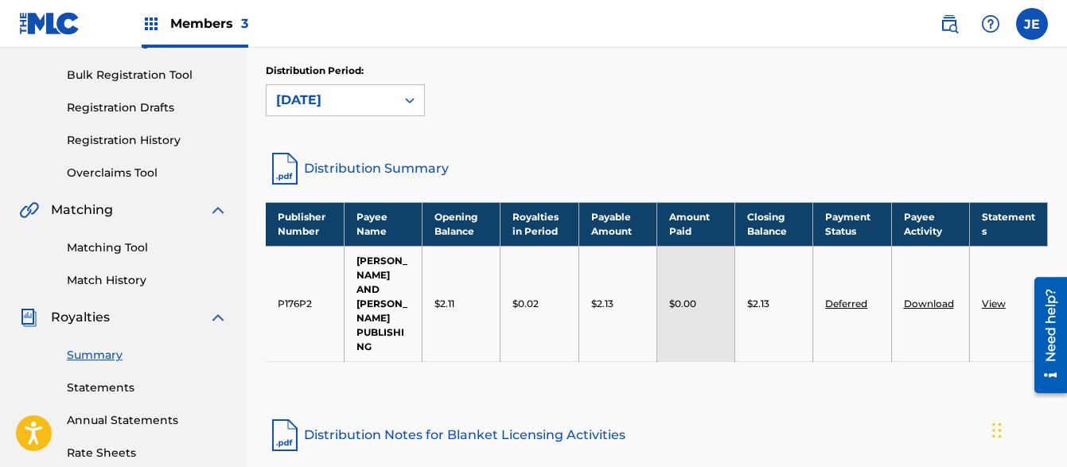
click at [294, 106] on div "[DATE]" at bounding box center [331, 100] width 110 height 19
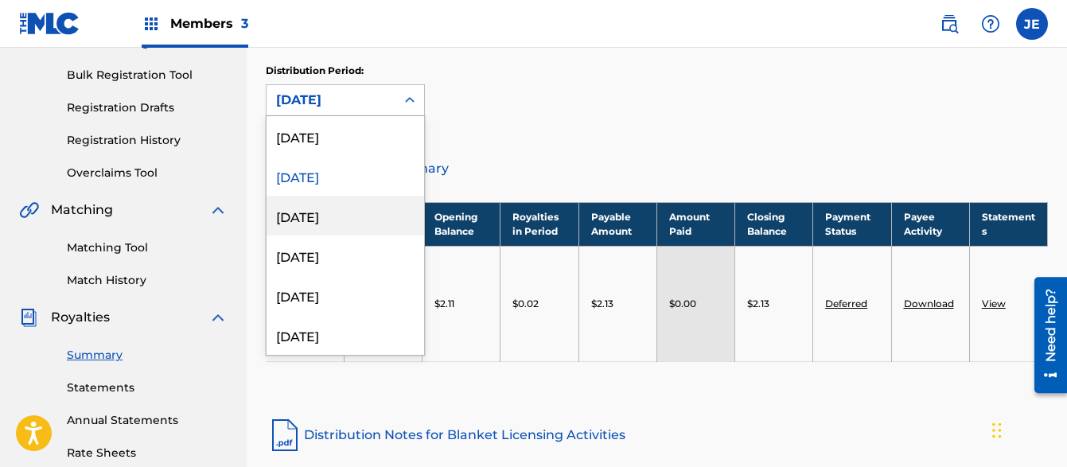
click at [289, 229] on div "[DATE]" at bounding box center [346, 216] width 158 height 40
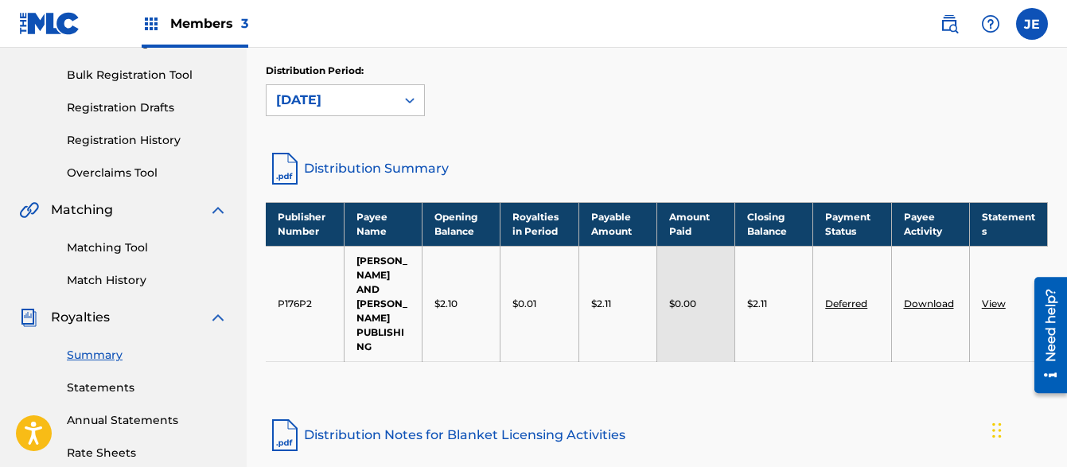
click at [274, 106] on div "[DATE]" at bounding box center [331, 100] width 129 height 30
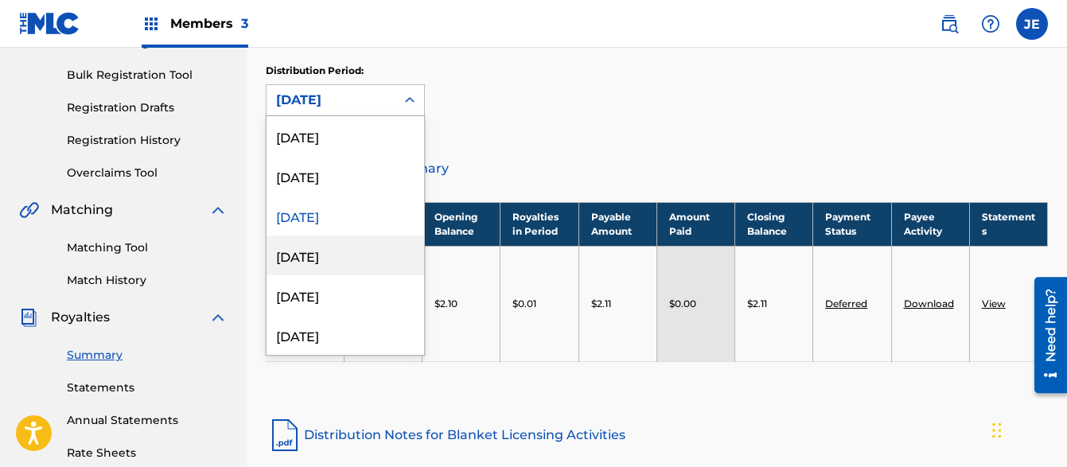
click at [297, 251] on div "[DATE]" at bounding box center [346, 256] width 158 height 40
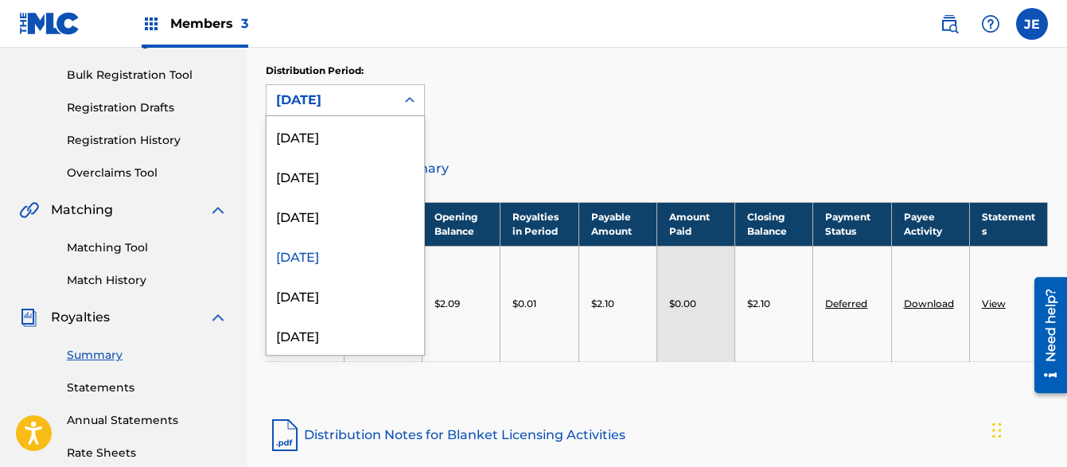
click at [298, 111] on div "[DATE]" at bounding box center [331, 100] width 129 height 30
click at [290, 288] on div "[DATE]" at bounding box center [346, 295] width 158 height 40
click at [298, 96] on div "[DATE]" at bounding box center [331, 100] width 110 height 19
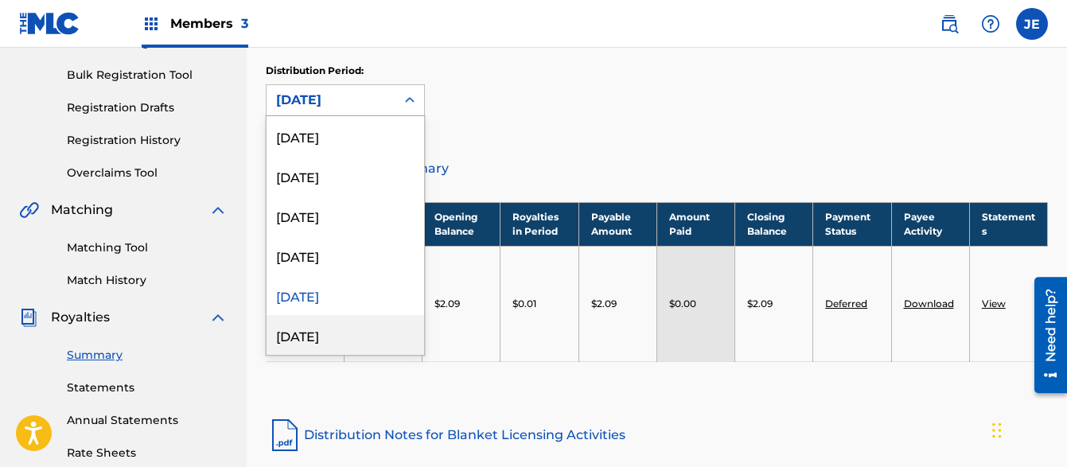
click at [293, 337] on div "[DATE]" at bounding box center [346, 335] width 158 height 40
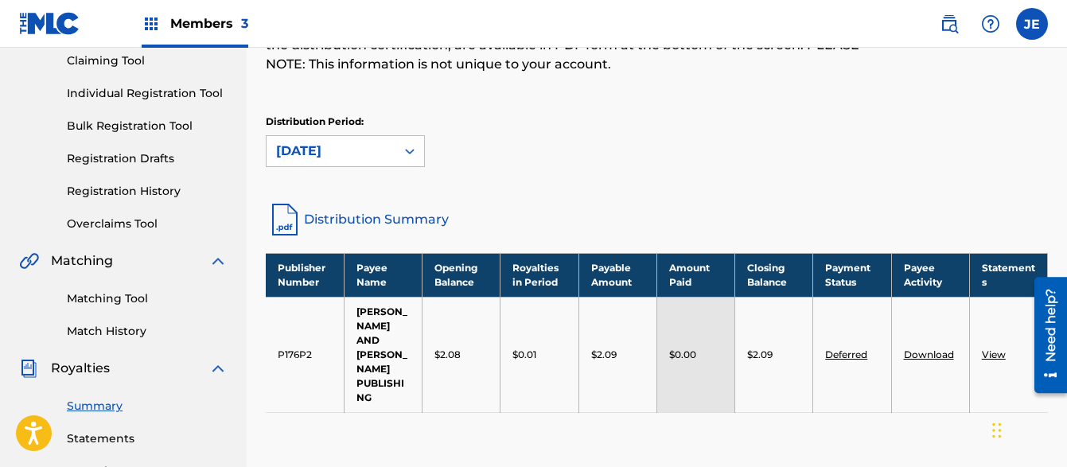
scroll to position [0, 0]
